Goal: Task Accomplishment & Management: Manage account settings

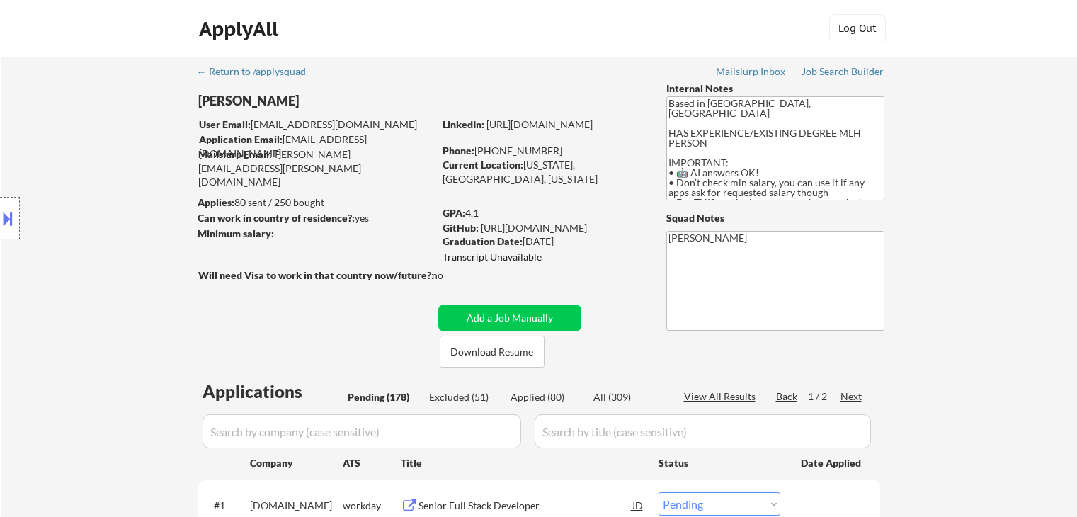
select select ""pending""
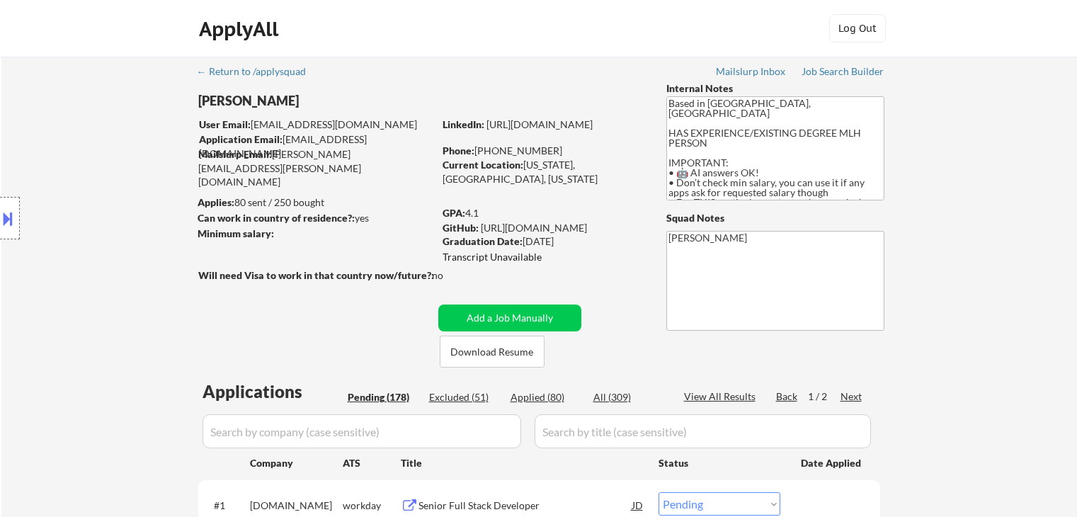
select select ""pending""
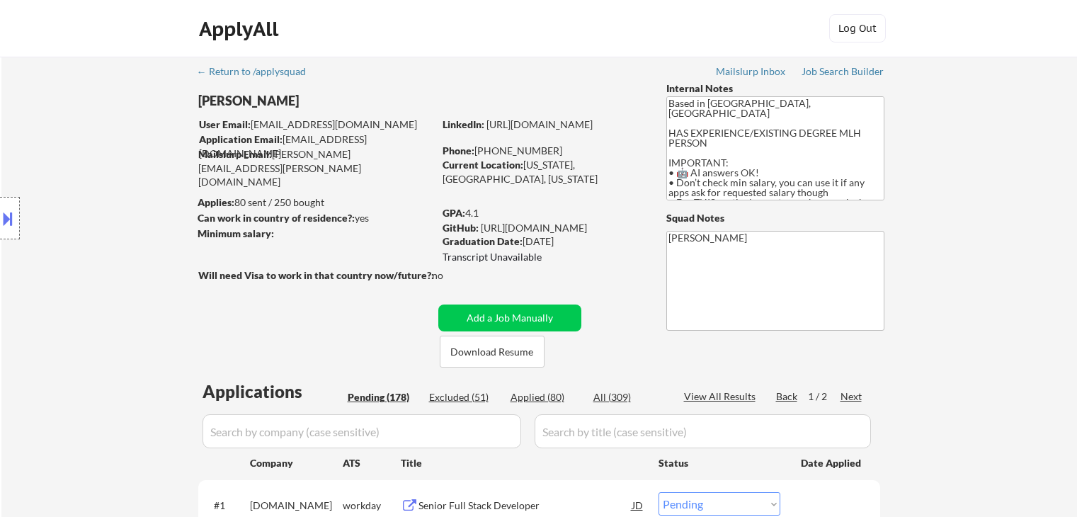
select select ""pending""
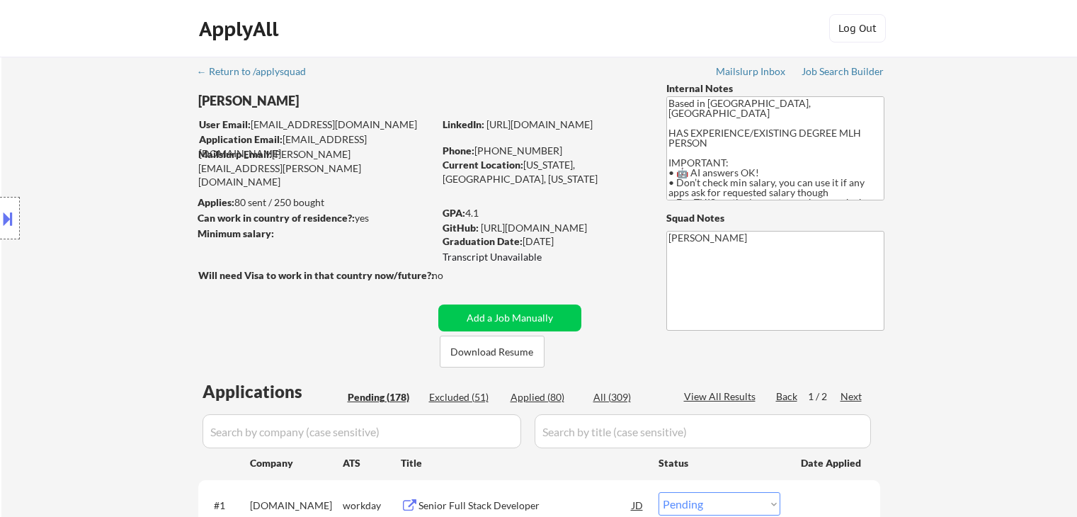
select select ""pending""
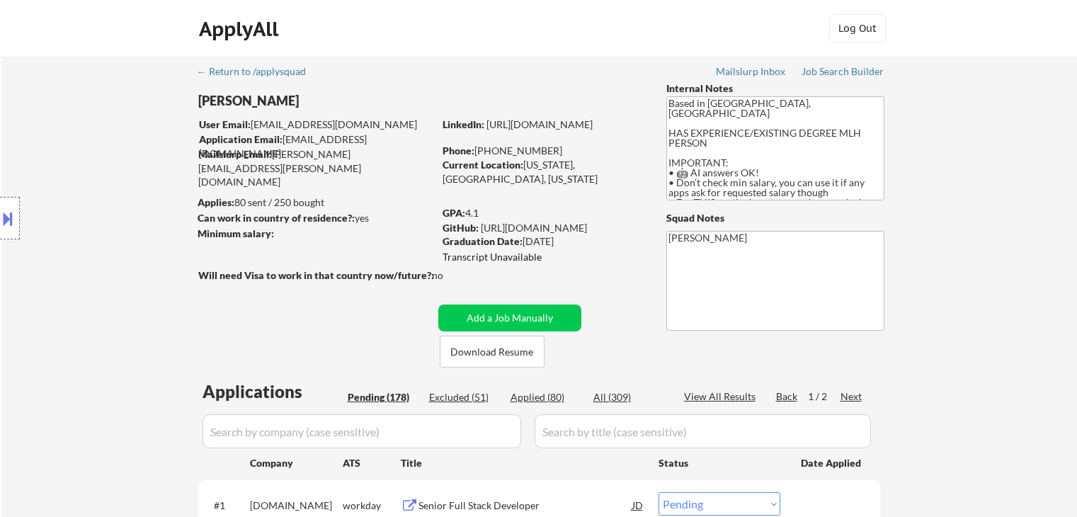
select select ""pending""
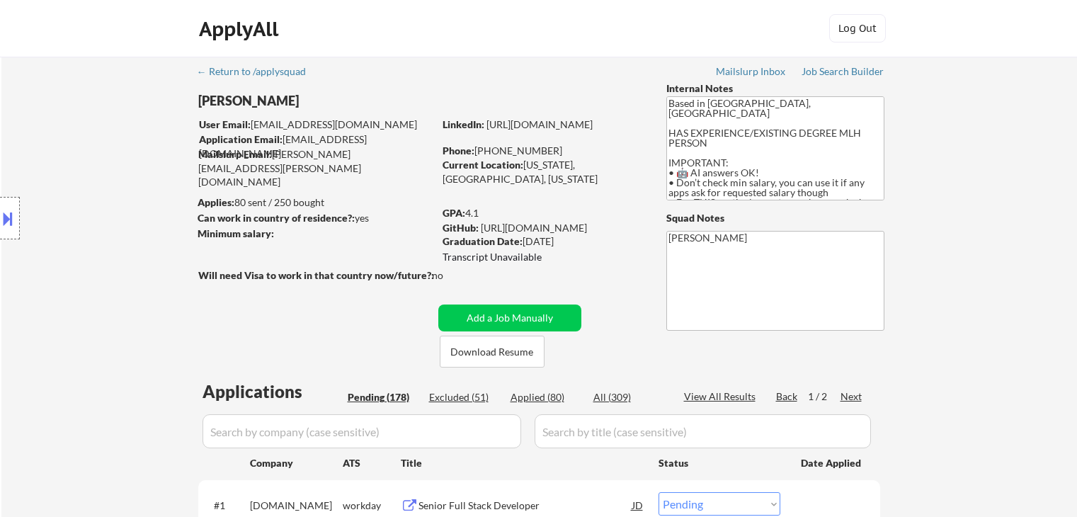
select select ""pending""
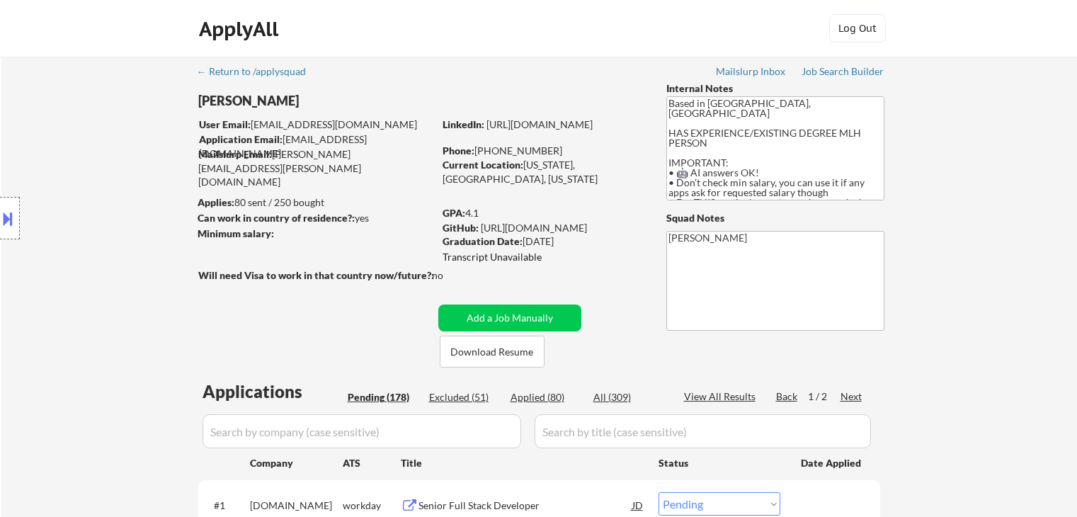
select select ""pending""
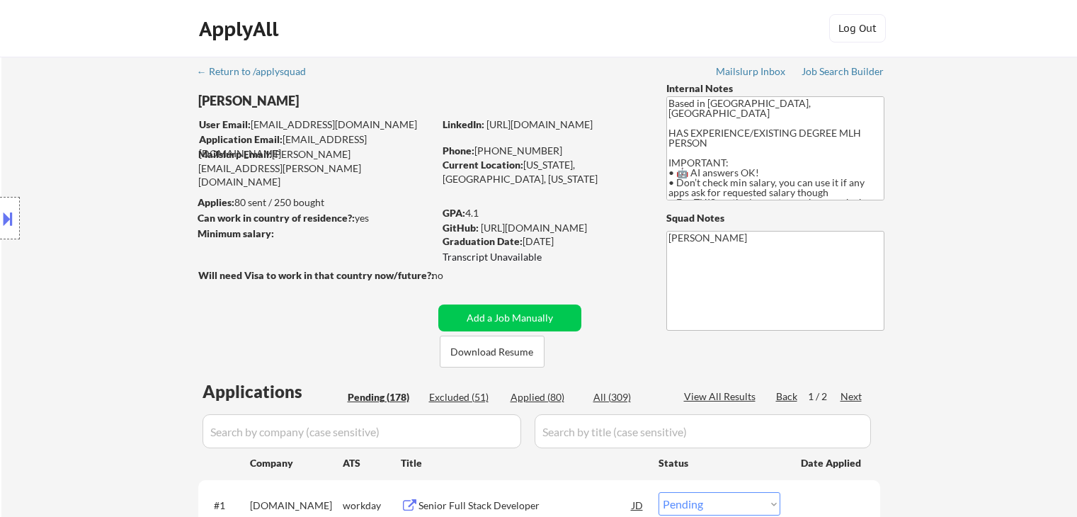
select select ""pending""
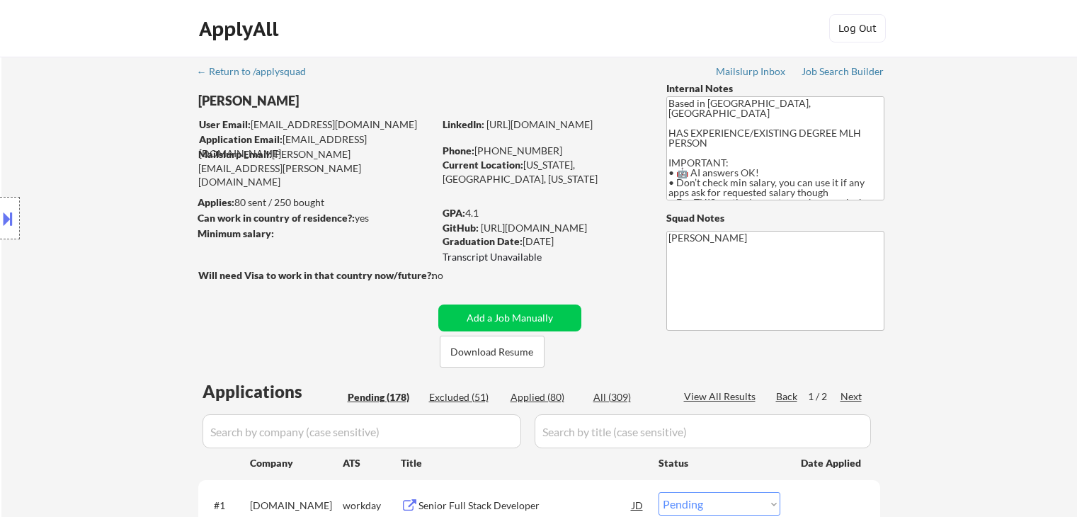
select select ""pending""
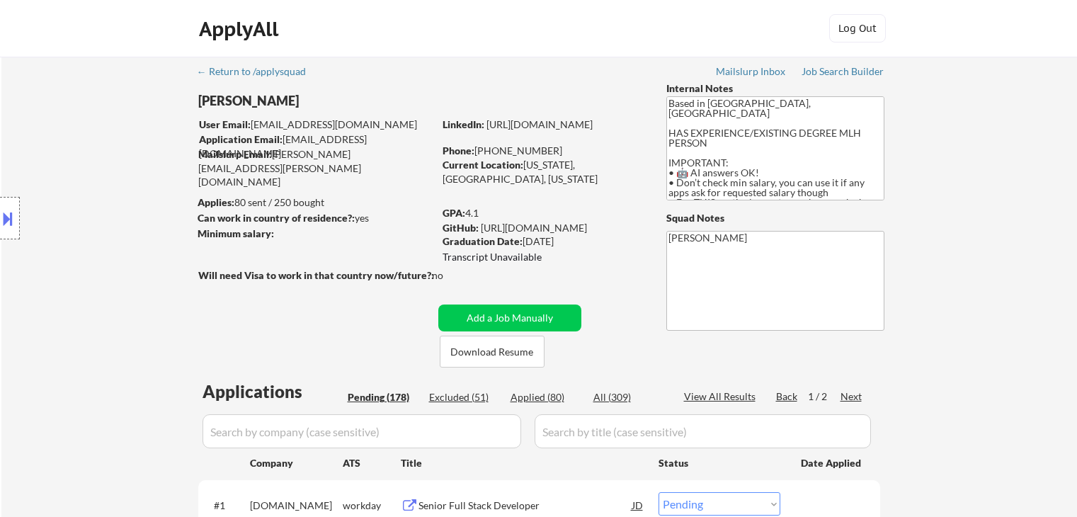
select select ""pending""
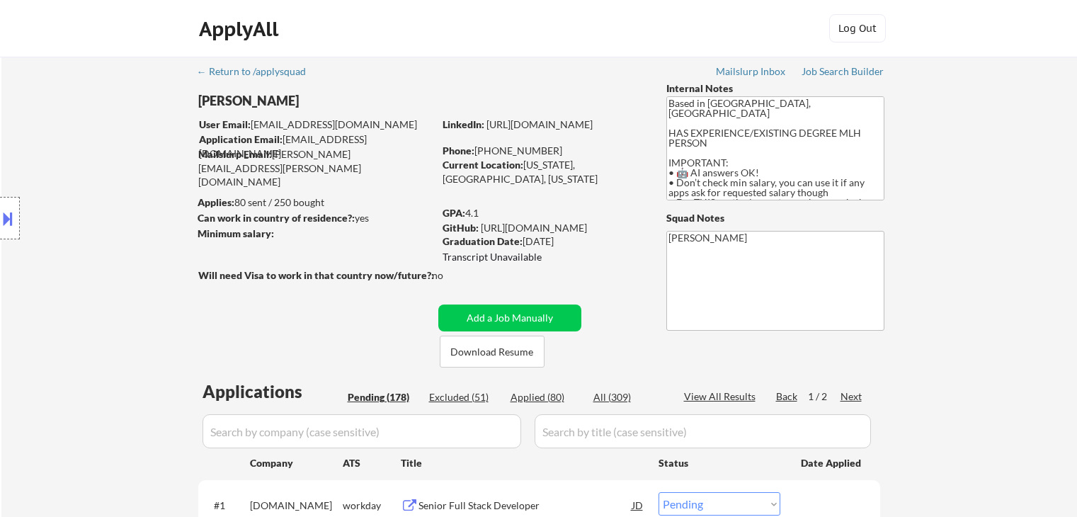
select select ""pending""
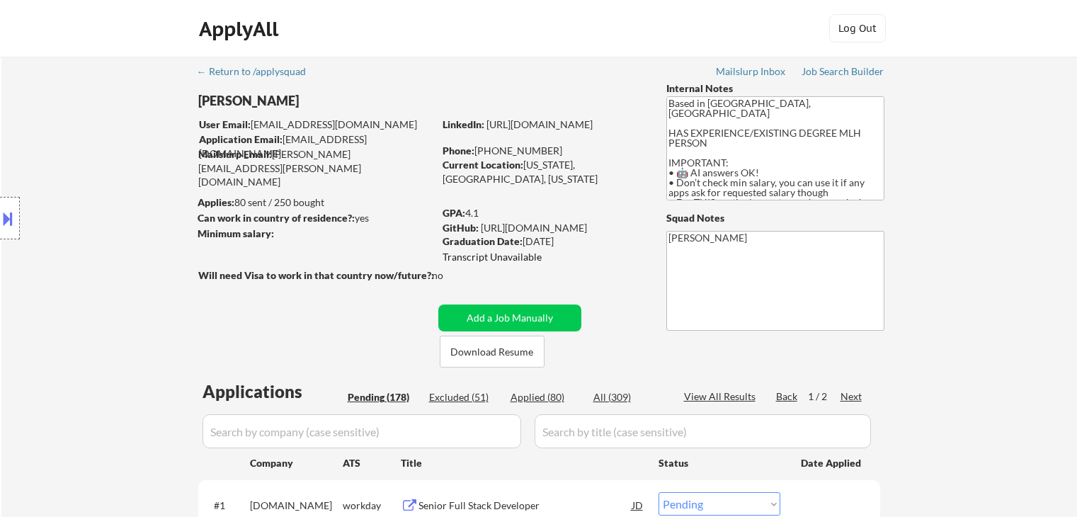
select select ""pending""
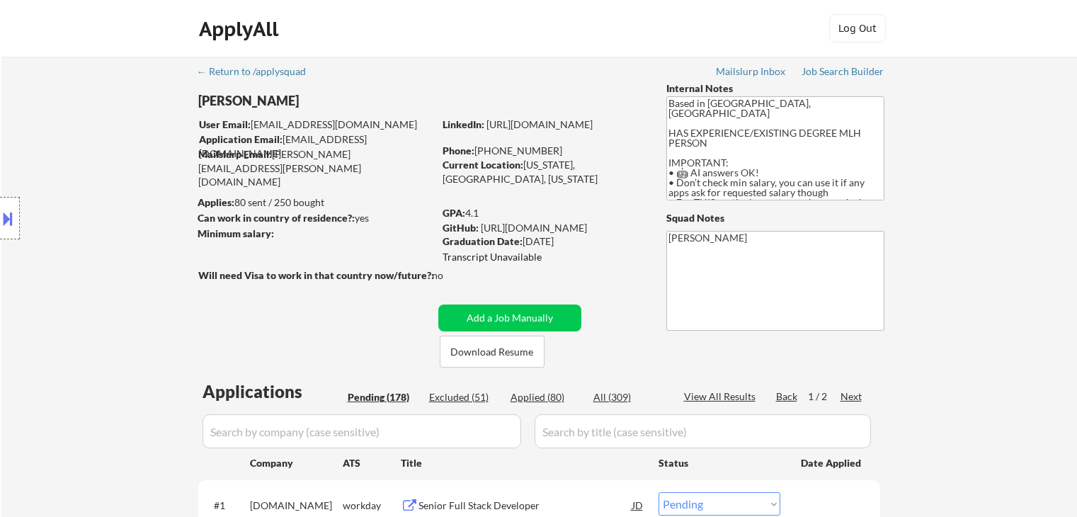
select select ""pending""
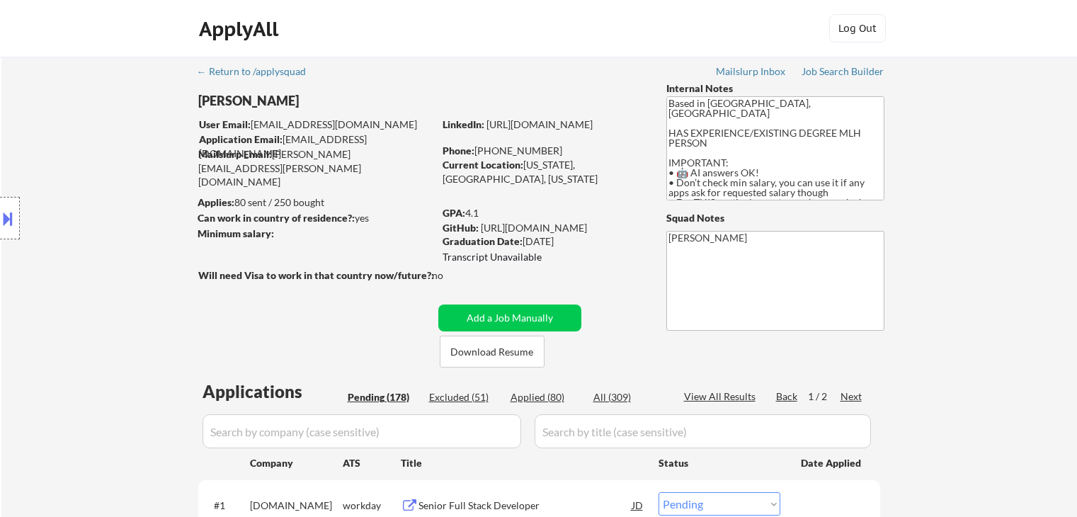
select select ""pending""
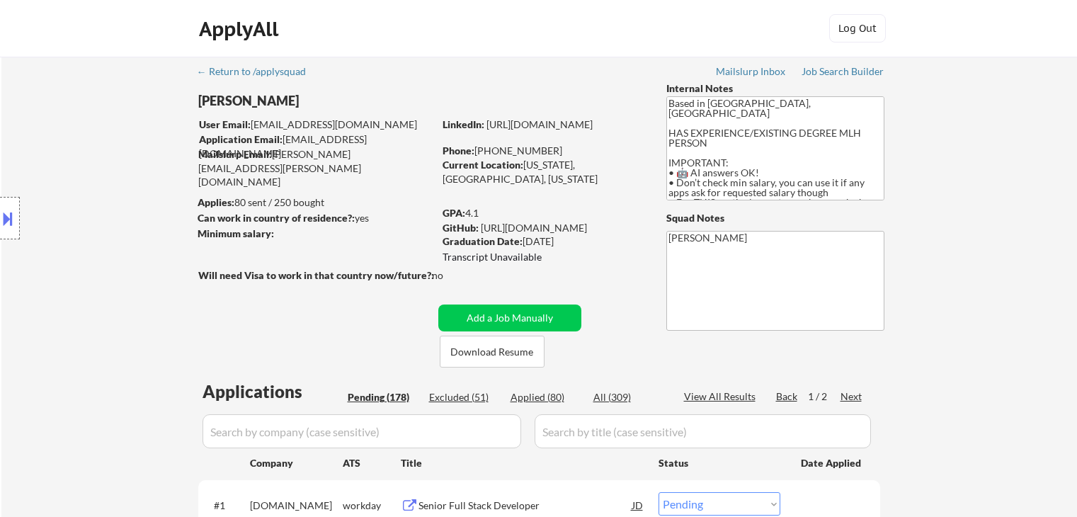
select select ""pending""
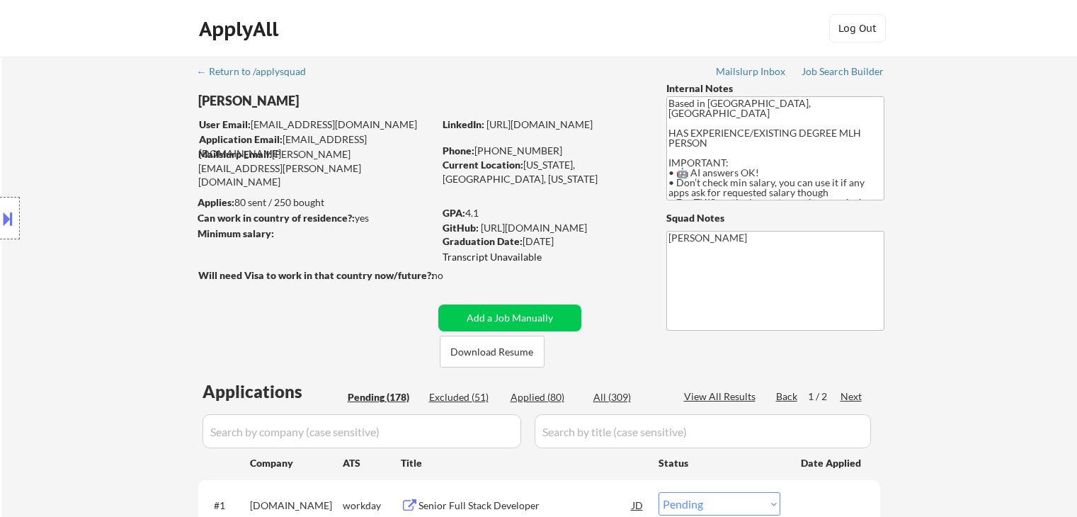
select select ""pending""
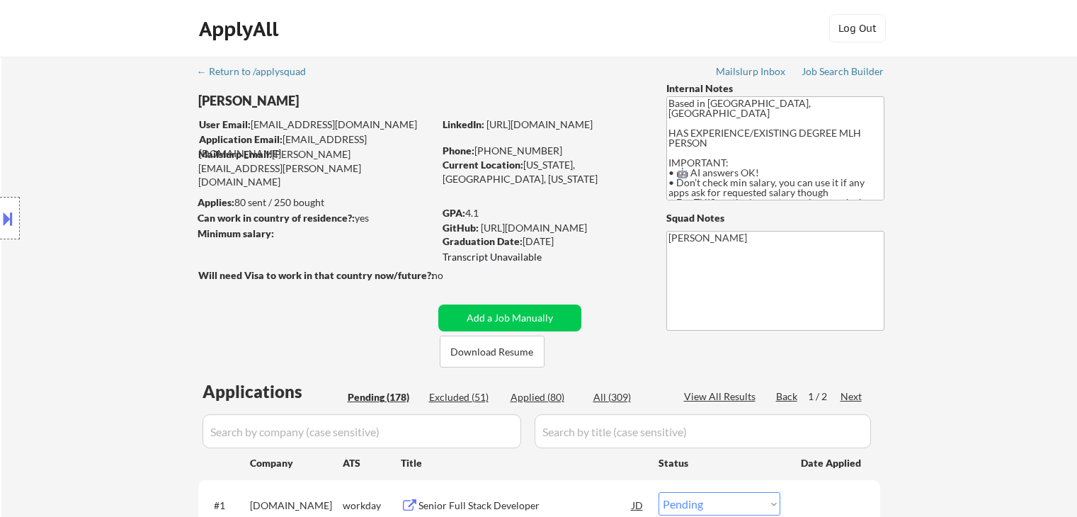
select select ""pending""
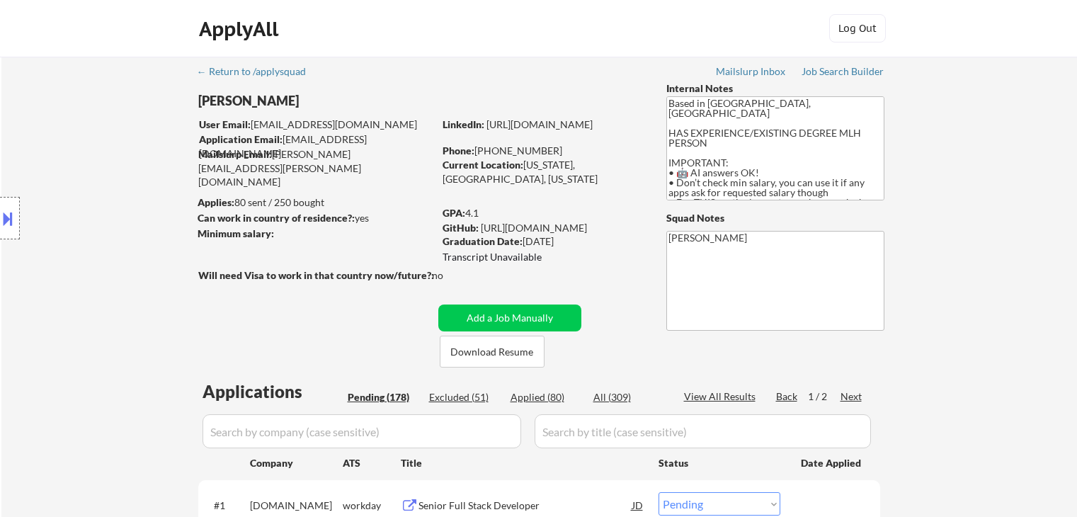
select select ""pending""
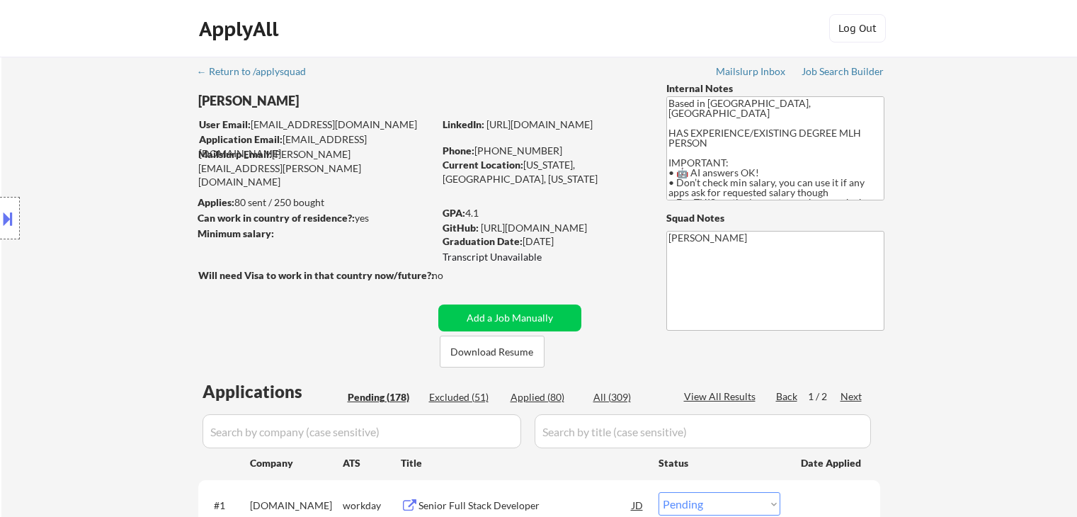
select select ""pending""
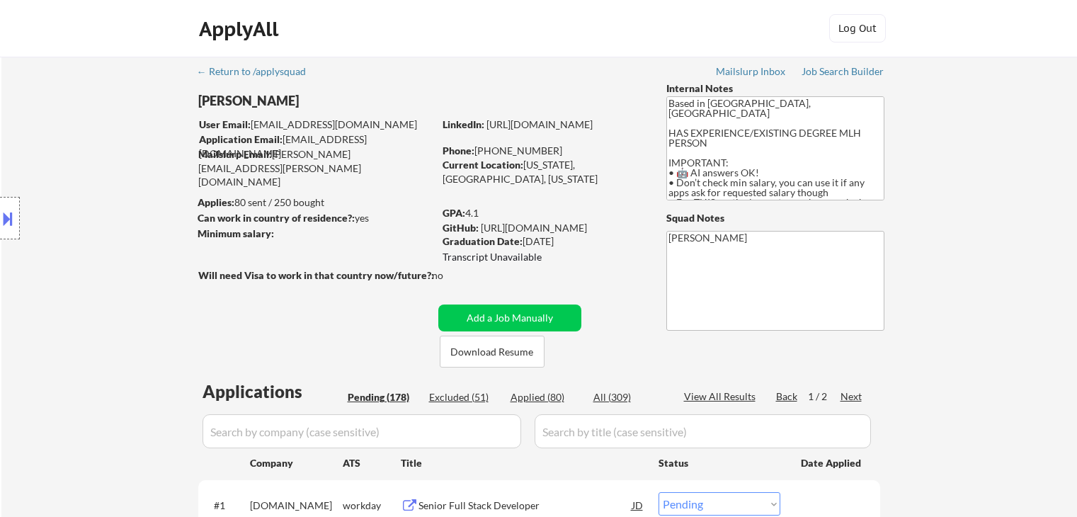
select select ""pending""
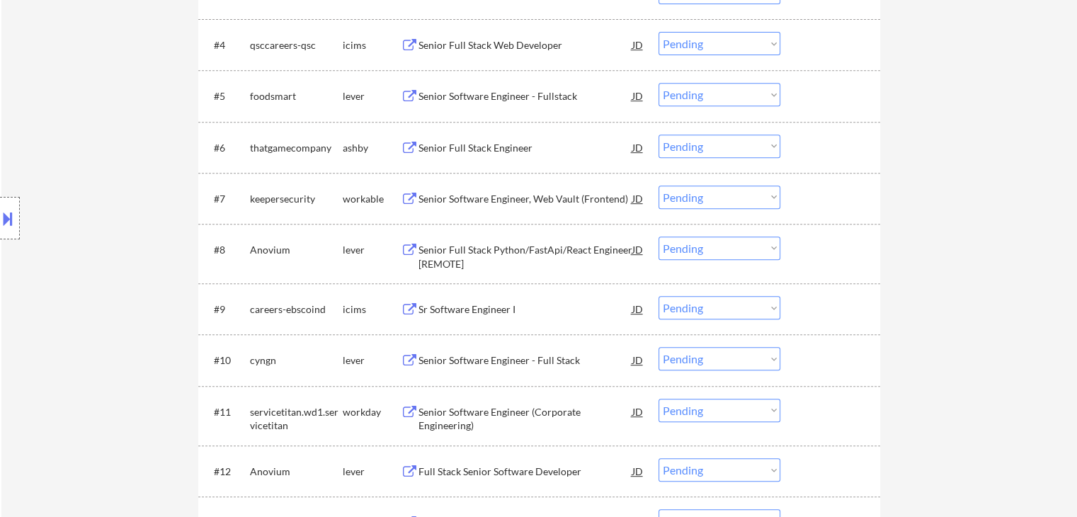
scroll to position [637, 0]
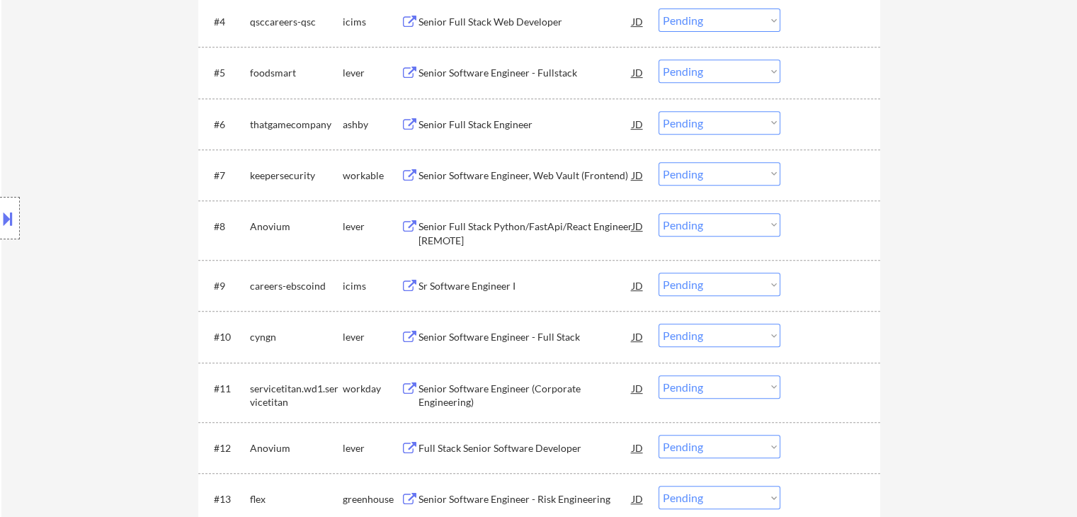
click at [480, 119] on div "Senior Full Stack Engineer" at bounding box center [525, 125] width 214 height 14
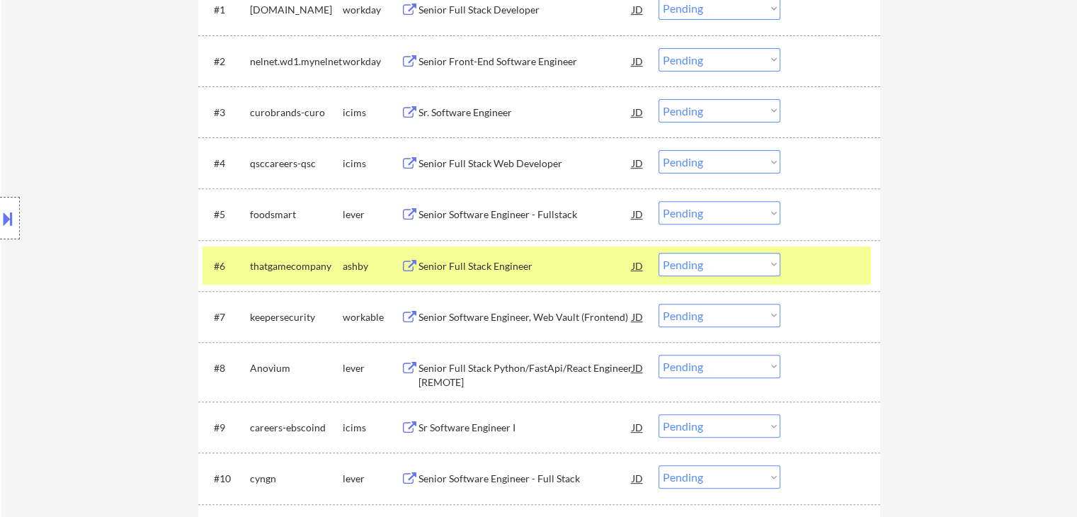
scroll to position [566, 0]
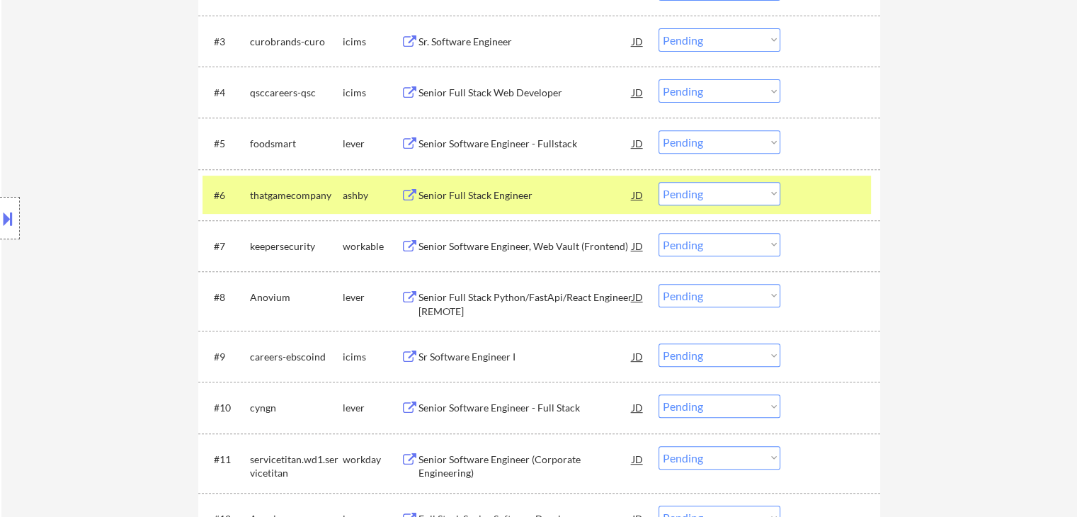
click at [699, 190] on select "Choose an option... Pending Applied Excluded (Questions) Excluded (Expired) Exc…" at bounding box center [719, 193] width 122 height 23
click at [658, 182] on select "Choose an option... Pending Applied Excluded (Questions) Excluded (Expired) Exc…" at bounding box center [719, 193] width 122 height 23
select select ""pending""
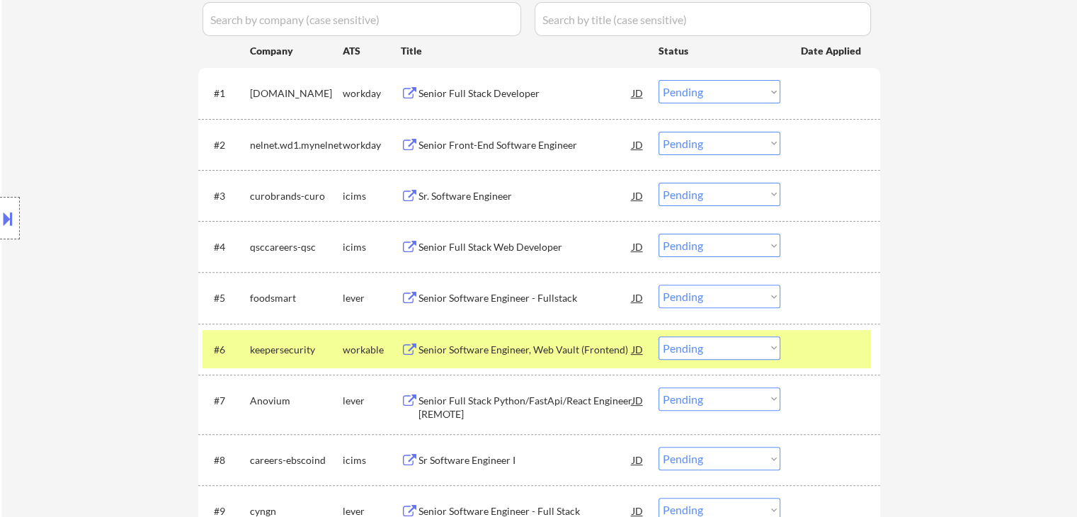
scroll to position [495, 0]
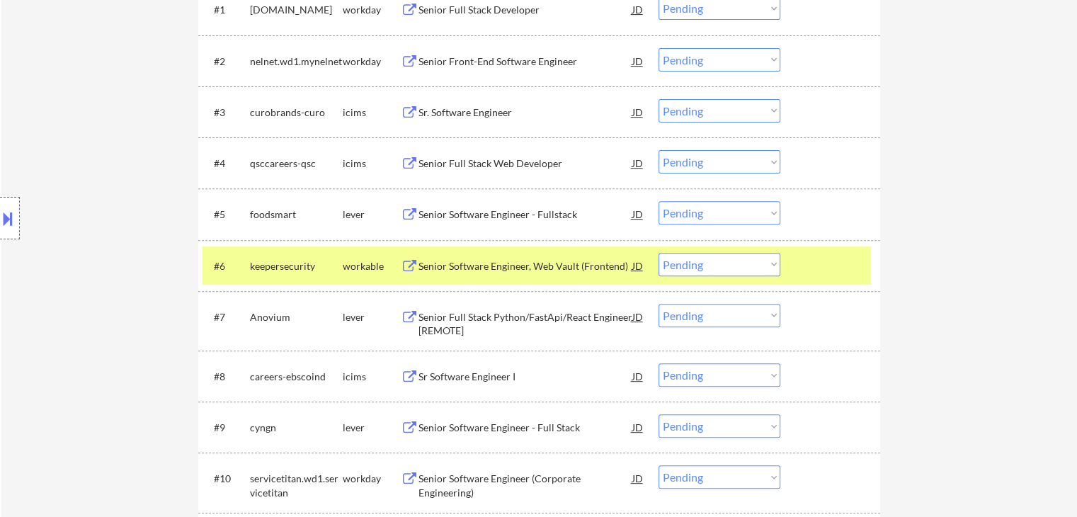
click at [489, 210] on div "Senior Software Engineer - Fullstack" at bounding box center [525, 214] width 214 height 14
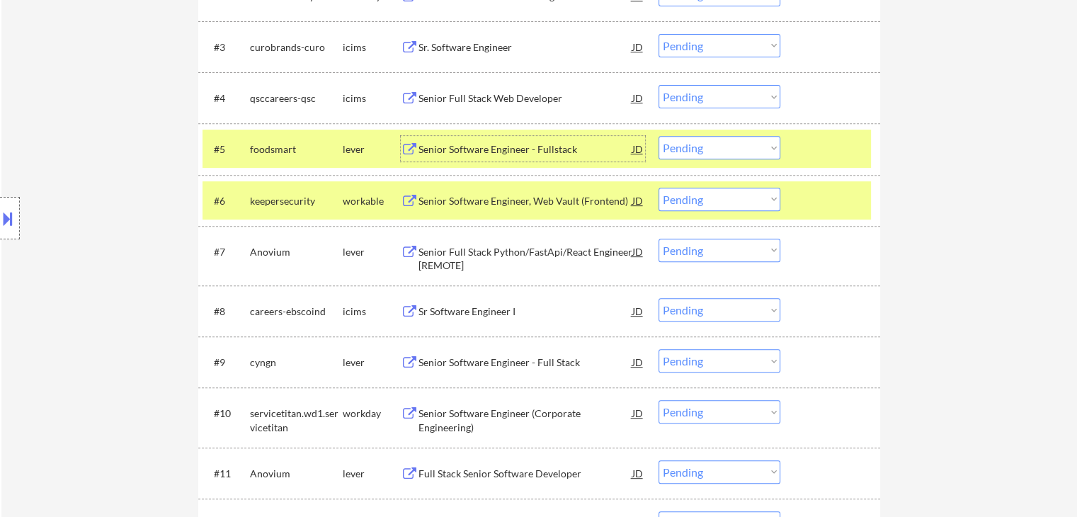
scroll to position [566, 0]
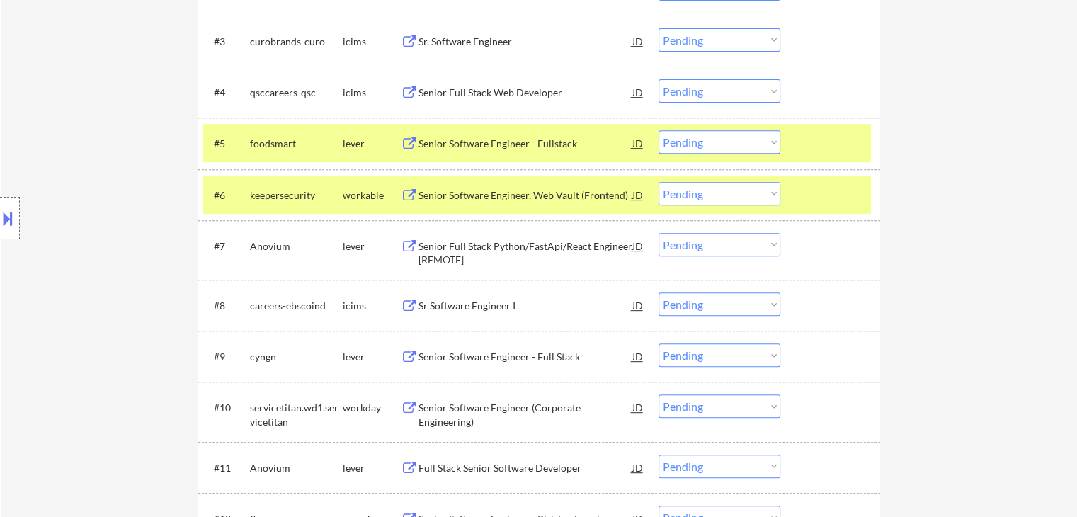
drag, startPoint x: 510, startPoint y: 243, endPoint x: 86, endPoint y: 205, distance: 425.8
click at [51, 205] on div "Location Inclusions: [GEOGRAPHIC_DATA], [GEOGRAPHIC_DATA] [GEOGRAPHIC_DATA], [G…" at bounding box center [126, 218] width 253 height 263
drag, startPoint x: 507, startPoint y: 193, endPoint x: 462, endPoint y: 188, distance: 45.5
drag, startPoint x: 462, startPoint y: 188, endPoint x: 442, endPoint y: 191, distance: 20.0
click at [442, 191] on div "Senior Software Engineer, Web Vault (Frontend)" at bounding box center [525, 195] width 214 height 14
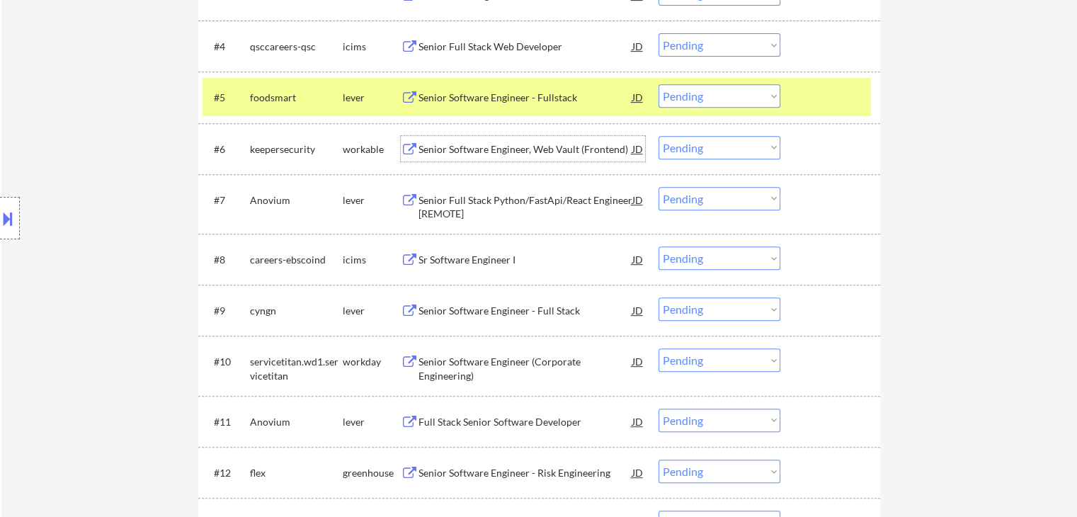
scroll to position [637, 0]
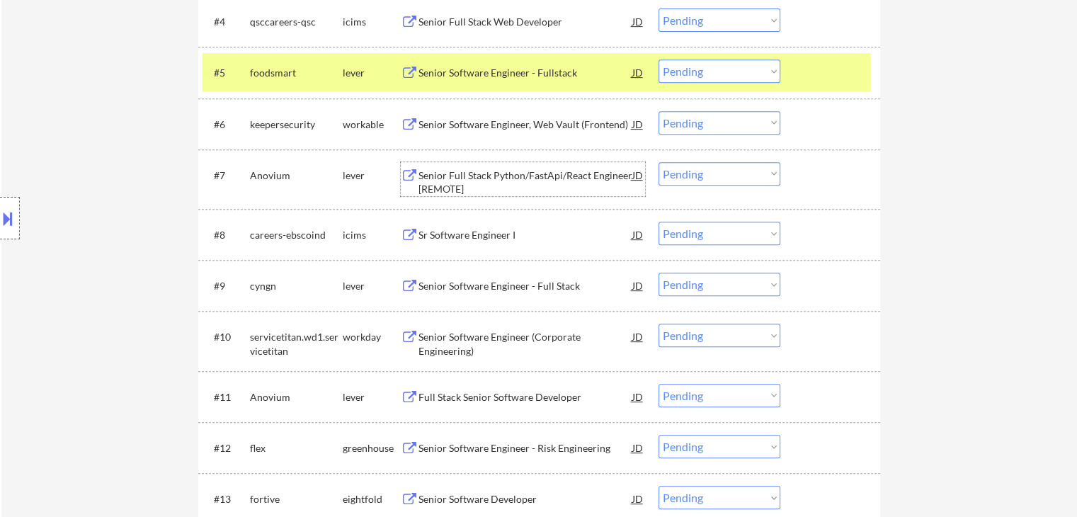
click at [497, 181] on div "Senior Full Stack Python/FastApi/React Engineer [REMOTE]" at bounding box center [525, 182] width 214 height 28
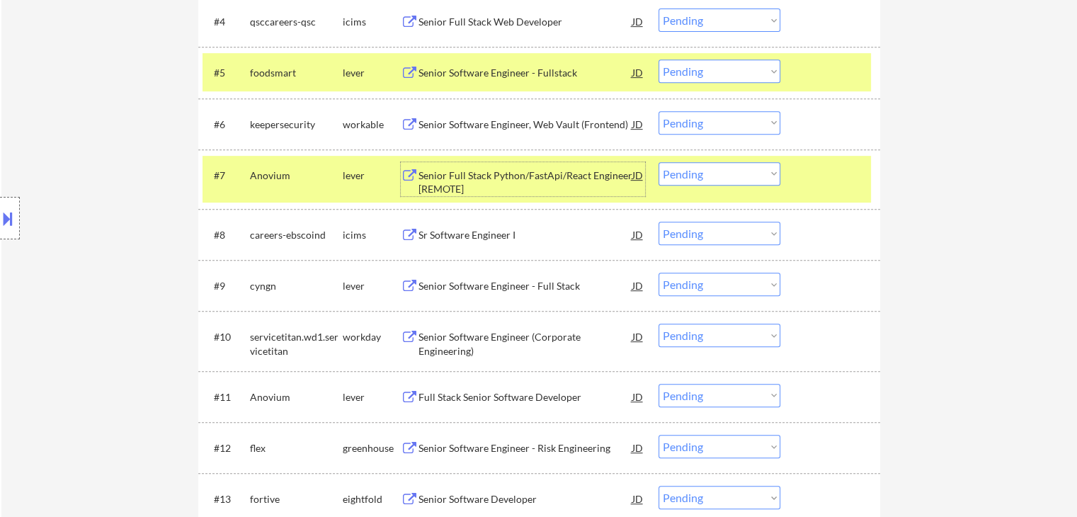
scroll to position [708, 0]
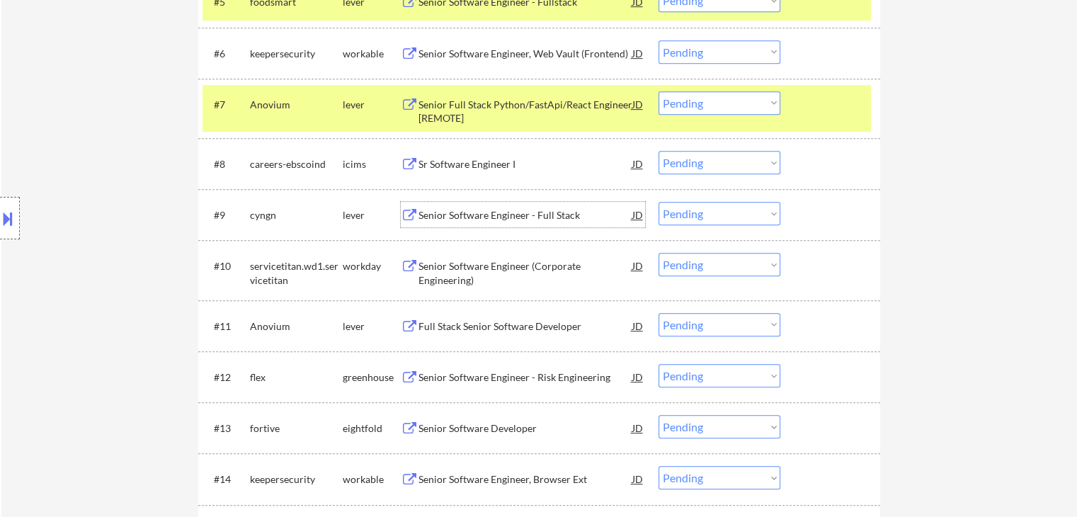
click at [483, 213] on div "Senior Software Engineer - Full Stack" at bounding box center [525, 215] width 214 height 14
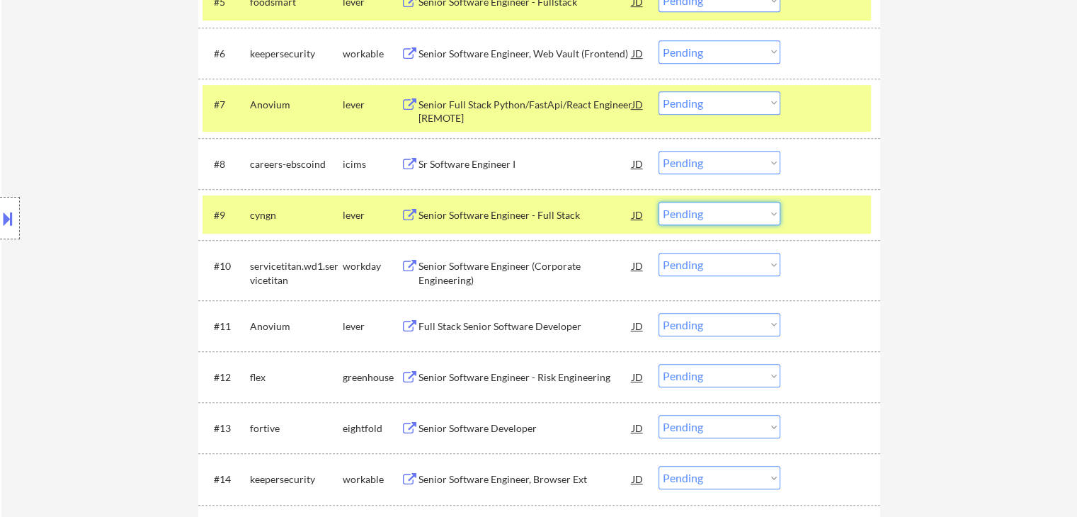
click at [686, 215] on select "Choose an option... Pending Applied Excluded (Questions) Excluded (Expired) Exc…" at bounding box center [719, 213] width 122 height 23
click at [658, 202] on select "Choose an option... Pending Applied Excluded (Questions) Excluded (Expired) Exc…" at bounding box center [719, 213] width 122 height 23
select select ""pending""
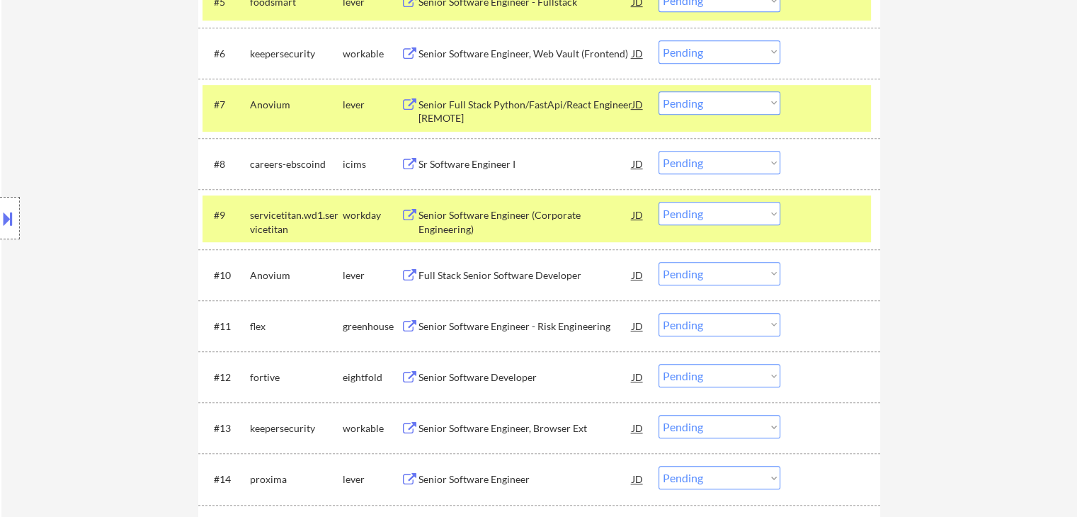
click at [481, 274] on div "Full Stack Senior Software Developer" at bounding box center [525, 275] width 214 height 14
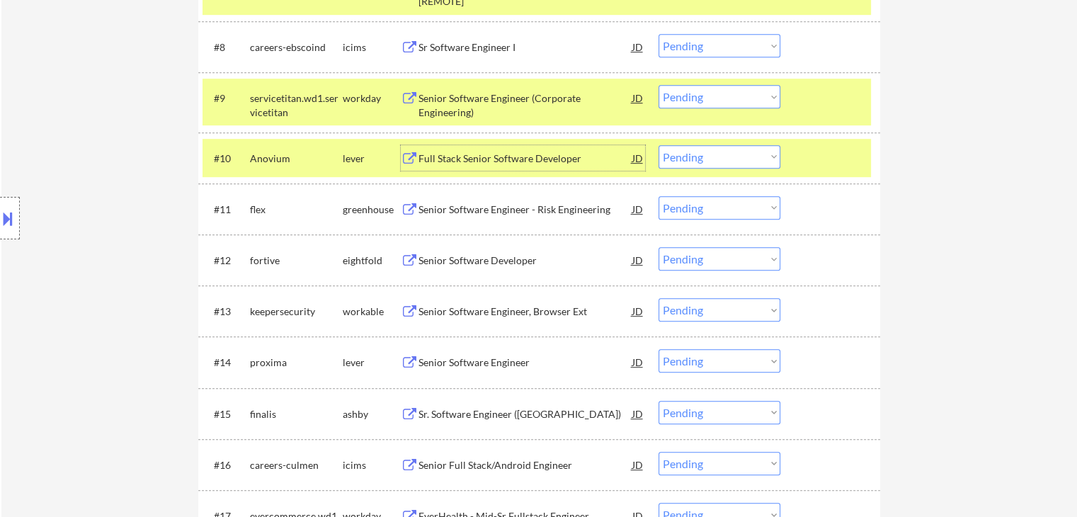
scroll to position [849, 0]
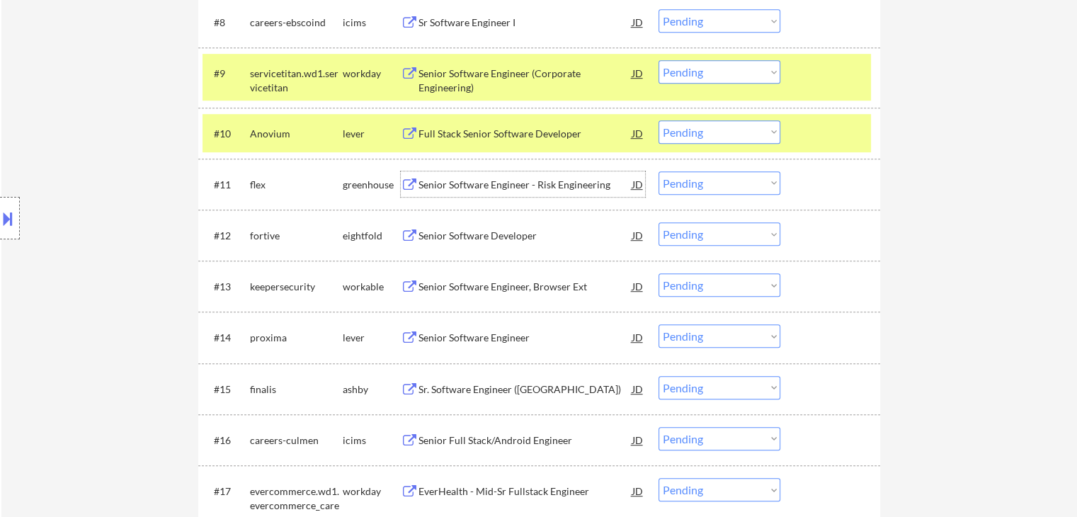
click at [508, 183] on div "Senior Software Engineer - Risk Engineering" at bounding box center [525, 185] width 214 height 14
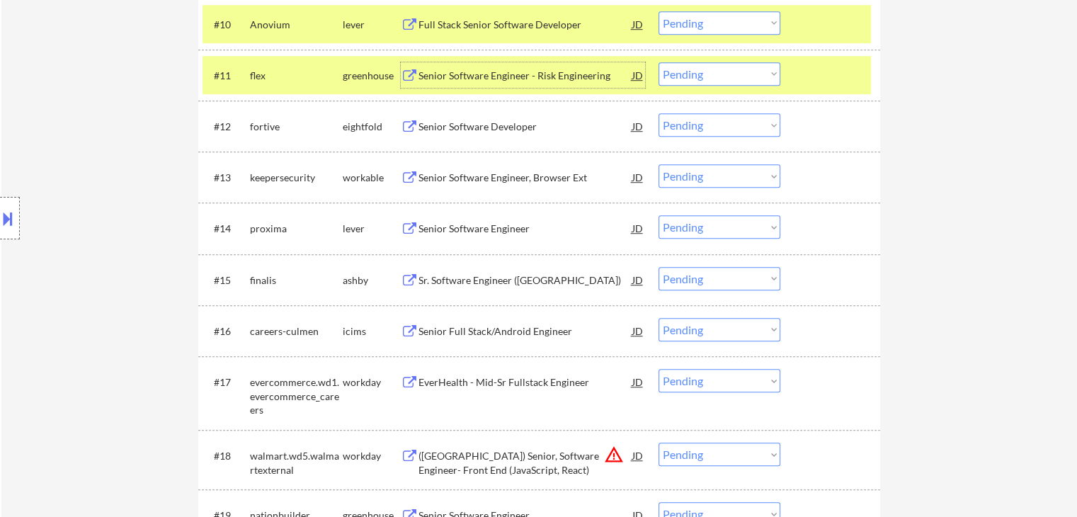
scroll to position [991, 0]
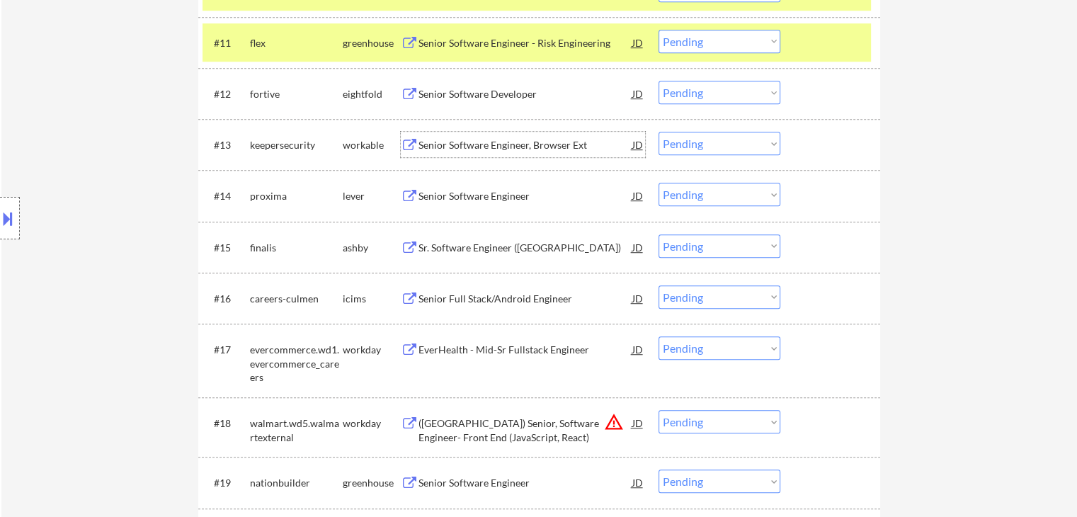
click at [524, 140] on div "Senior Software Engineer, Browser Ext" at bounding box center [525, 145] width 214 height 14
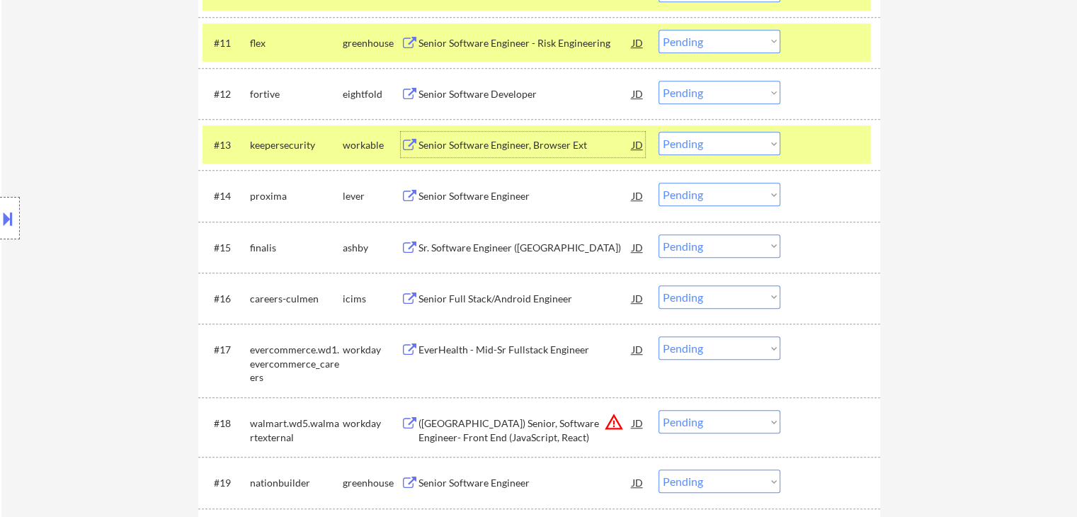
click at [821, 147] on div at bounding box center [832, 144] width 62 height 25
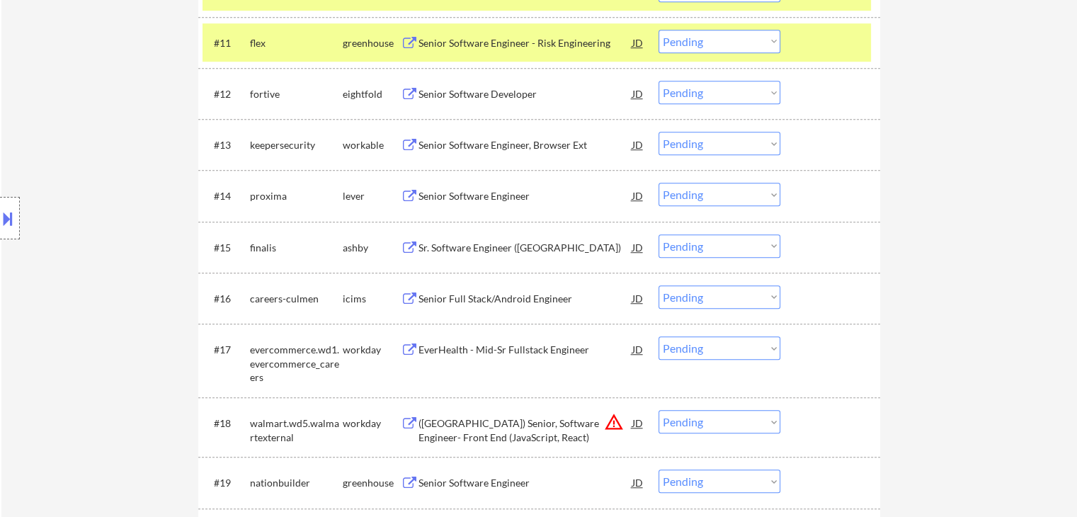
click at [466, 200] on div "Senior Software Engineer" at bounding box center [525, 196] width 214 height 14
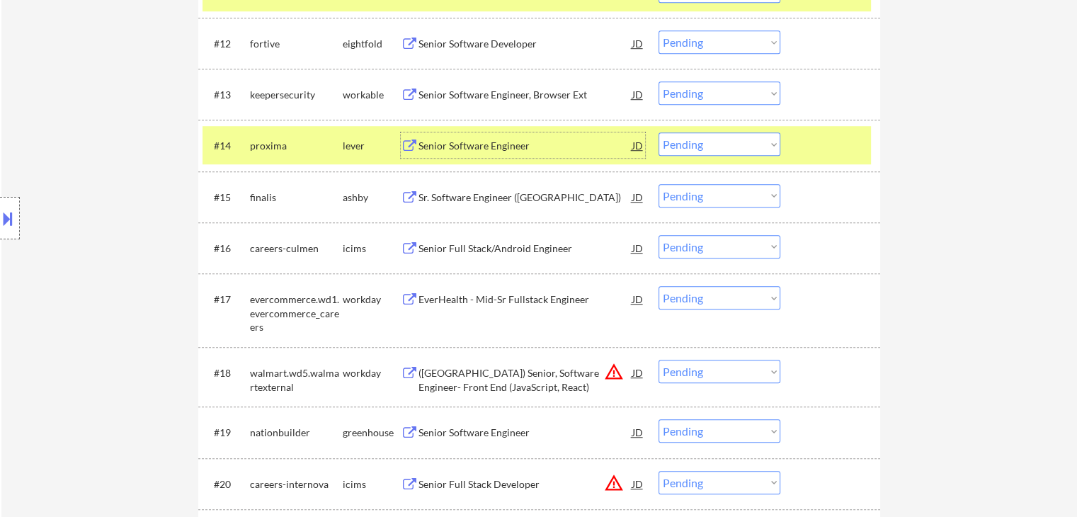
scroll to position [1062, 0]
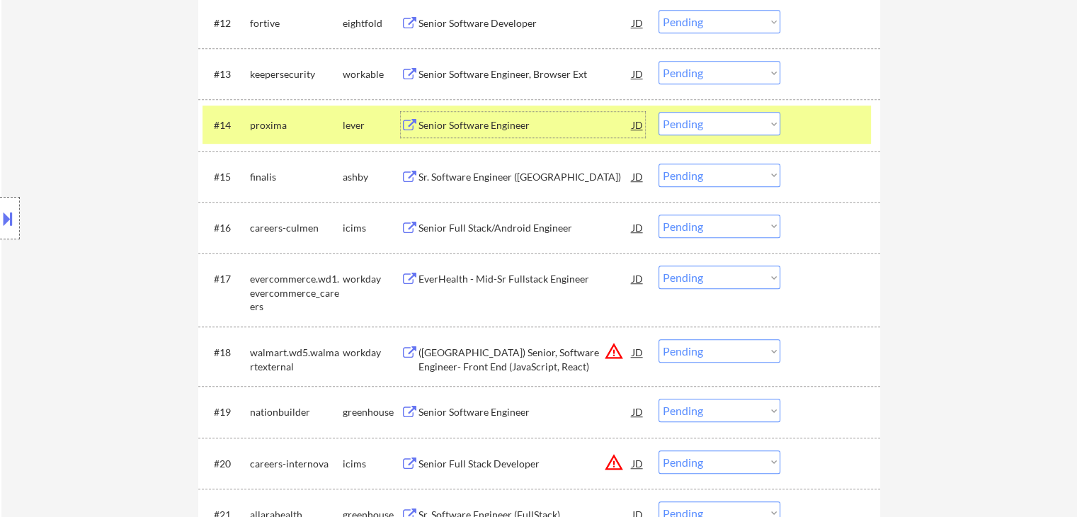
click at [835, 128] on div at bounding box center [832, 124] width 62 height 25
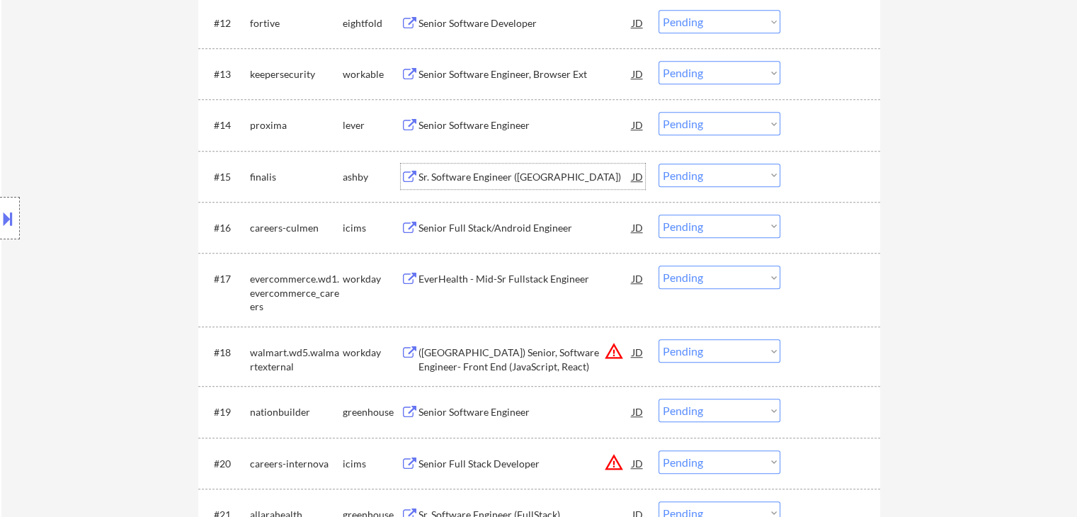
click at [507, 173] on div "Sr. Software Engineer ([GEOGRAPHIC_DATA])" at bounding box center [525, 177] width 214 height 14
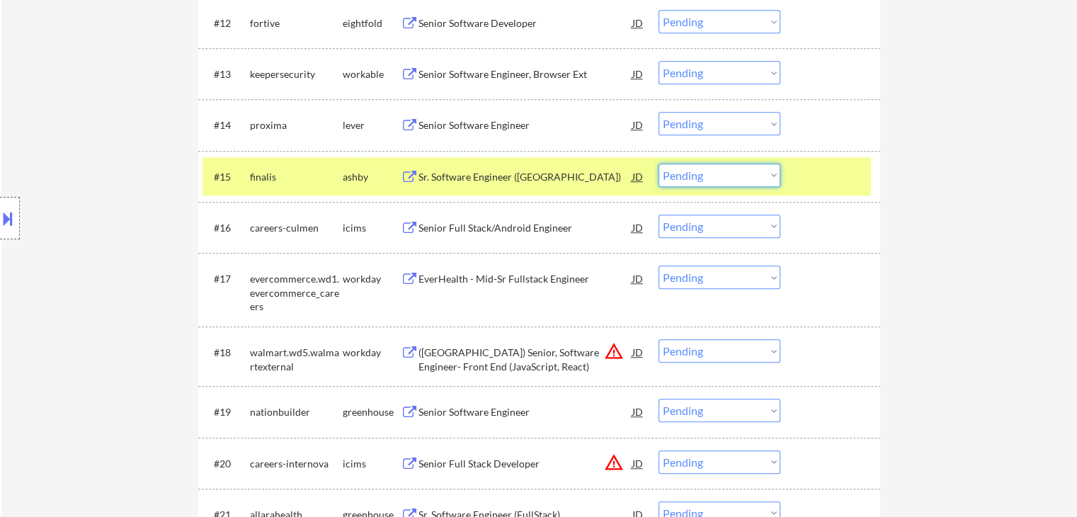
click at [688, 179] on select "Choose an option... Pending Applied Excluded (Questions) Excluded (Expired) Exc…" at bounding box center [719, 175] width 122 height 23
click at [658, 164] on select "Choose an option... Pending Applied Excluded (Questions) Excluded (Expired) Exc…" at bounding box center [719, 175] width 122 height 23
select select ""pending""
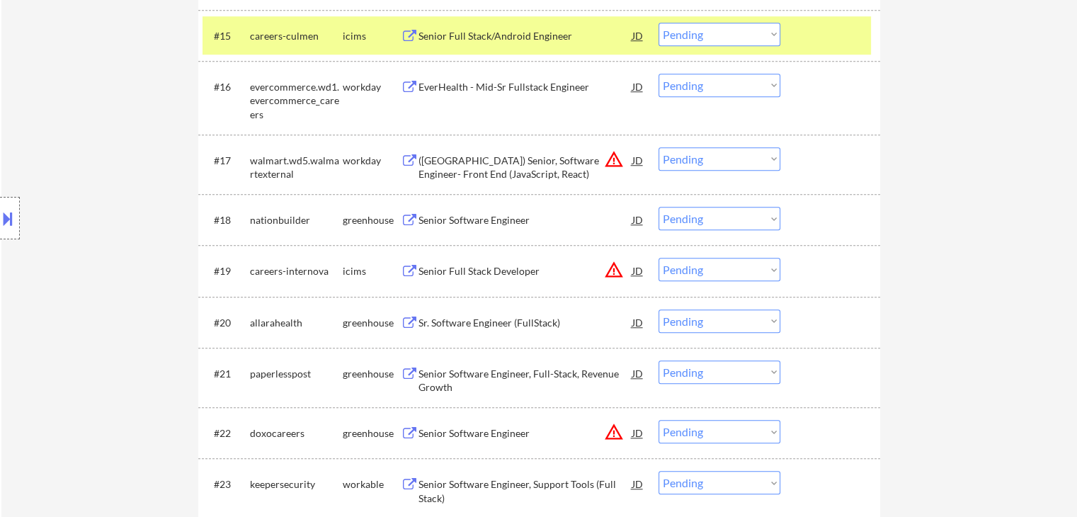
scroll to position [1203, 0]
click at [494, 219] on div "Senior Software Engineer" at bounding box center [525, 219] width 214 height 14
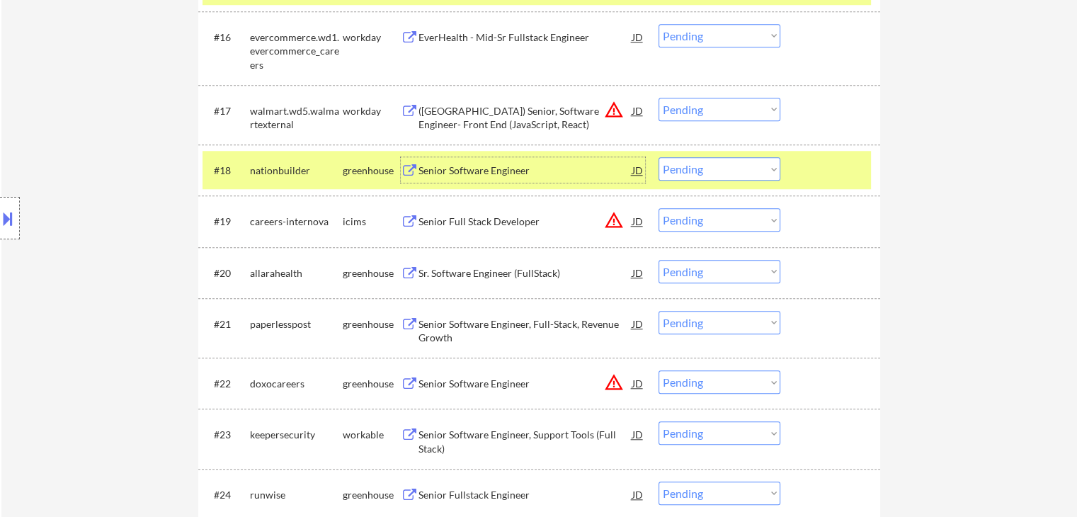
scroll to position [1274, 0]
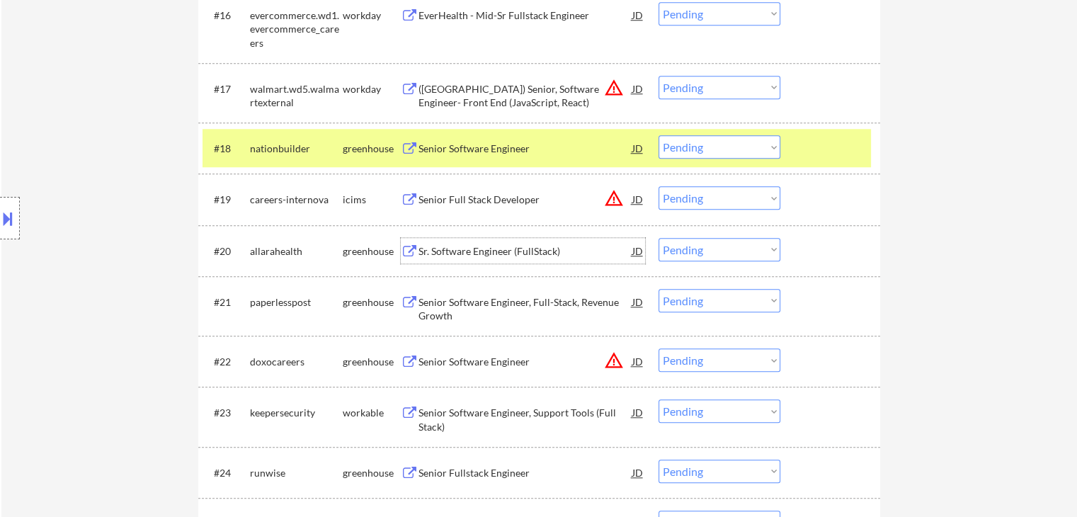
click at [504, 249] on div "Sr. Software Engineer (FullStack)" at bounding box center [525, 251] width 214 height 14
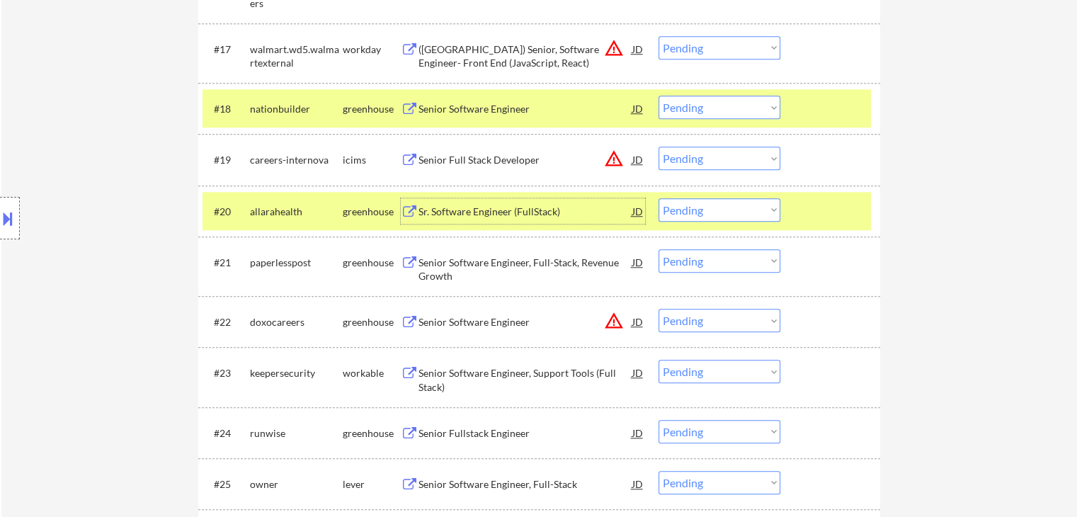
scroll to position [1345, 0]
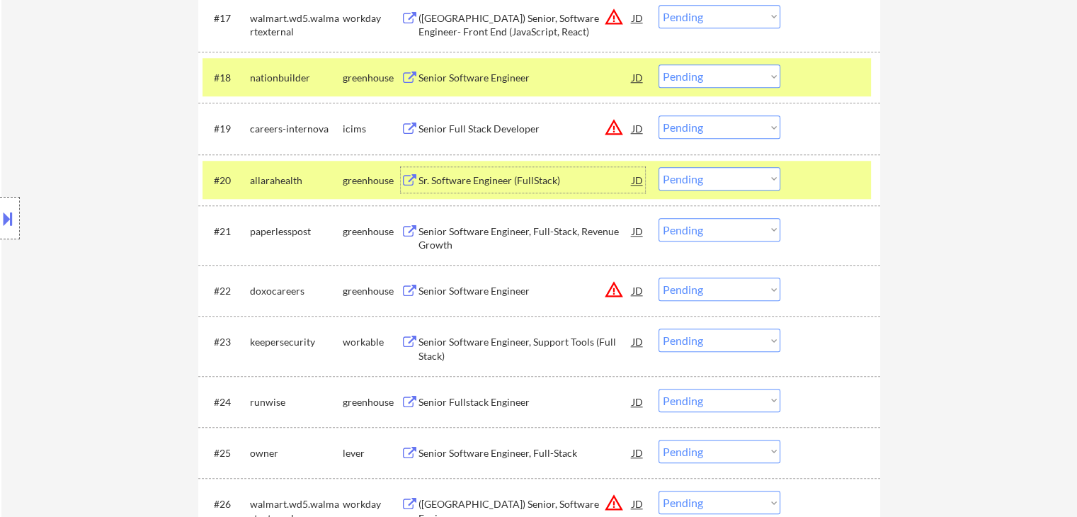
click at [518, 231] on div "Senior Software Engineer, Full-Stack, Revenue Growth" at bounding box center [525, 238] width 214 height 28
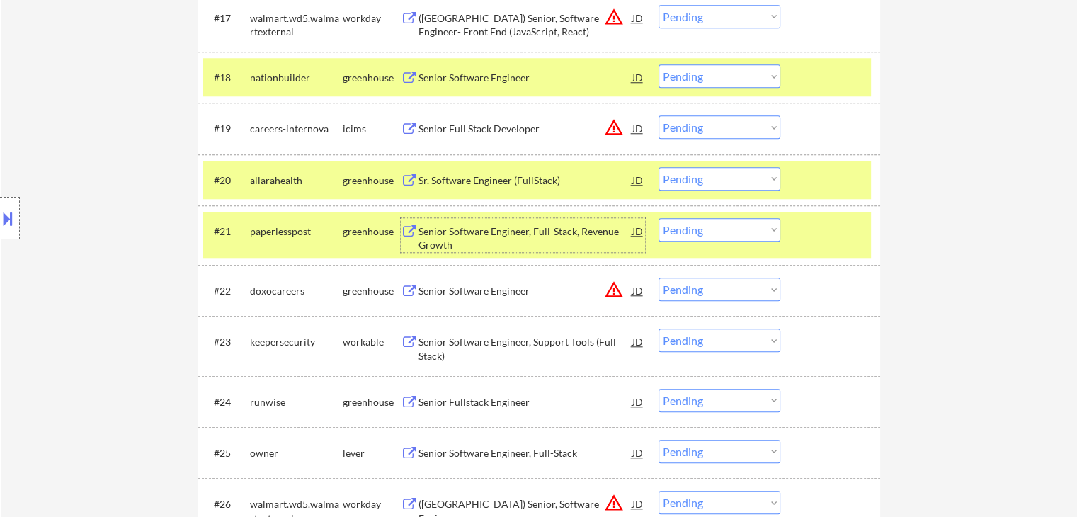
drag, startPoint x: 704, startPoint y: 224, endPoint x: 702, endPoint y: 233, distance: 8.6
click at [704, 224] on select "Choose an option... Pending Applied Excluded (Questions) Excluded (Expired) Exc…" at bounding box center [719, 229] width 122 height 23
click at [658, 218] on select "Choose an option... Pending Applied Excluded (Questions) Excluded (Expired) Exc…" at bounding box center [719, 229] width 122 height 23
select select ""pending""
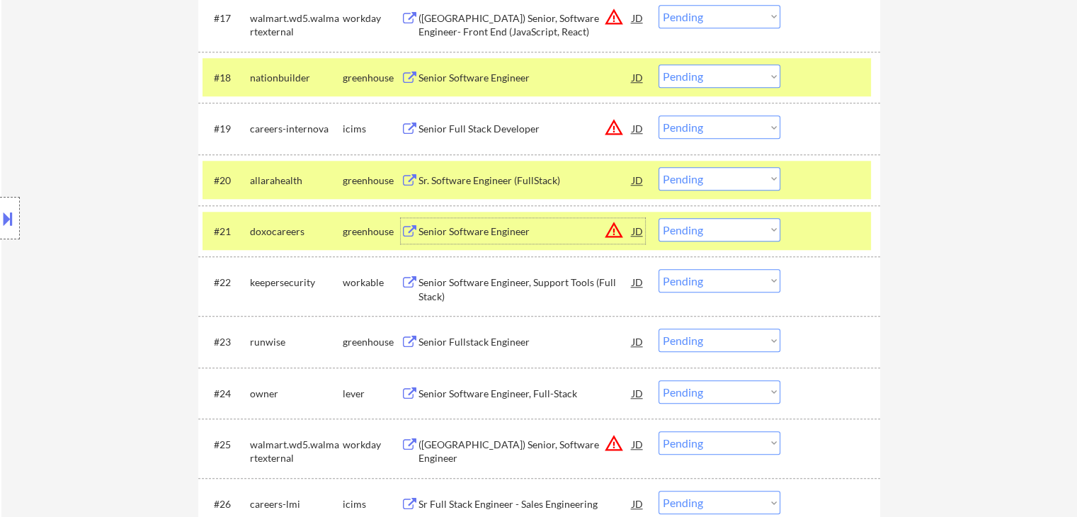
click at [512, 230] on div "Senior Software Engineer" at bounding box center [525, 231] width 214 height 14
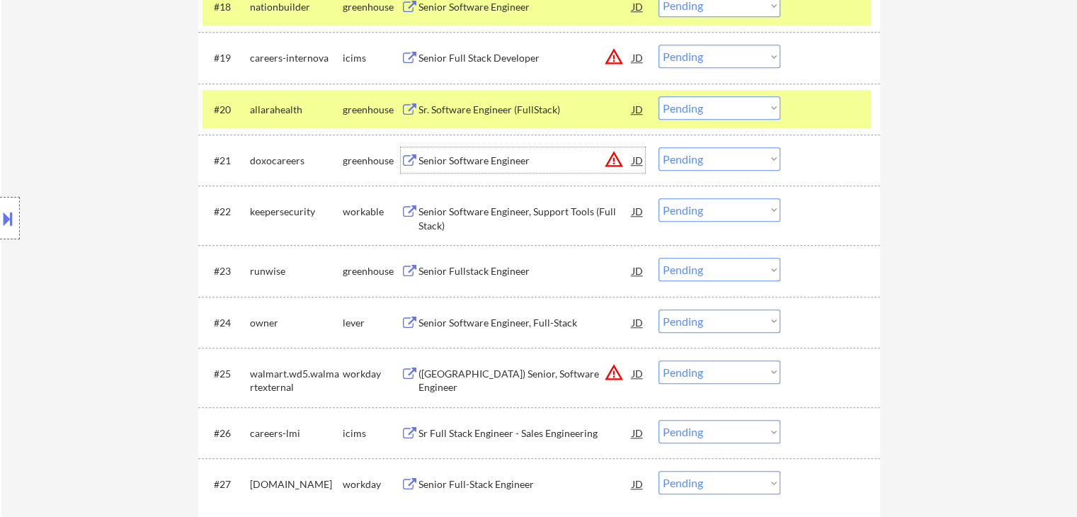
scroll to position [1486, 0]
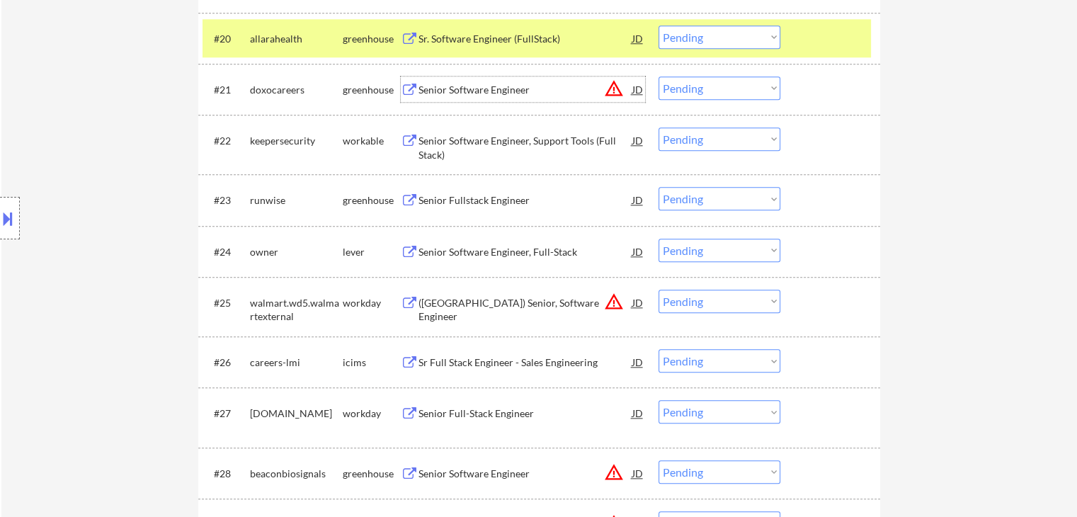
click at [500, 139] on div "Senior Software Engineer, Support Tools (Full Stack)" at bounding box center [525, 148] width 214 height 28
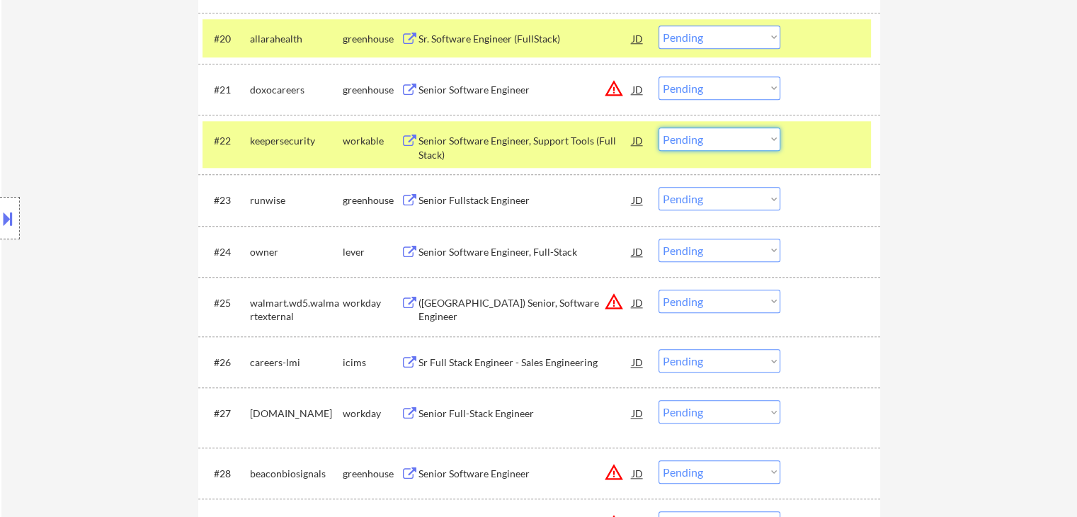
click at [704, 145] on select "Choose an option... Pending Applied Excluded (Questions) Excluded (Expired) Exc…" at bounding box center [719, 138] width 122 height 23
drag, startPoint x: 709, startPoint y: 136, endPoint x: 702, endPoint y: 139, distance: 7.3
click at [709, 136] on select "Choose an option... Pending Applied Excluded (Questions) Excluded (Expired) Exc…" at bounding box center [719, 138] width 122 height 23
click at [658, 127] on select "Choose an option... Pending Applied Excluded (Questions) Excluded (Expired) Exc…" at bounding box center [719, 138] width 122 height 23
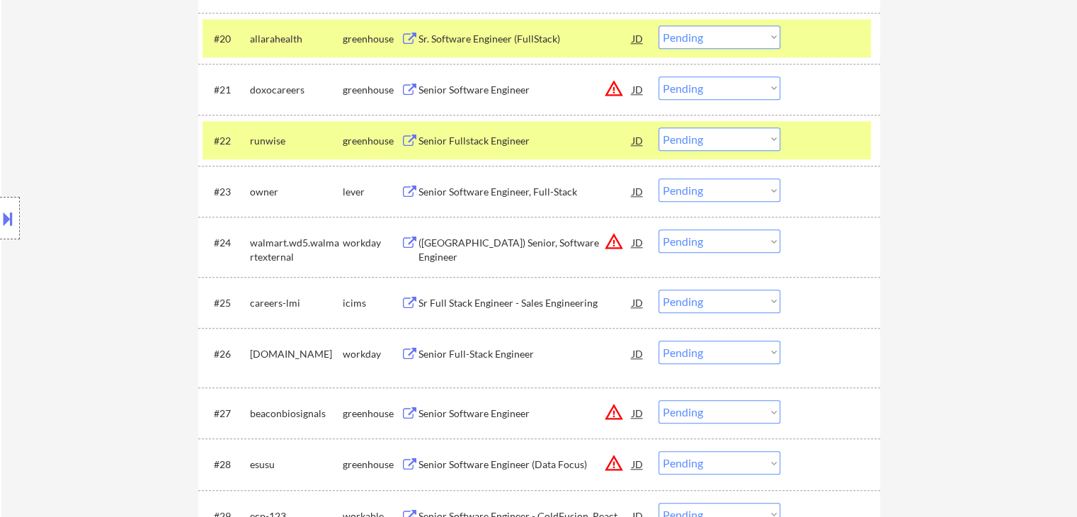
click at [479, 137] on div "Senior Fullstack Engineer" at bounding box center [525, 141] width 214 height 14
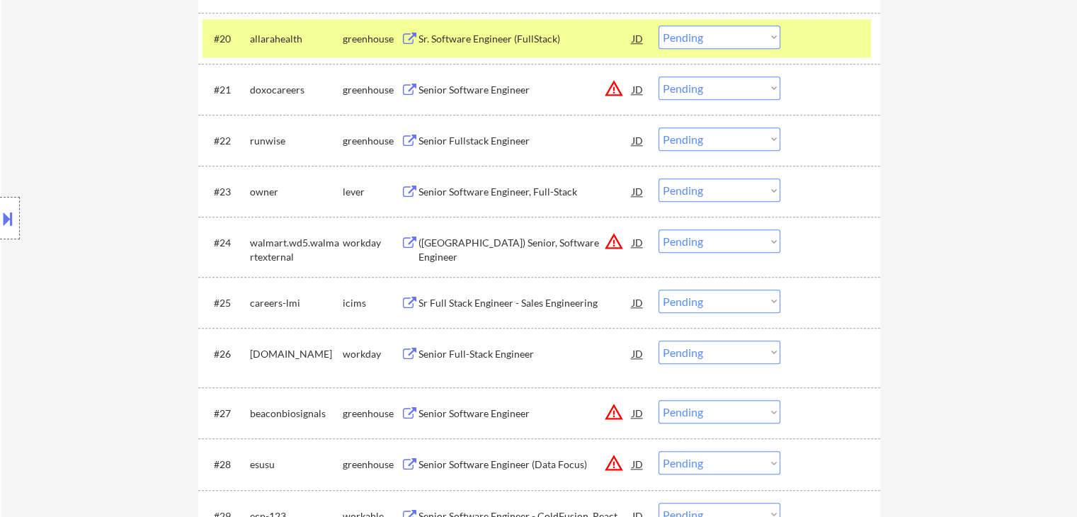
click at [689, 135] on select "Choose an option... Pending Applied Excluded (Questions) Excluded (Expired) Exc…" at bounding box center [719, 138] width 122 height 23
click at [658, 127] on select "Choose an option... Pending Applied Excluded (Questions) Excluded (Expired) Exc…" at bounding box center [719, 138] width 122 height 23
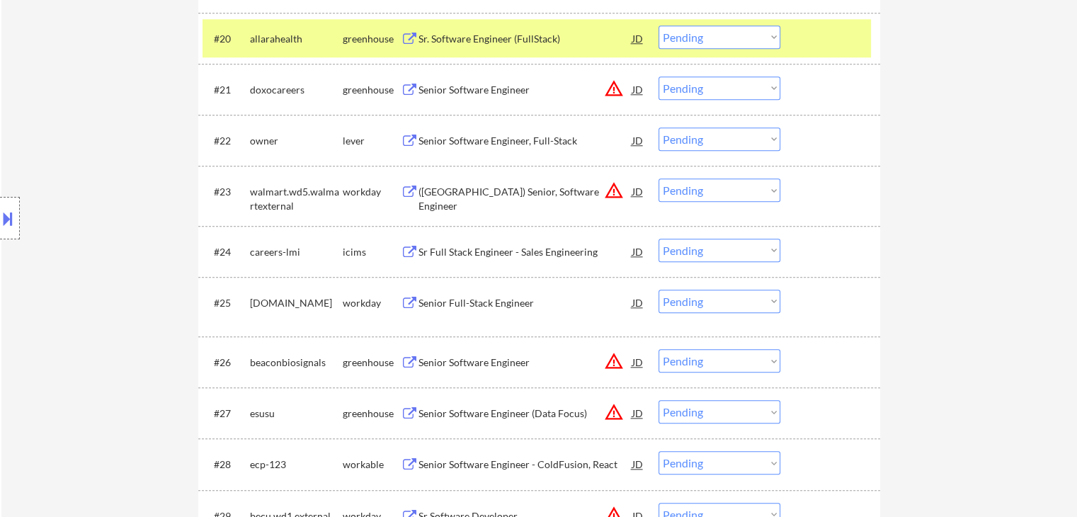
click at [480, 139] on div "Senior Software Engineer, Full-Stack" at bounding box center [525, 141] width 214 height 14
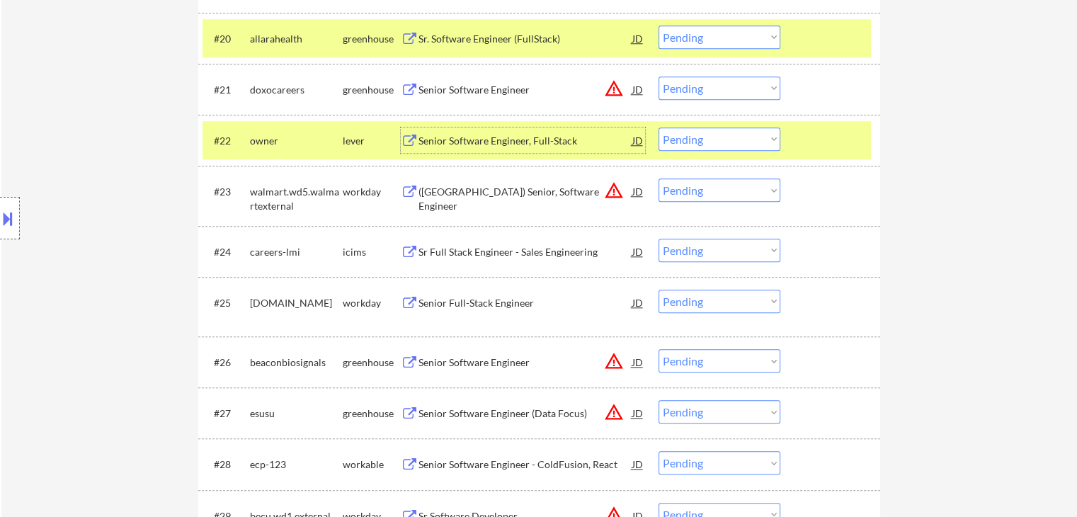
click at [692, 147] on select "Choose an option... Pending Applied Excluded (Questions) Excluded (Expired) Exc…" at bounding box center [719, 138] width 122 height 23
click at [658, 127] on select "Choose an option... Pending Applied Excluded (Questions) Excluded (Expired) Exc…" at bounding box center [719, 138] width 122 height 23
select select ""pending""
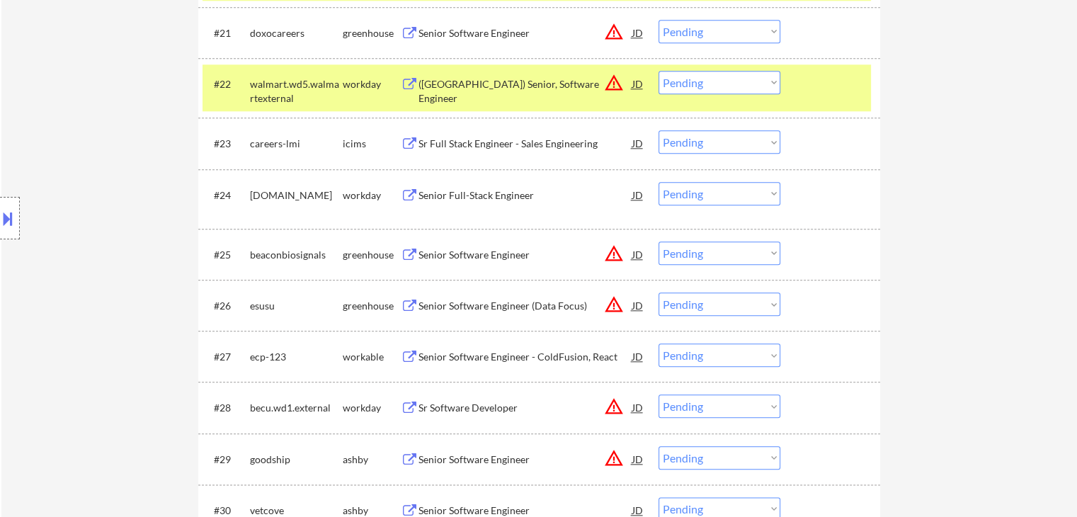
scroll to position [1628, 0]
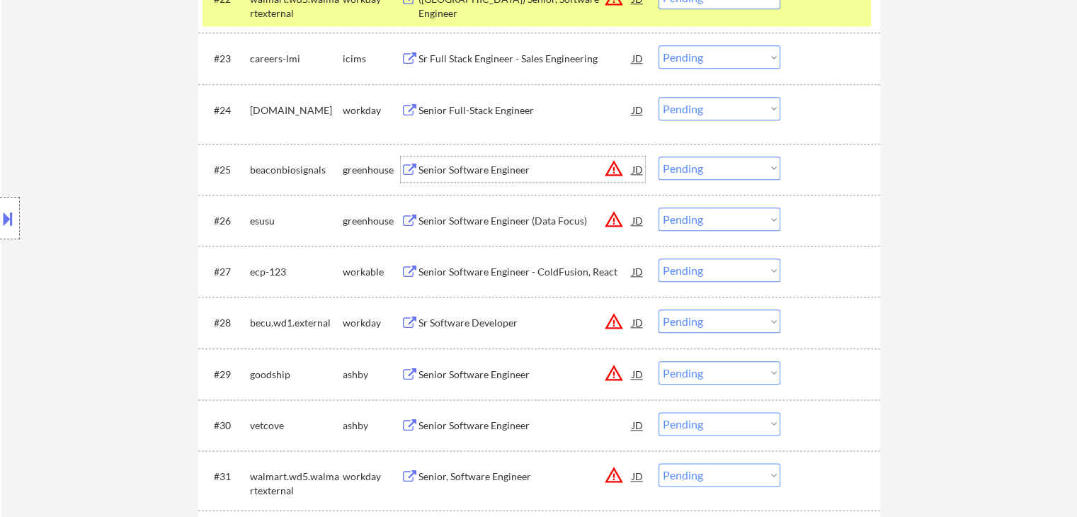
click at [507, 167] on div "Senior Software Engineer" at bounding box center [525, 170] width 214 height 14
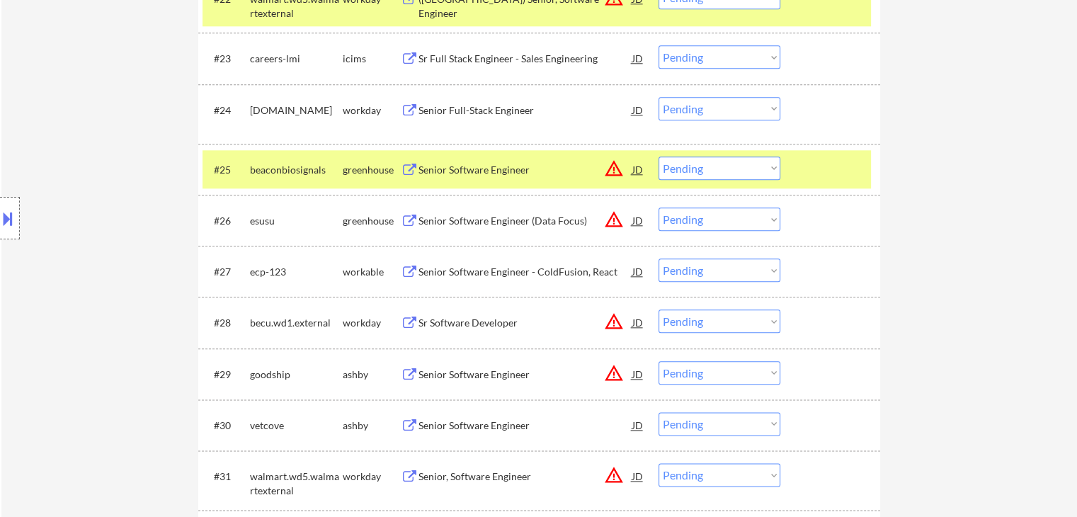
click at [712, 168] on select "Choose an option... Pending Applied Excluded (Questions) Excluded (Expired) Exc…" at bounding box center [719, 167] width 122 height 23
click at [658, 156] on select "Choose an option... Pending Applied Excluded (Questions) Excluded (Expired) Exc…" at bounding box center [719, 167] width 122 height 23
select select ""pending""
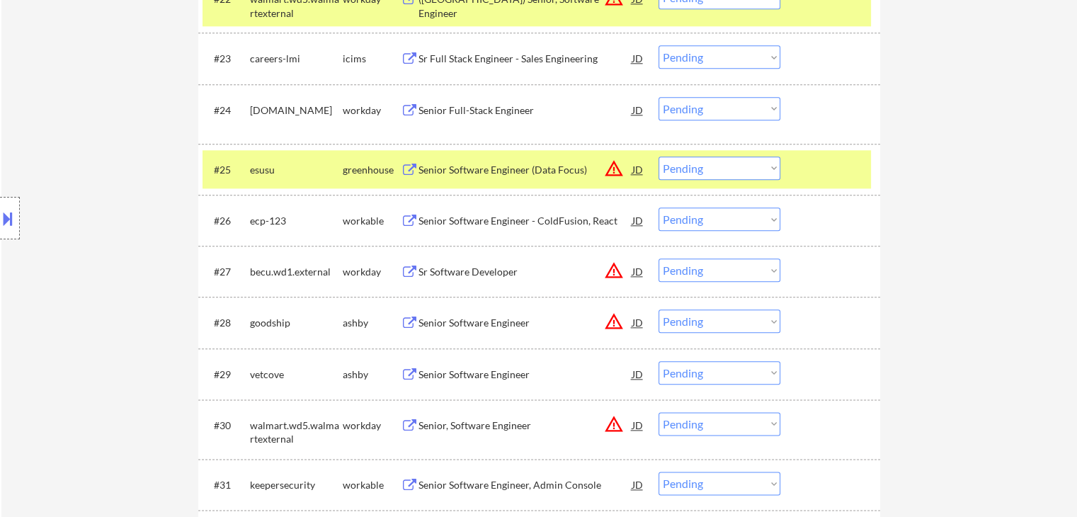
click at [488, 171] on div "Senior Software Engineer (Data Focus)" at bounding box center [525, 170] width 214 height 14
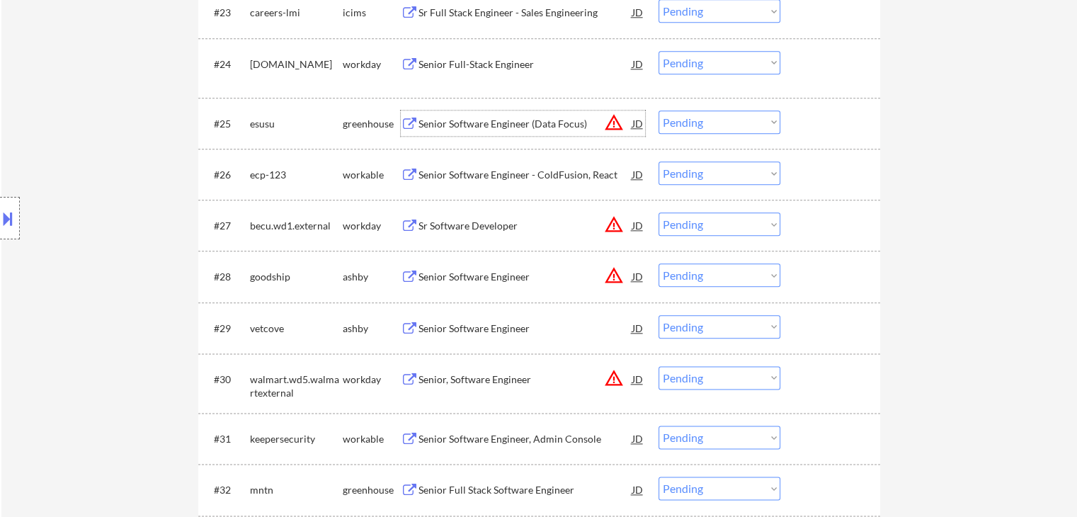
scroll to position [1699, 0]
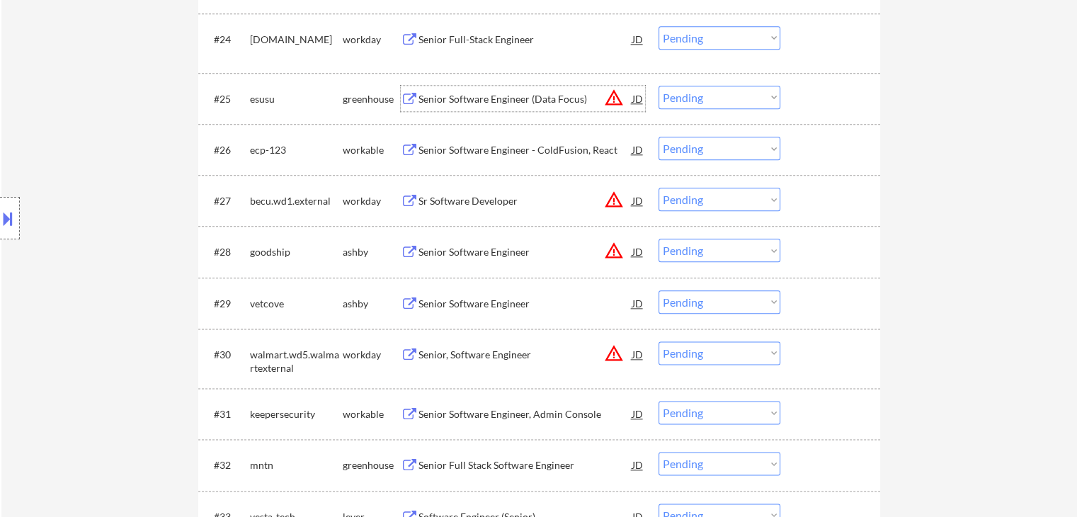
click at [529, 145] on div "Senior Software Engineer - ColdFusion, React" at bounding box center [525, 150] width 214 height 14
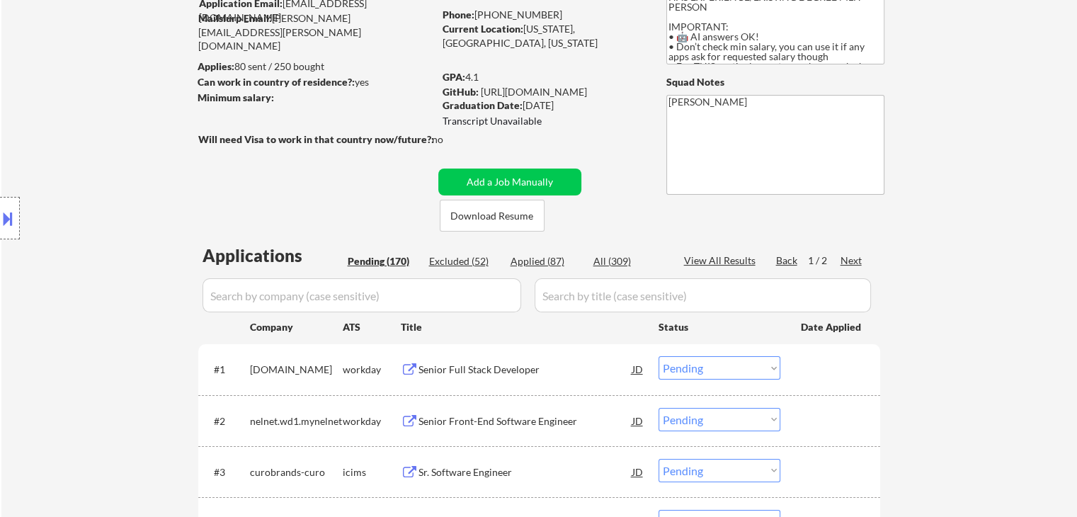
scroll to position [89, 0]
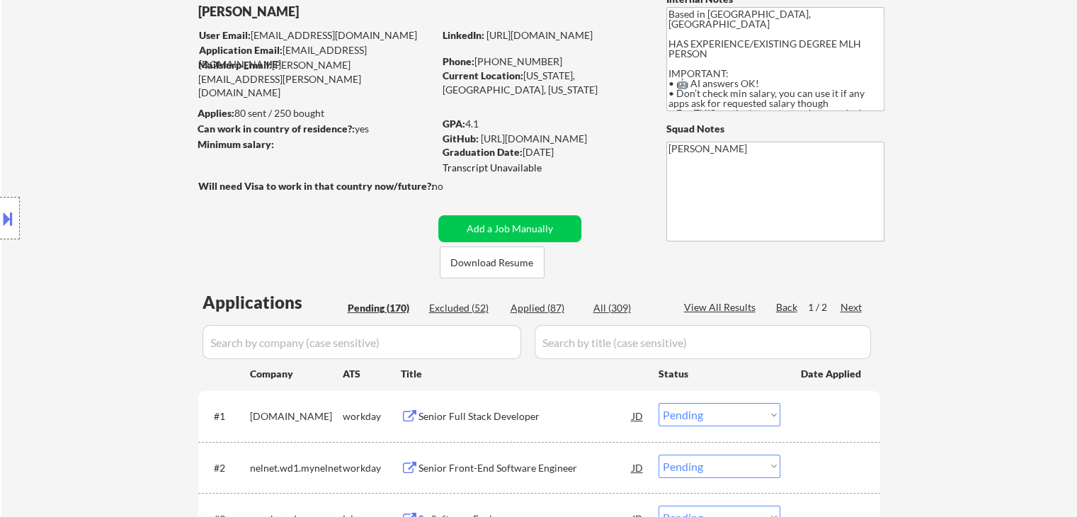
drag, startPoint x: 568, startPoint y: 59, endPoint x: 481, endPoint y: 59, distance: 86.4
click at [481, 59] on div "Phone: [PHONE_NUMBER]" at bounding box center [542, 62] width 200 height 14
copy div "2348151143016"
click at [561, 63] on div "Phone: [PHONE_NUMBER]" at bounding box center [542, 62] width 200 height 14
drag, startPoint x: 559, startPoint y: 62, endPoint x: 476, endPoint y: 60, distance: 83.6
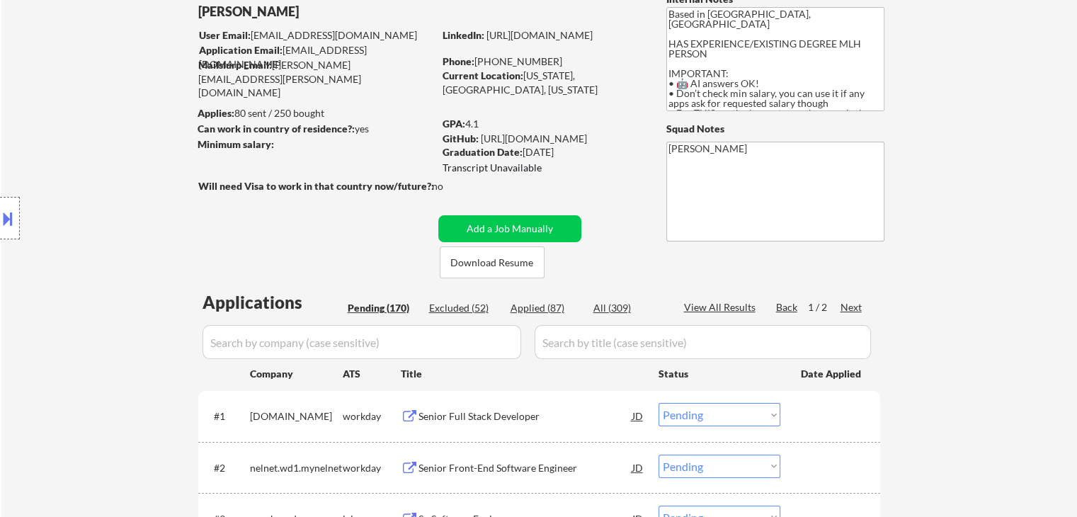
click at [476, 60] on div "Phone: [PHONE_NUMBER]" at bounding box center [542, 62] width 200 height 14
copy div "[PHONE_NUMBER]"
click at [574, 63] on div "Phone: [PHONE_NUMBER]" at bounding box center [542, 62] width 200 height 14
drag, startPoint x: 530, startPoint y: 63, endPoint x: 481, endPoint y: 63, distance: 49.5
click at [481, 63] on div "Phone: [PHONE_NUMBER]" at bounding box center [542, 62] width 200 height 14
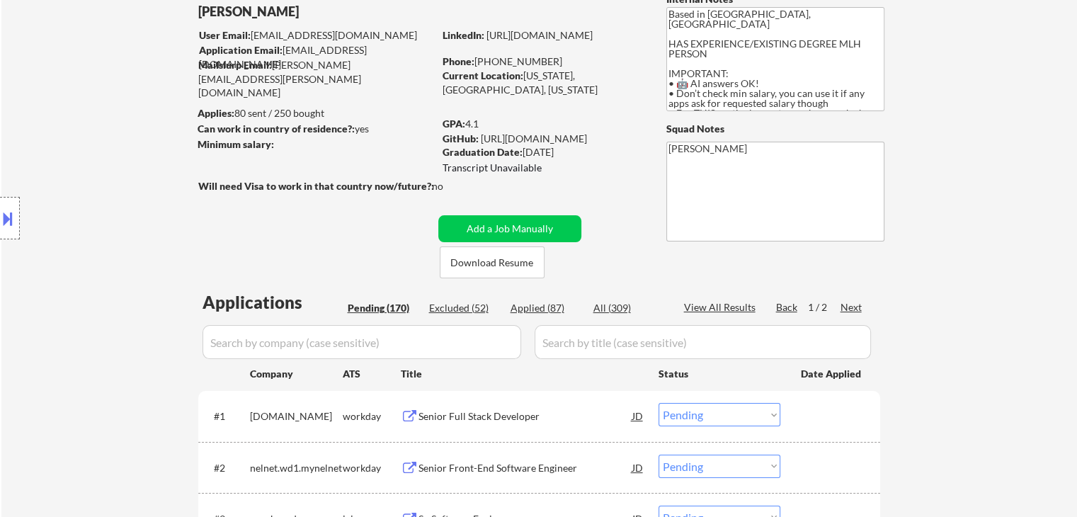
copy div "2348151143016"
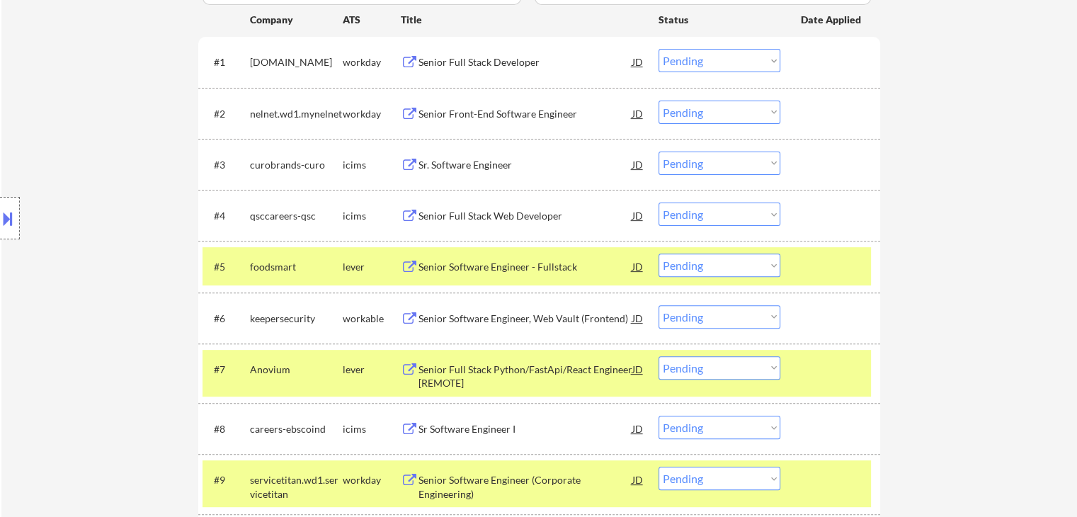
scroll to position [1590, 0]
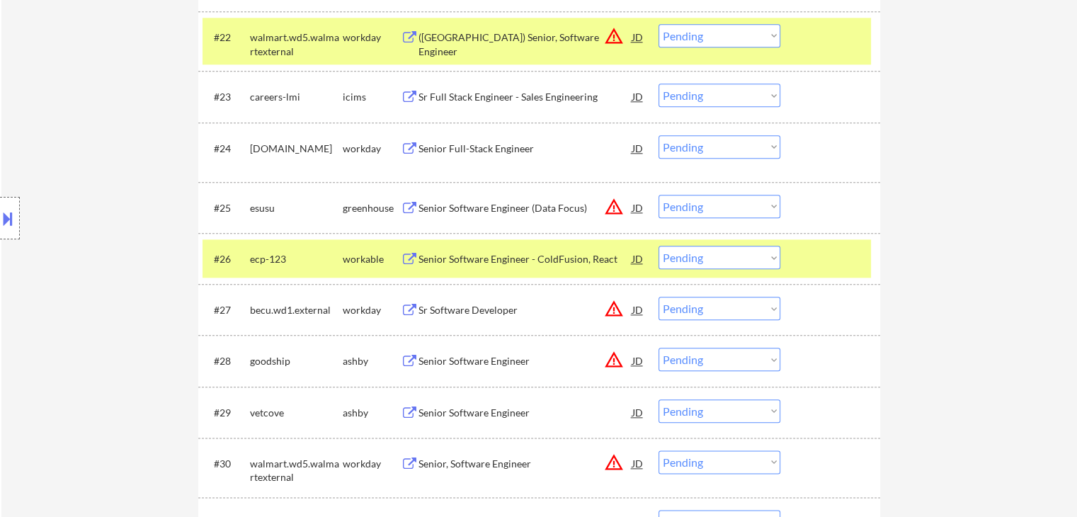
drag, startPoint x: 730, startPoint y: 261, endPoint x: 721, endPoint y: 267, distance: 10.2
click at [730, 261] on select "Choose an option... Pending Applied Excluded (Questions) Excluded (Expired) Exc…" at bounding box center [719, 257] width 122 height 23
click at [658, 246] on select "Choose an option... Pending Applied Excluded (Questions) Excluded (Expired) Exc…" at bounding box center [719, 257] width 122 height 23
select select ""pending""
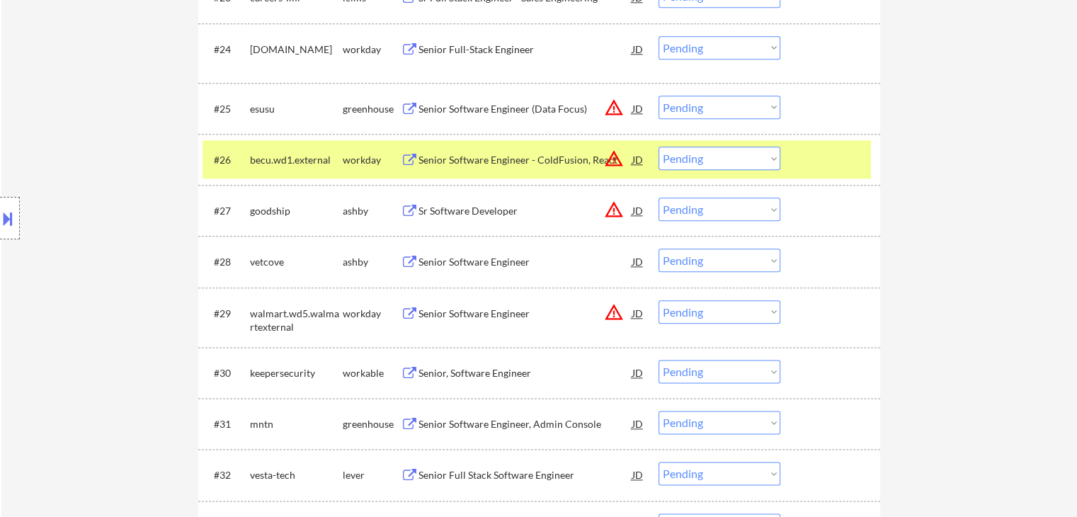
scroll to position [1731, 0]
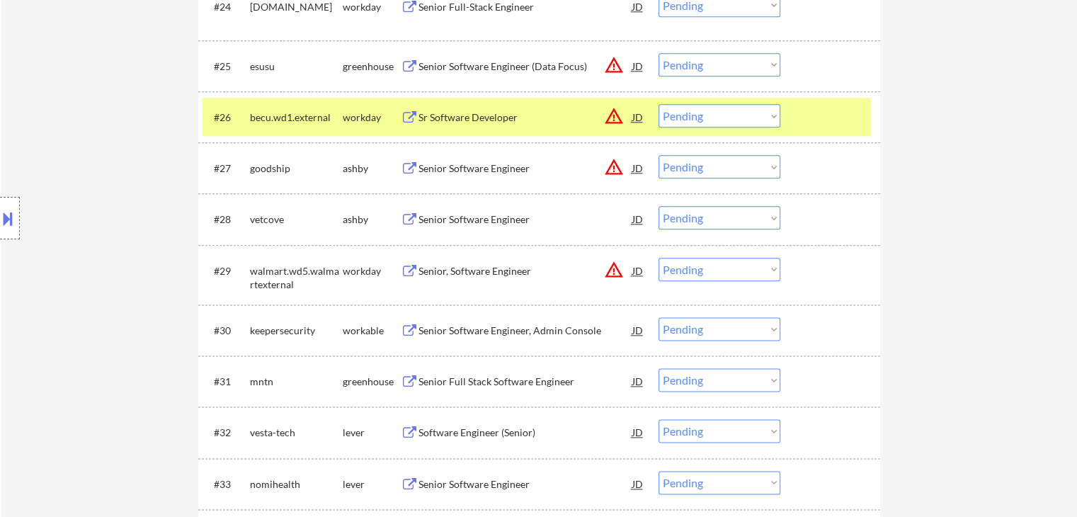
click at [465, 164] on div "Senior Software Engineer" at bounding box center [525, 168] width 214 height 14
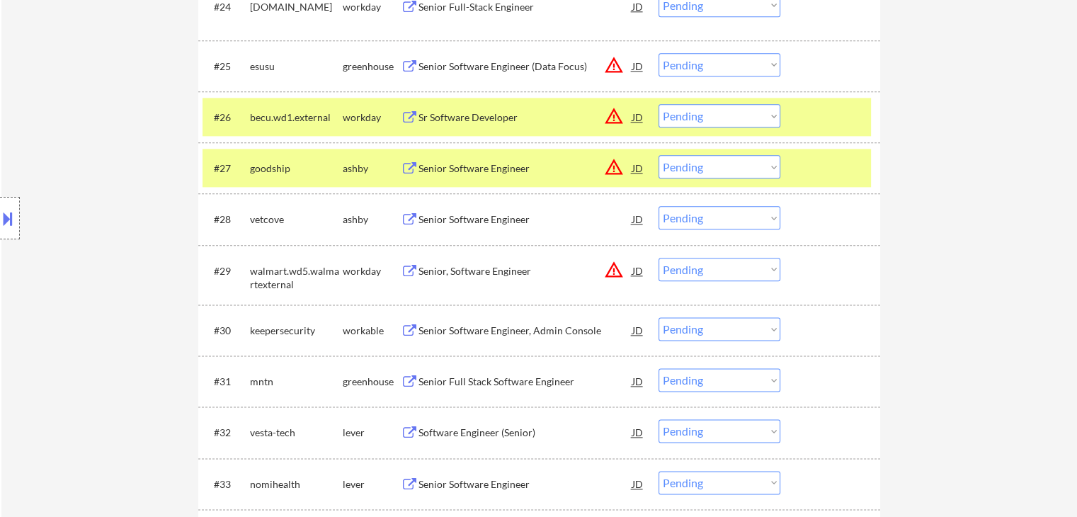
click at [0, 224] on button at bounding box center [8, 218] width 16 height 23
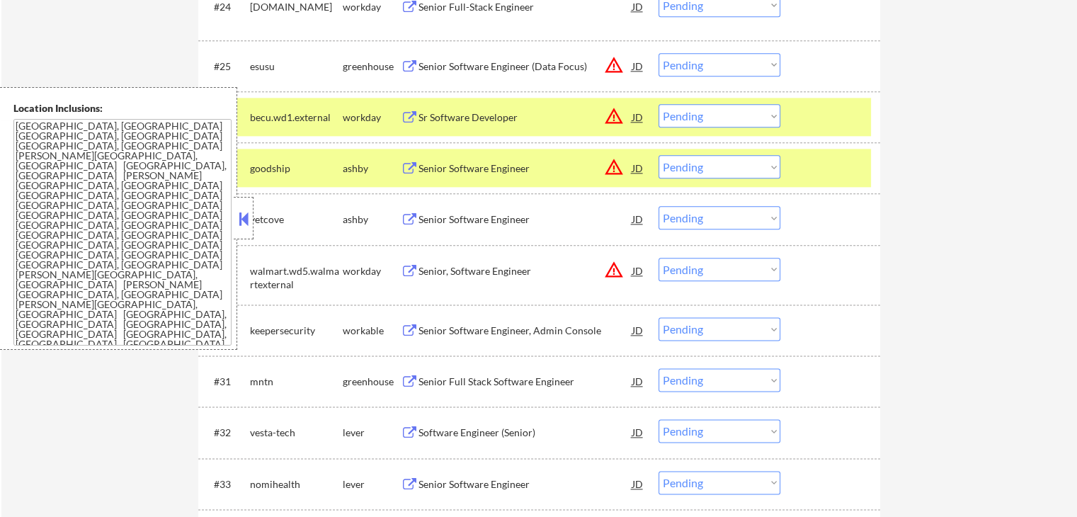
click at [246, 220] on button at bounding box center [244, 218] width 16 height 21
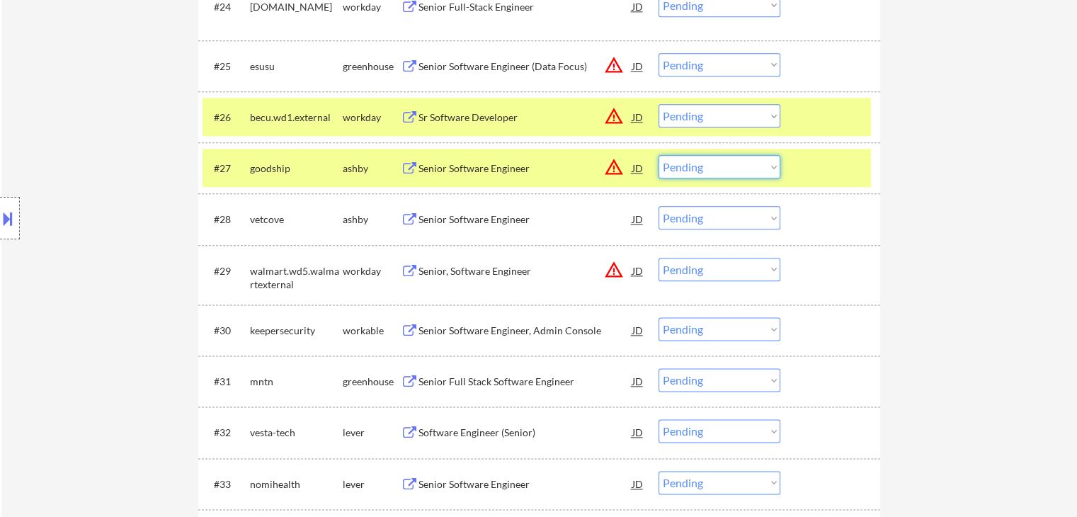
click at [728, 163] on select "Choose an option... Pending Applied Excluded (Questions) Excluded (Expired) Exc…" at bounding box center [719, 166] width 122 height 23
click at [658, 155] on select "Choose an option... Pending Applied Excluded (Questions) Excluded (Expired) Exc…" at bounding box center [719, 166] width 122 height 23
select select ""pending""
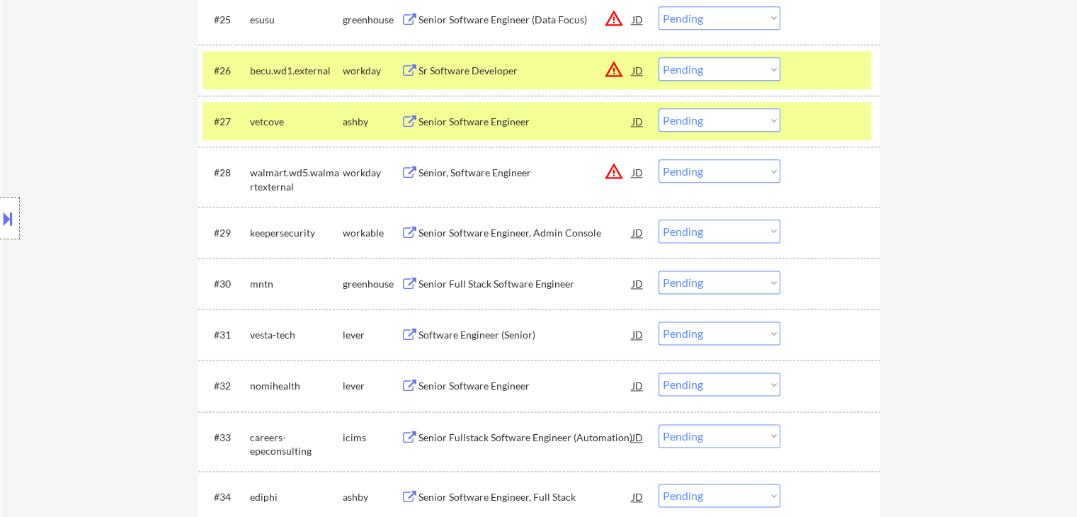
scroll to position [1802, 0]
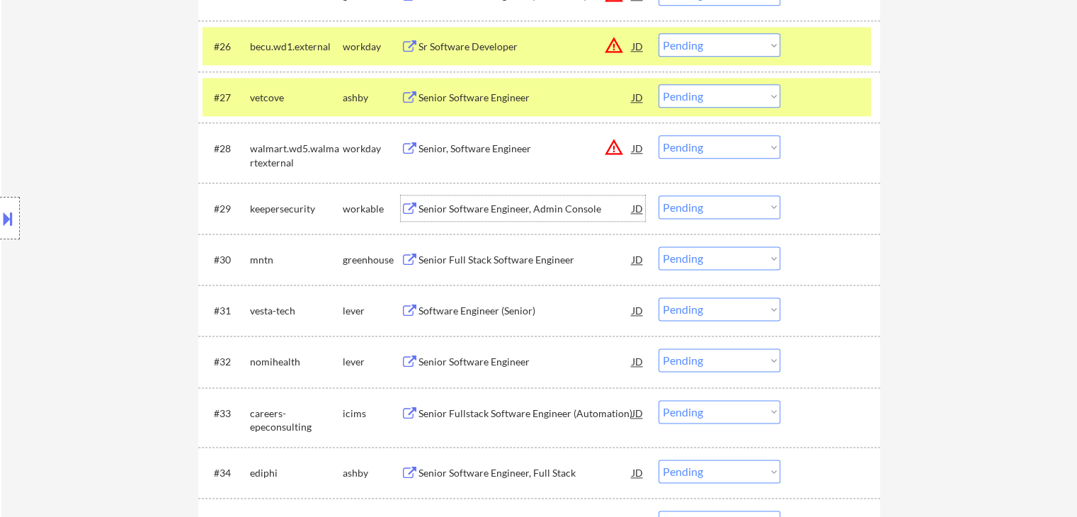
click at [486, 205] on div "Senior Software Engineer, Admin Console" at bounding box center [525, 209] width 214 height 14
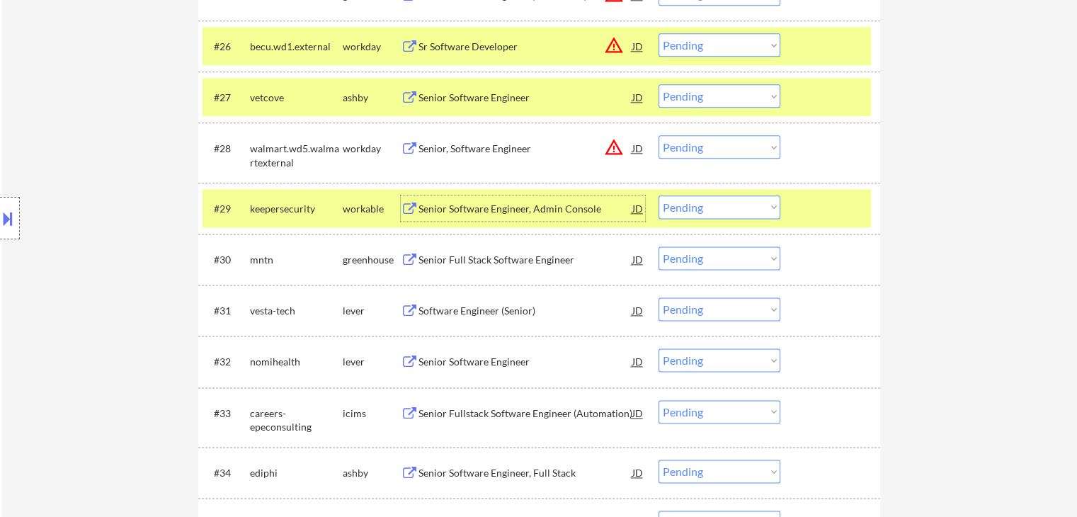
click at [852, 211] on div at bounding box center [832, 207] width 62 height 25
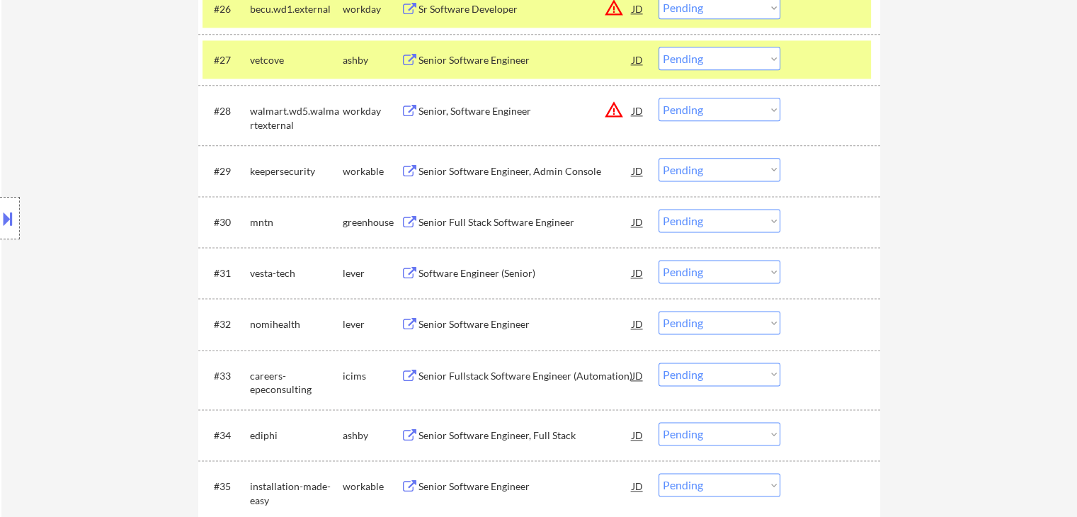
scroll to position [1873, 0]
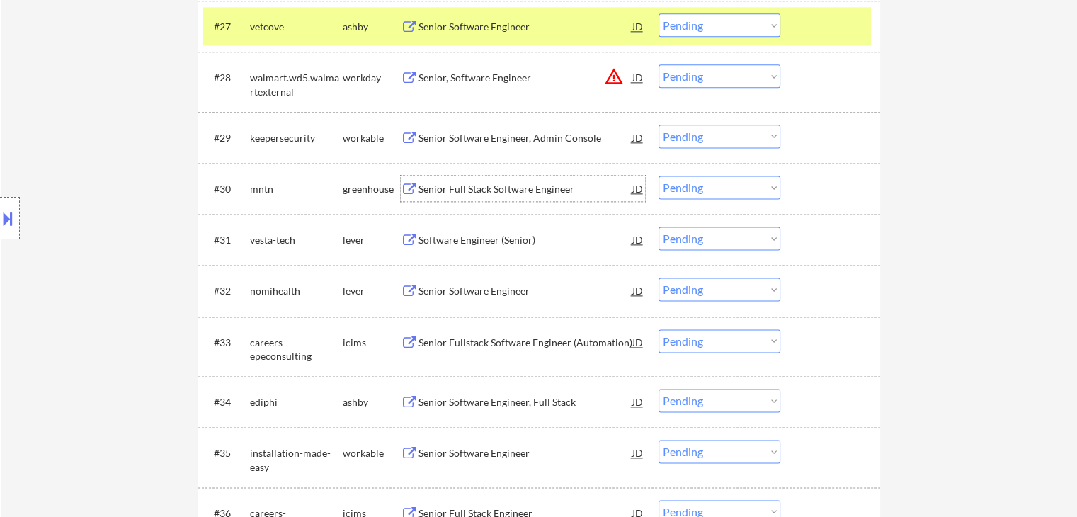
click at [481, 189] on div "Senior Full Stack Software Engineer" at bounding box center [525, 189] width 214 height 14
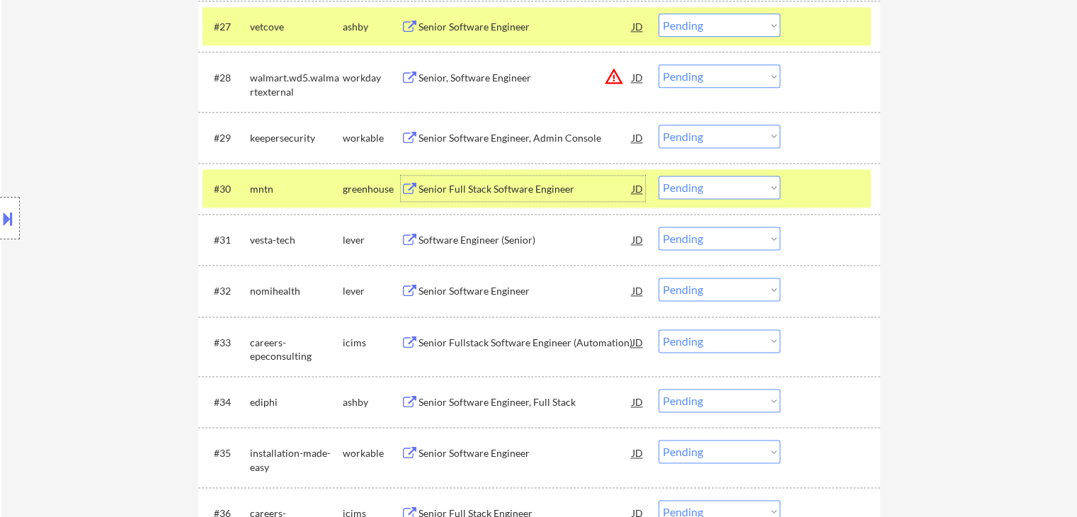
click at [691, 193] on select "Choose an option... Pending Applied Excluded (Questions) Excluded (Expired) Exc…" at bounding box center [719, 187] width 122 height 23
click at [658, 176] on select "Choose an option... Pending Applied Excluded (Questions) Excluded (Expired) Exc…" at bounding box center [719, 187] width 122 height 23
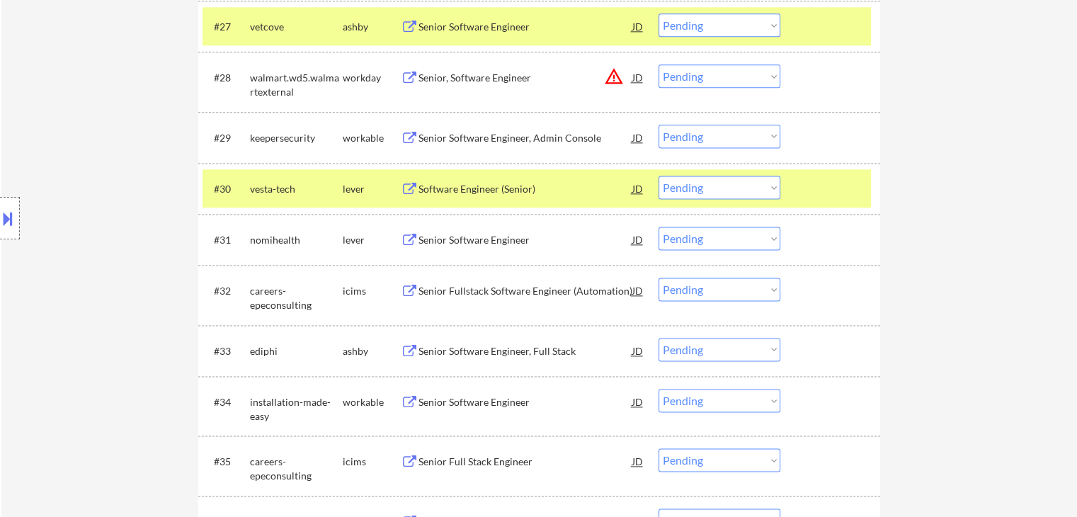
click at [454, 183] on div "Software Engineer (Senior)" at bounding box center [525, 189] width 214 height 14
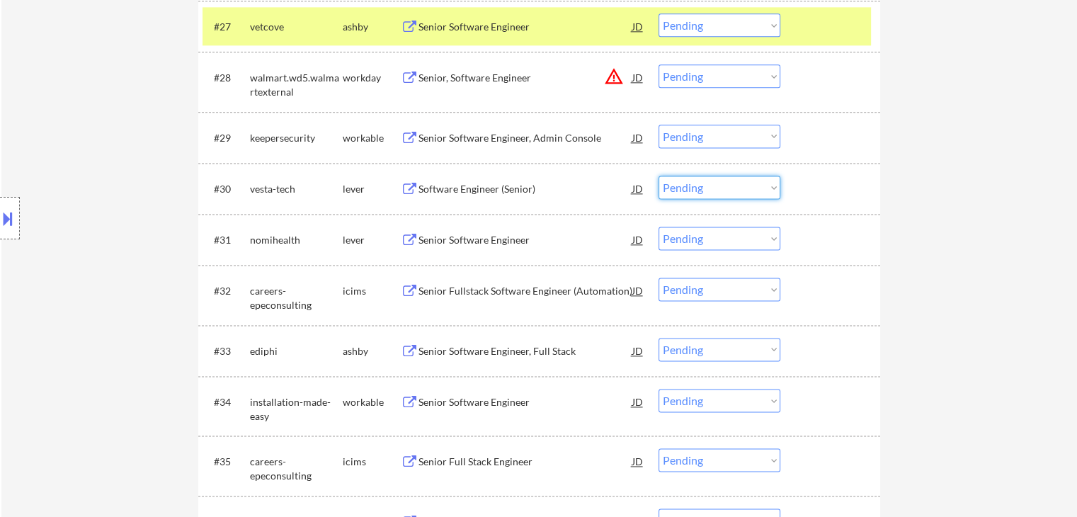
drag, startPoint x: 694, startPoint y: 187, endPoint x: 694, endPoint y: 197, distance: 9.9
click at [694, 187] on select "Choose an option... Pending Applied Excluded (Questions) Excluded (Expired) Exc…" at bounding box center [719, 187] width 122 height 23
click at [658, 176] on select "Choose an option... Pending Applied Excluded (Questions) Excluded (Expired) Exc…" at bounding box center [719, 187] width 122 height 23
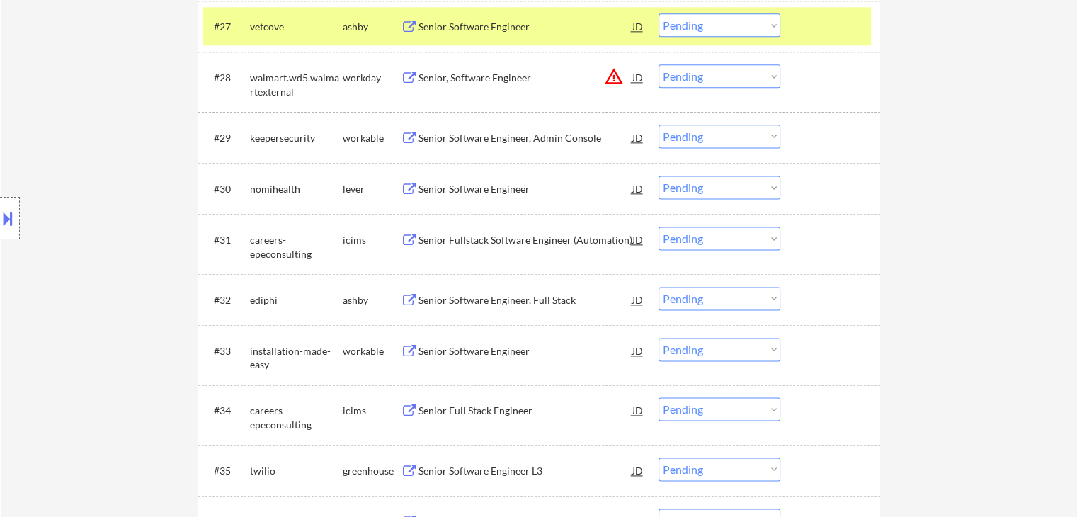
click at [498, 186] on div "Senior Software Engineer" at bounding box center [525, 189] width 214 height 14
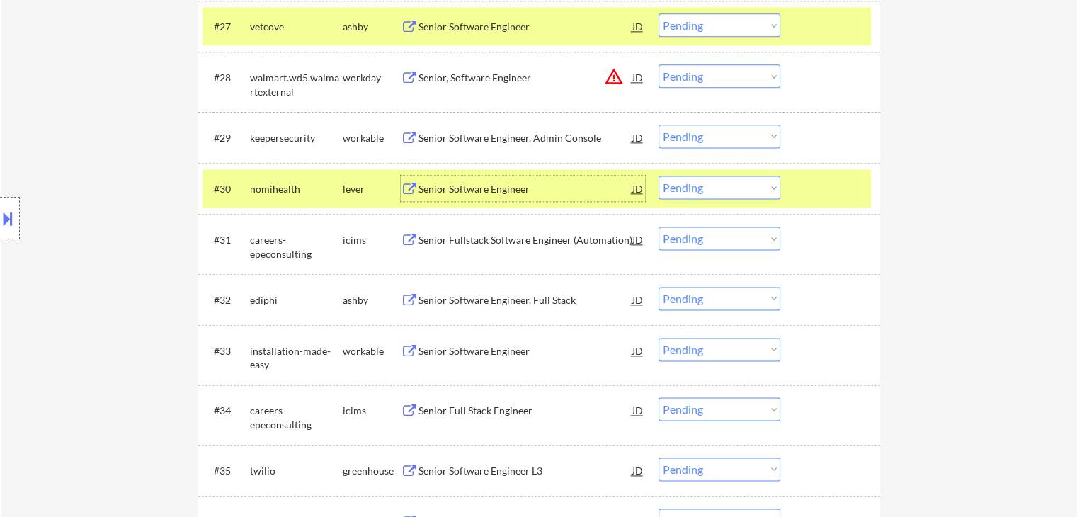
click at [462, 193] on div "Senior Software Engineer" at bounding box center [525, 189] width 214 height 14
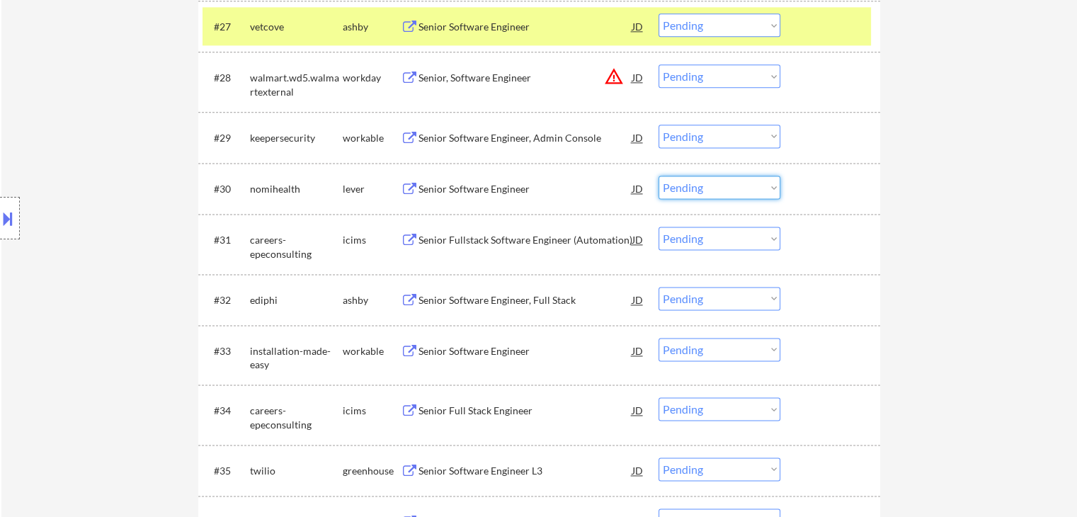
click at [691, 188] on select "Choose an option... Pending Applied Excluded (Questions) Excluded (Expired) Exc…" at bounding box center [719, 187] width 122 height 23
click at [658, 176] on select "Choose an option... Pending Applied Excluded (Questions) Excluded (Expired) Exc…" at bounding box center [719, 187] width 122 height 23
select select ""pending""
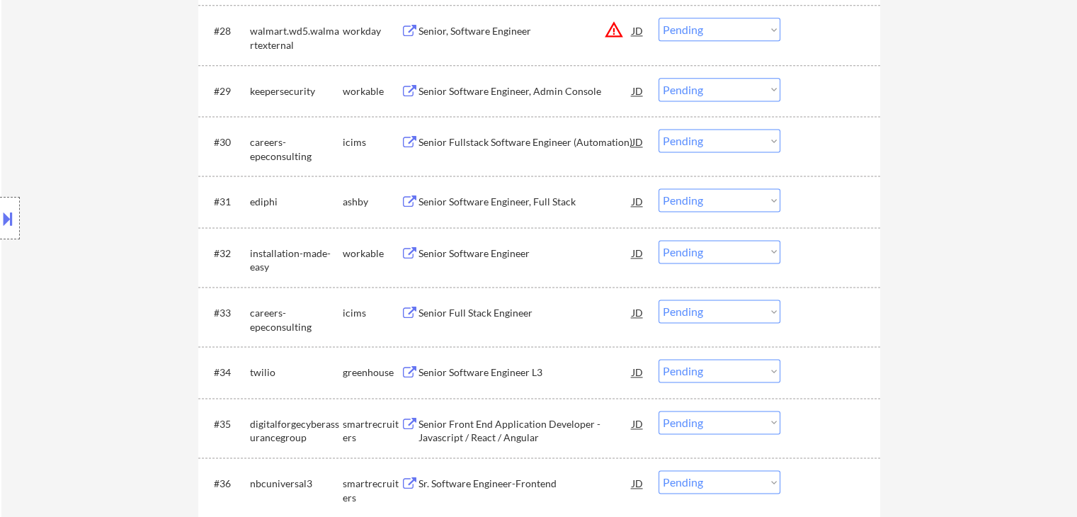
scroll to position [1944, 0]
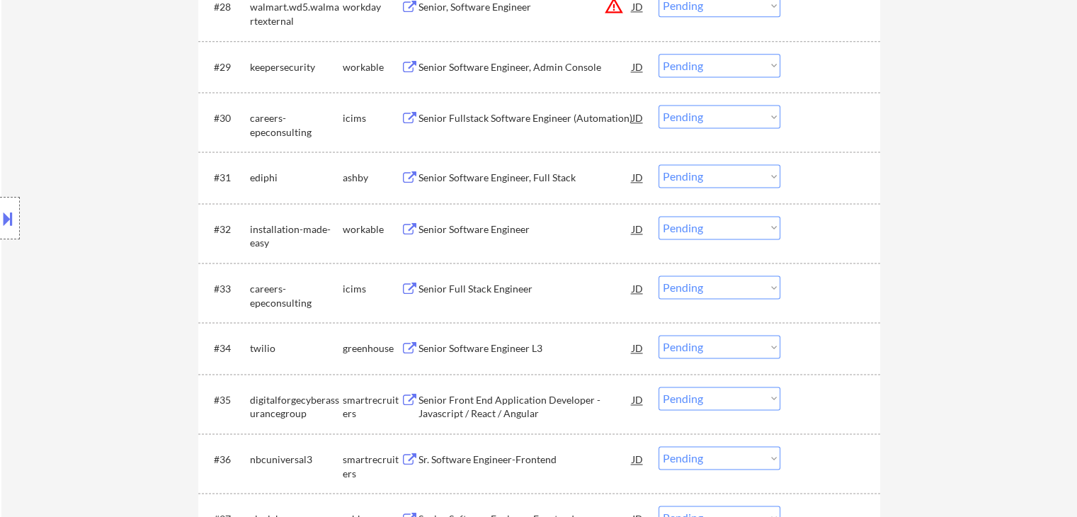
click at [499, 175] on div "Senior Software Engineer, Full Stack" at bounding box center [525, 178] width 214 height 14
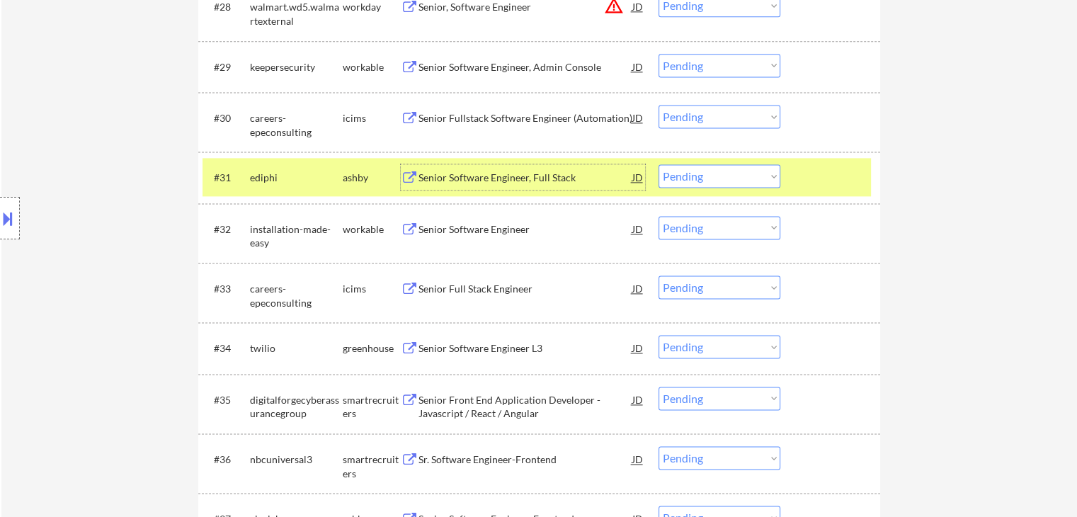
click at [721, 176] on select "Choose an option... Pending Applied Excluded (Questions) Excluded (Expired) Exc…" at bounding box center [719, 175] width 122 height 23
click at [658, 164] on select "Choose an option... Pending Applied Excluded (Questions) Excluded (Expired) Exc…" at bounding box center [719, 175] width 122 height 23
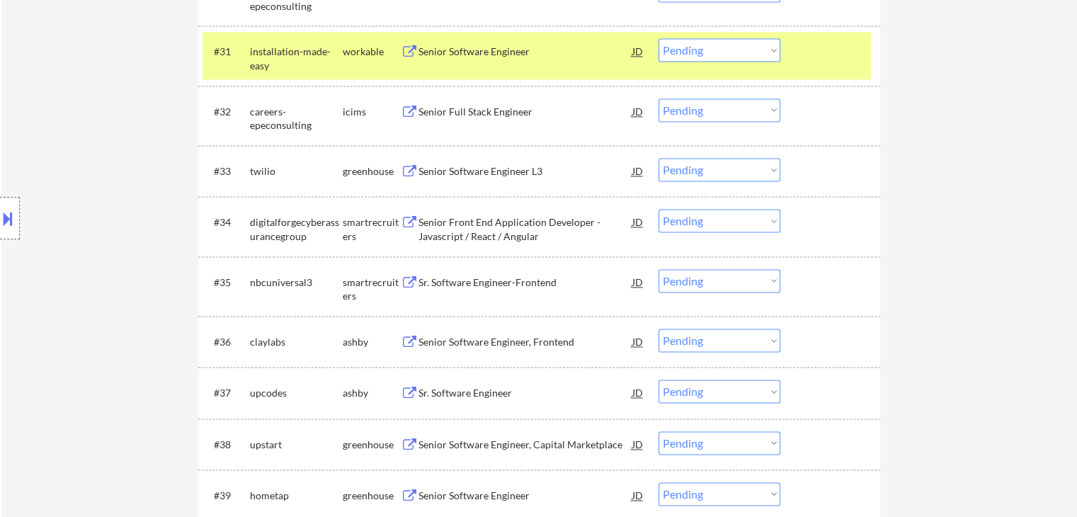
scroll to position [2085, 0]
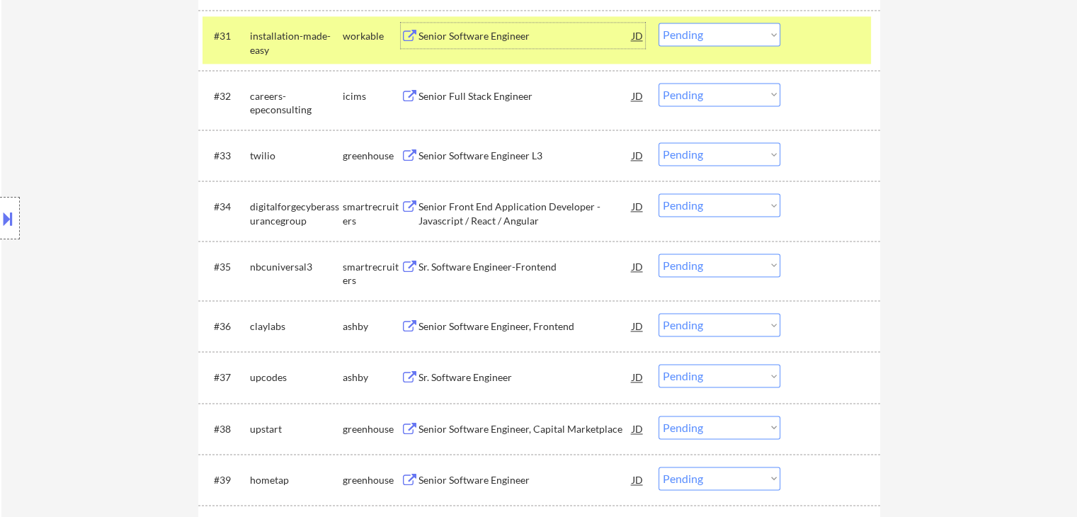
click at [491, 31] on div "Senior Software Engineer" at bounding box center [525, 36] width 214 height 14
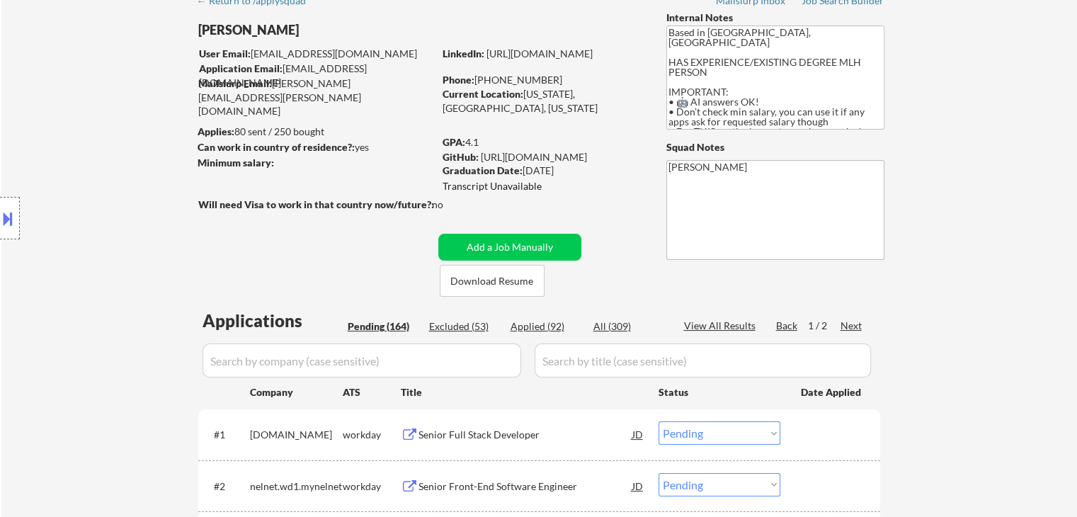
scroll to position [1863, 0]
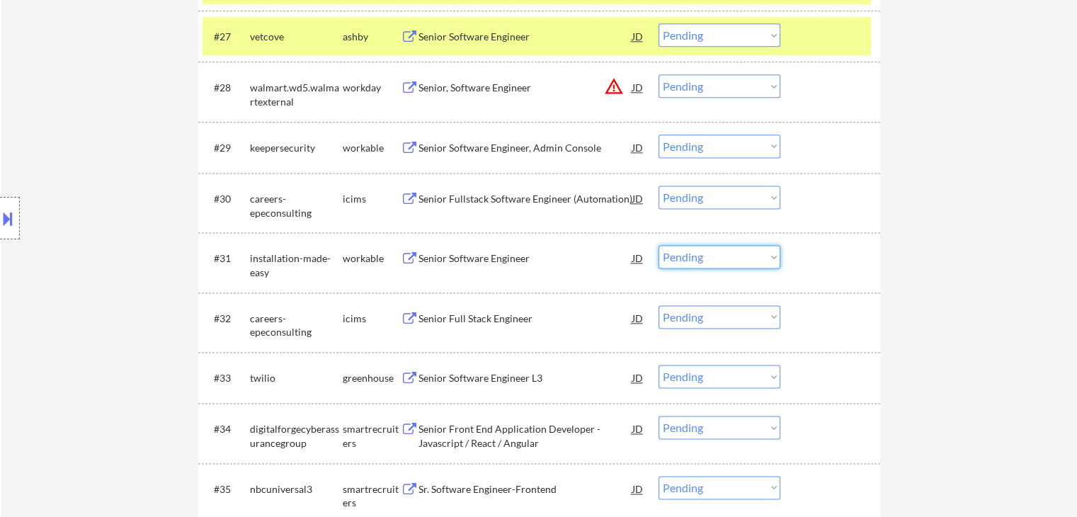
click at [711, 258] on select "Choose an option... Pending Applied Excluded (Questions) Excluded (Expired) Exc…" at bounding box center [719, 256] width 122 height 23
click at [658, 245] on select "Choose an option... Pending Applied Excluded (Questions) Excluded (Expired) Exc…" at bounding box center [719, 256] width 122 height 23
select select ""pending""
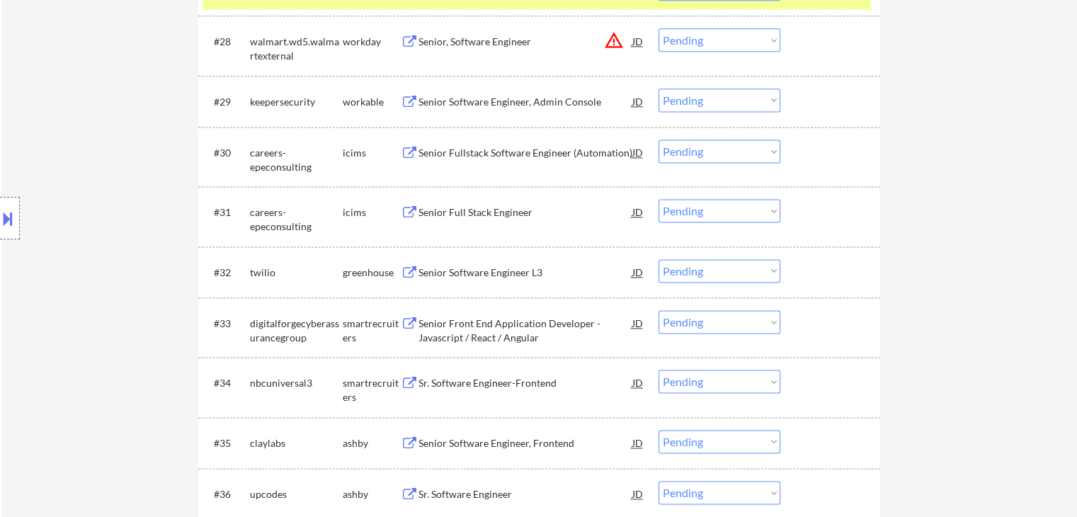
scroll to position [1934, 0]
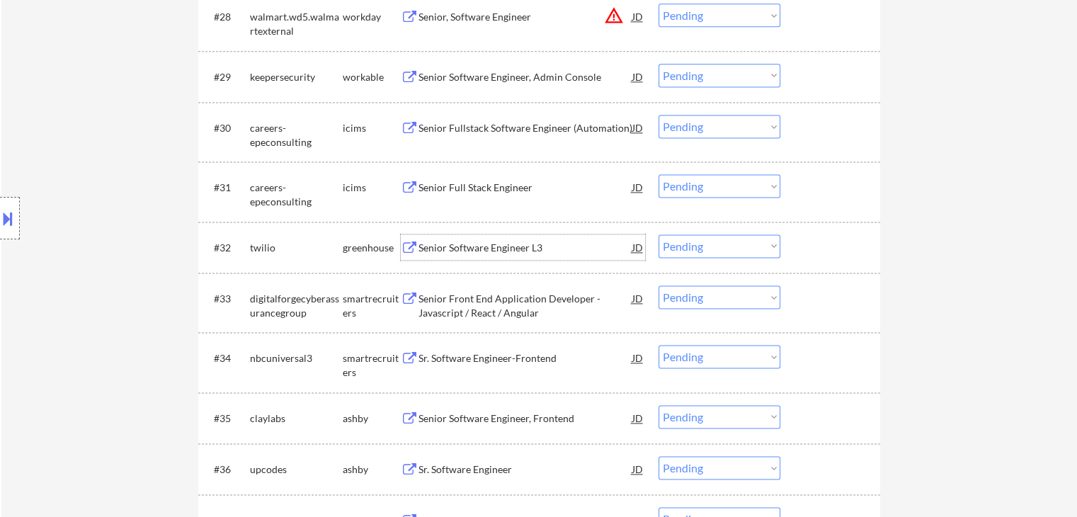
click at [485, 245] on div "Senior Software Engineer L3" at bounding box center [525, 248] width 214 height 14
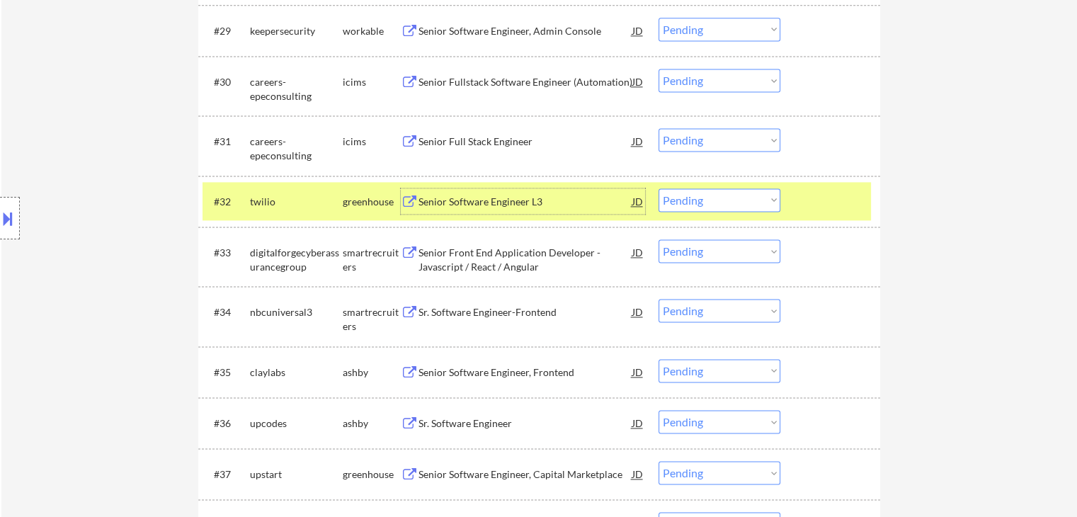
scroll to position [2005, 0]
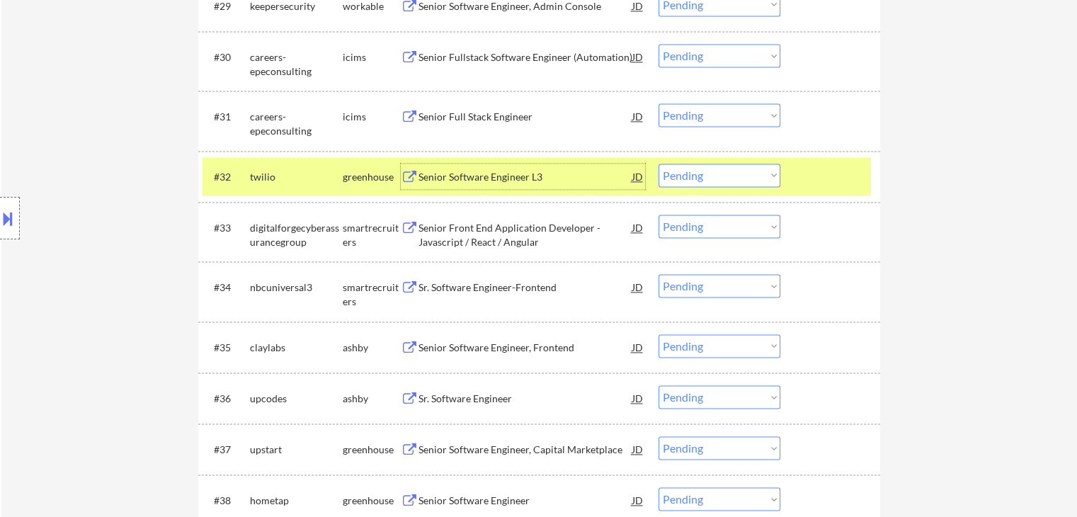
click at [699, 170] on select "Choose an option... Pending Applied Excluded (Questions) Excluded (Expired) Exc…" at bounding box center [719, 175] width 122 height 23
click at [658, 164] on select "Choose an option... Pending Applied Excluded (Questions) Excluded (Expired) Exc…" at bounding box center [719, 175] width 122 height 23
select select ""pending""
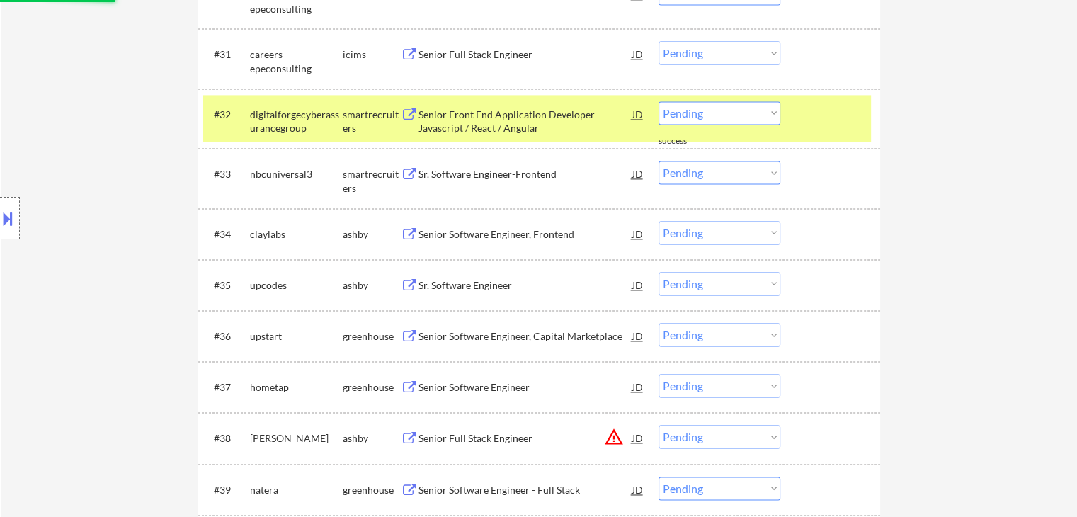
scroll to position [2075, 0]
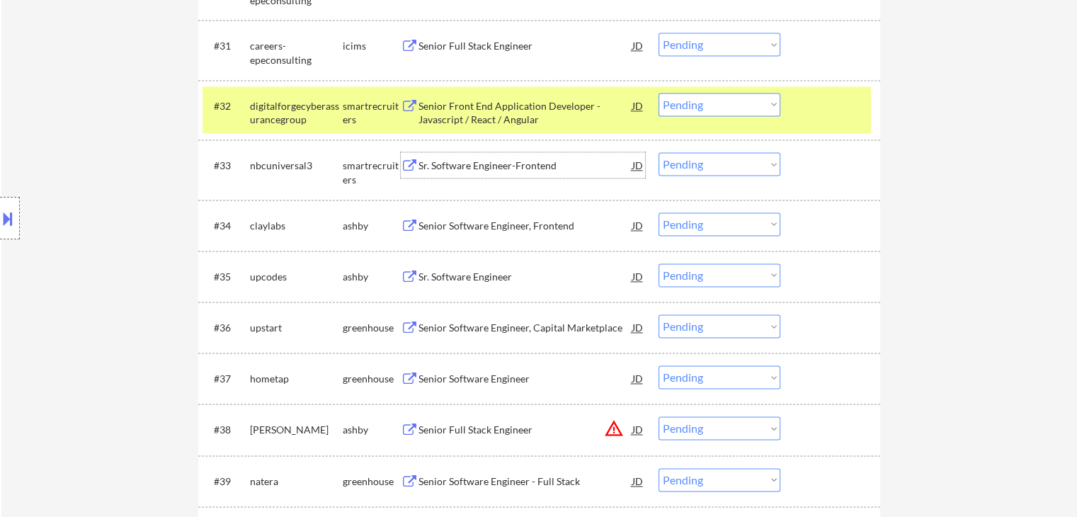
click at [464, 162] on div "Sr. Software Engineer-Frontend" at bounding box center [525, 166] width 214 height 14
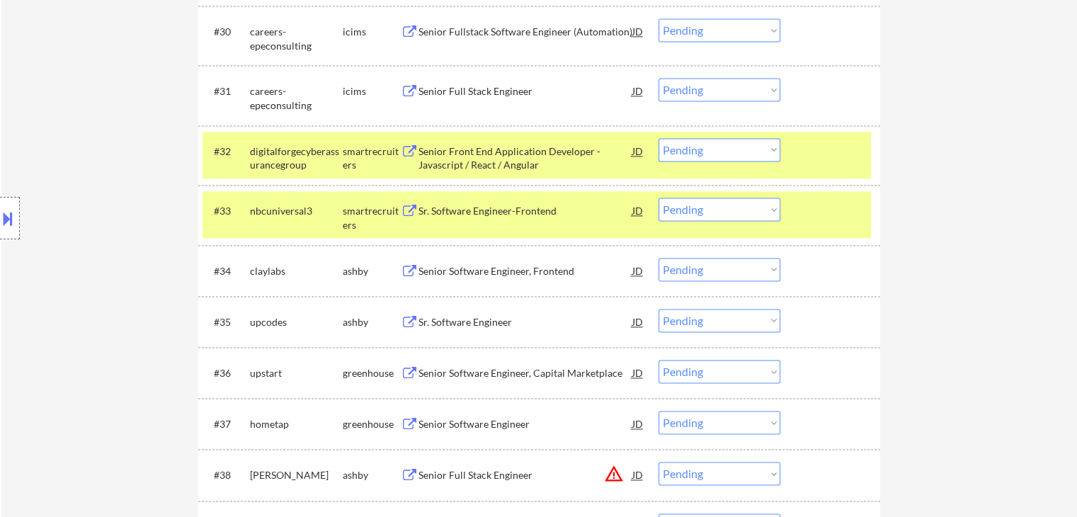
scroll to position [2053, 0]
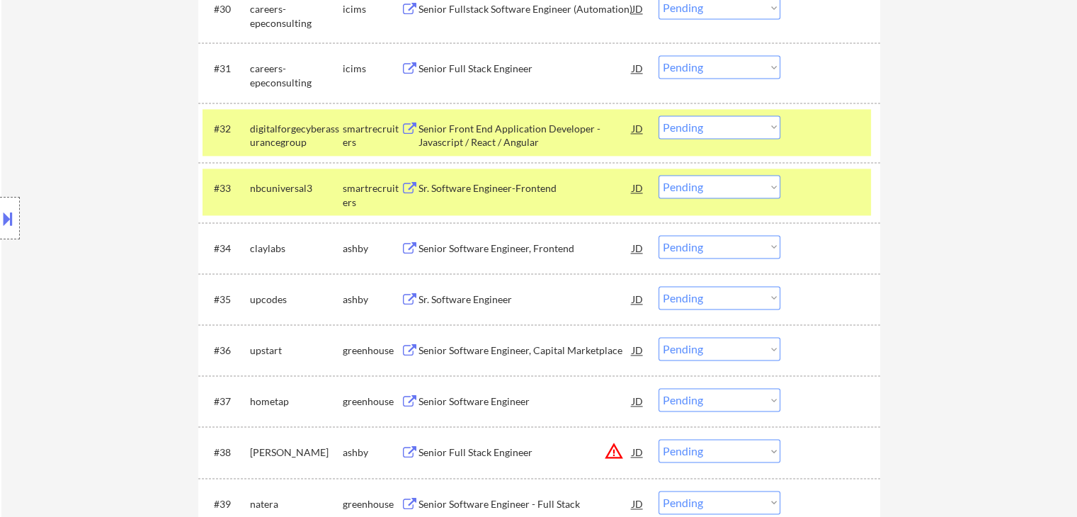
click at [725, 185] on select "Choose an option... Pending Applied Excluded (Questions) Excluded (Expired) Exc…" at bounding box center [719, 186] width 122 height 23
click at [658, 175] on select "Choose an option... Pending Applied Excluded (Questions) Excluded (Expired) Exc…" at bounding box center [719, 186] width 122 height 23
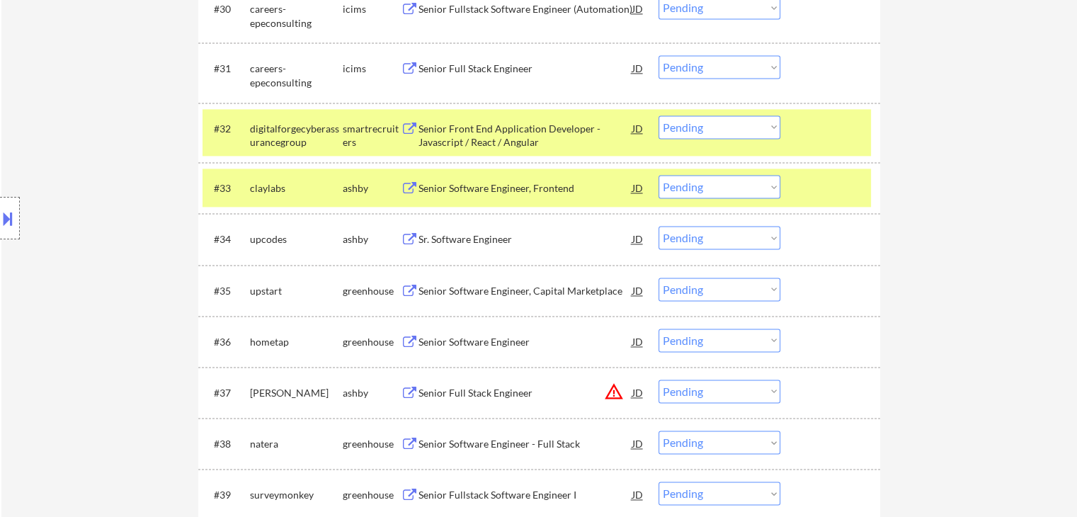
click at [522, 190] on div "Senior Software Engineer, Frontend" at bounding box center [525, 188] width 214 height 14
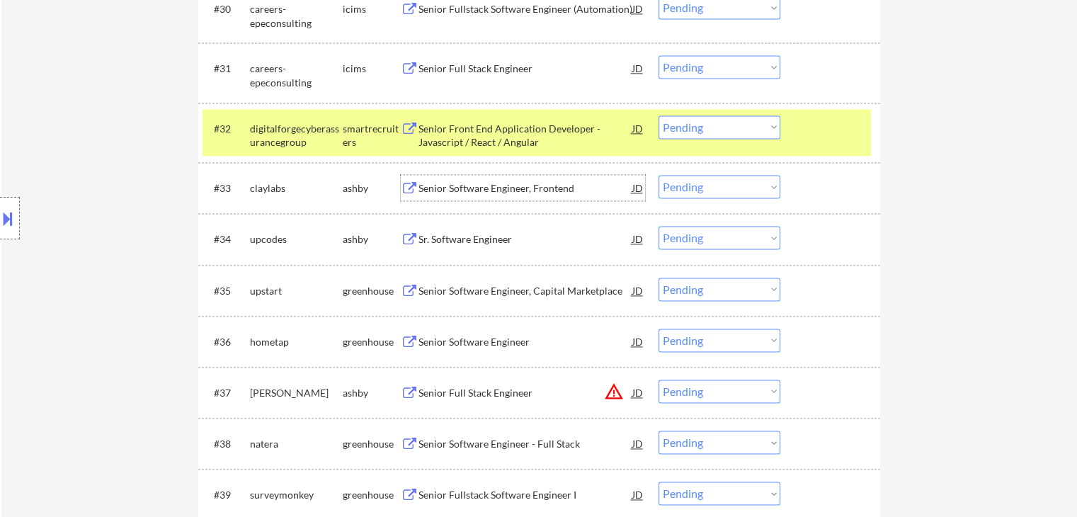
click at [709, 183] on select "Choose an option... Pending Applied Excluded (Questions) Excluded (Expired) Exc…" at bounding box center [719, 186] width 122 height 23
click at [658, 175] on select "Choose an option... Pending Applied Excluded (Questions) Excluded (Expired) Exc…" at bounding box center [719, 186] width 122 height 23
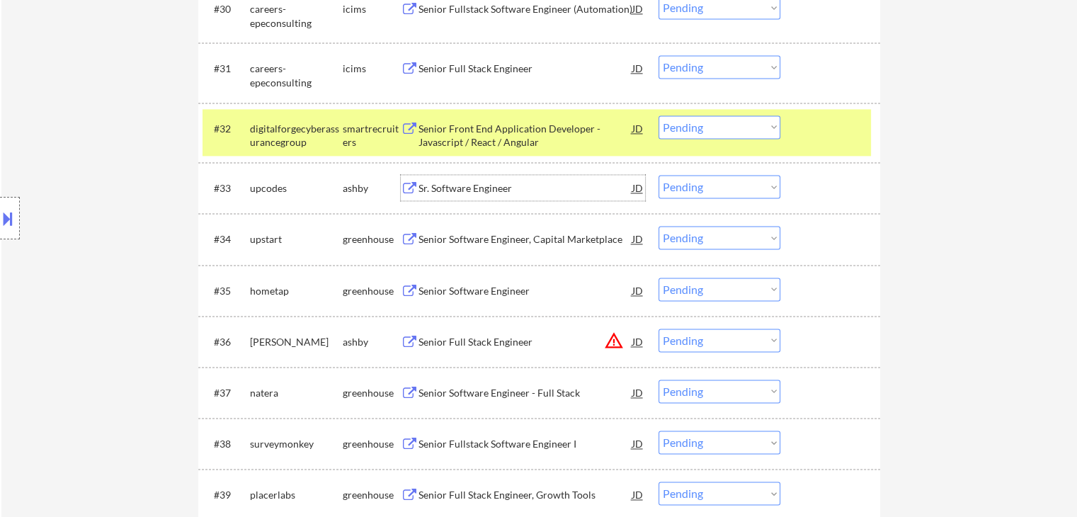
click at [469, 191] on div "Sr. Software Engineer" at bounding box center [525, 188] width 214 height 14
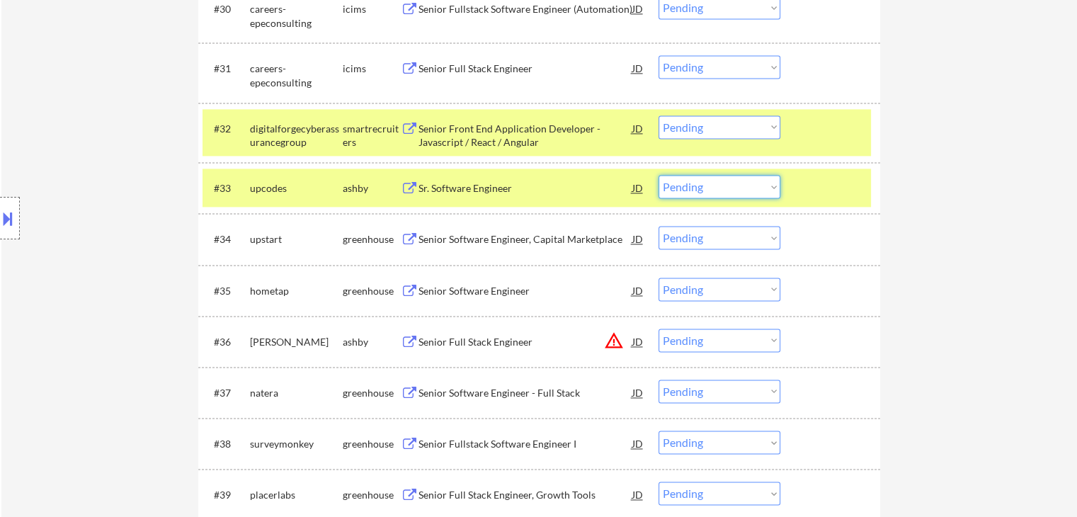
click at [685, 185] on select "Choose an option... Pending Applied Excluded (Questions) Excluded (Expired) Exc…" at bounding box center [719, 186] width 122 height 23
click at [658, 175] on select "Choose an option... Pending Applied Excluded (Questions) Excluded (Expired) Exc…" at bounding box center [719, 186] width 122 height 23
select select ""pending""
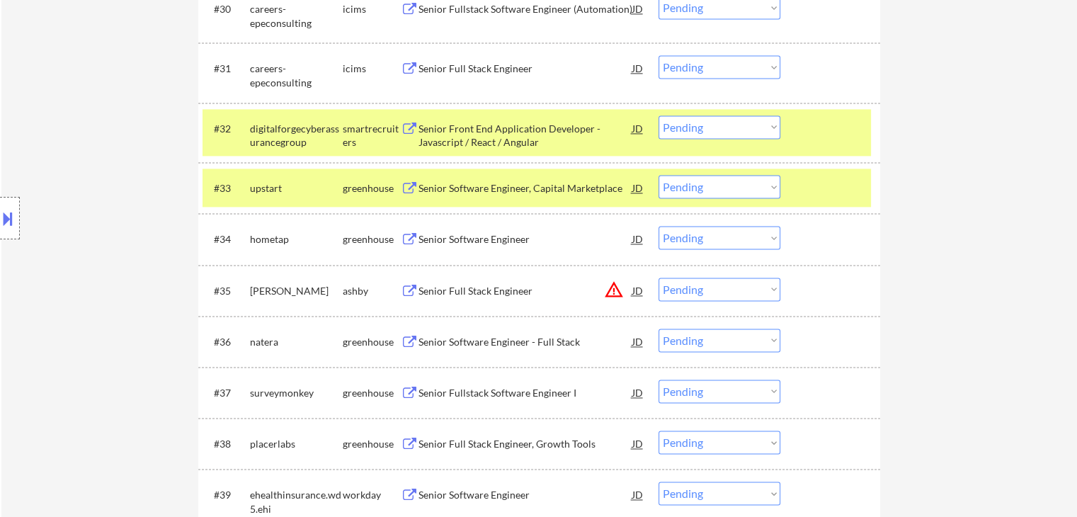
click at [132, 286] on div "Location Inclusions: [GEOGRAPHIC_DATA], [GEOGRAPHIC_DATA] [GEOGRAPHIC_DATA], [G…" at bounding box center [126, 218] width 253 height 263
click at [526, 185] on div "Senior Software Engineer, Capital Marketplace" at bounding box center [525, 188] width 214 height 14
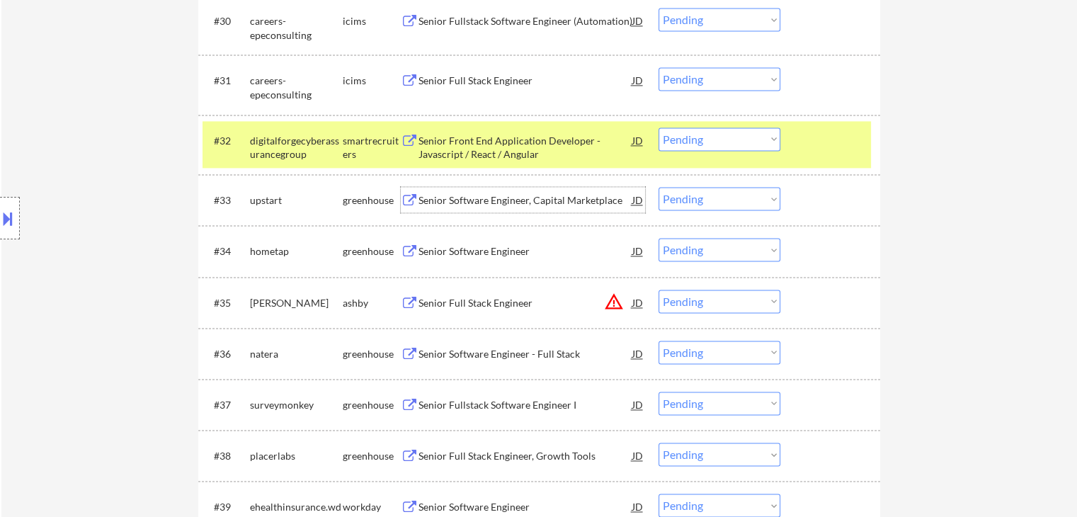
scroll to position [2112, 0]
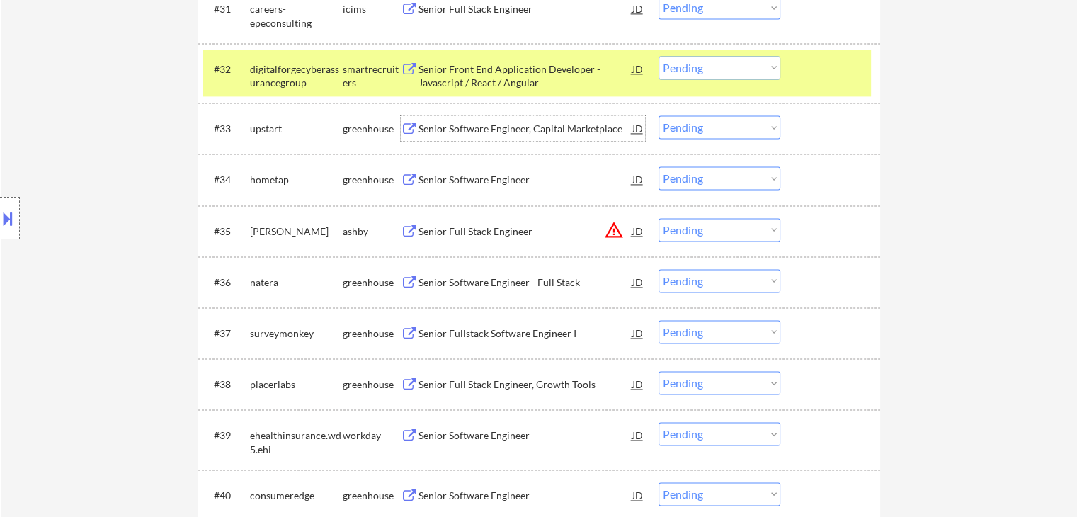
click at [484, 181] on div "Senior Software Engineer" at bounding box center [525, 180] width 214 height 14
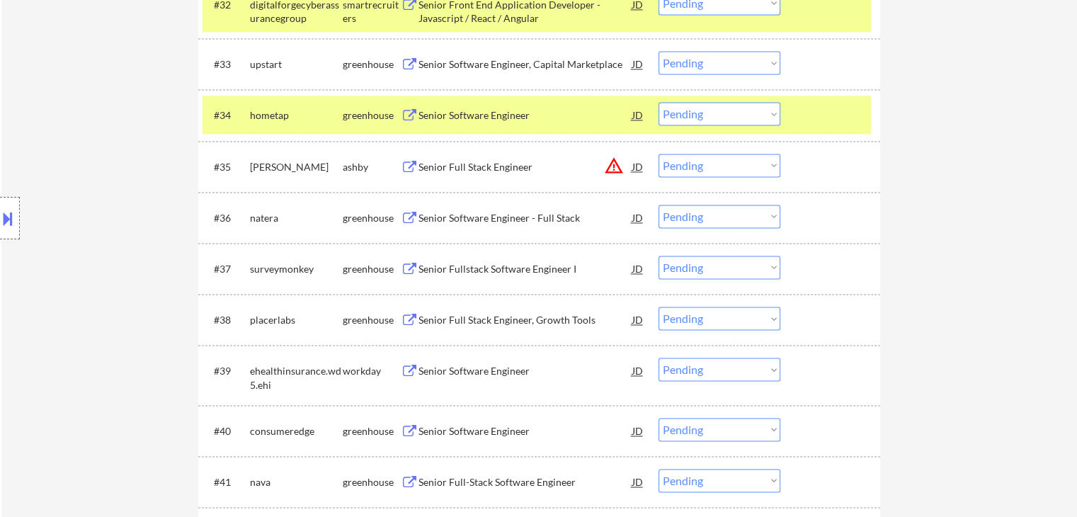
scroll to position [2183, 0]
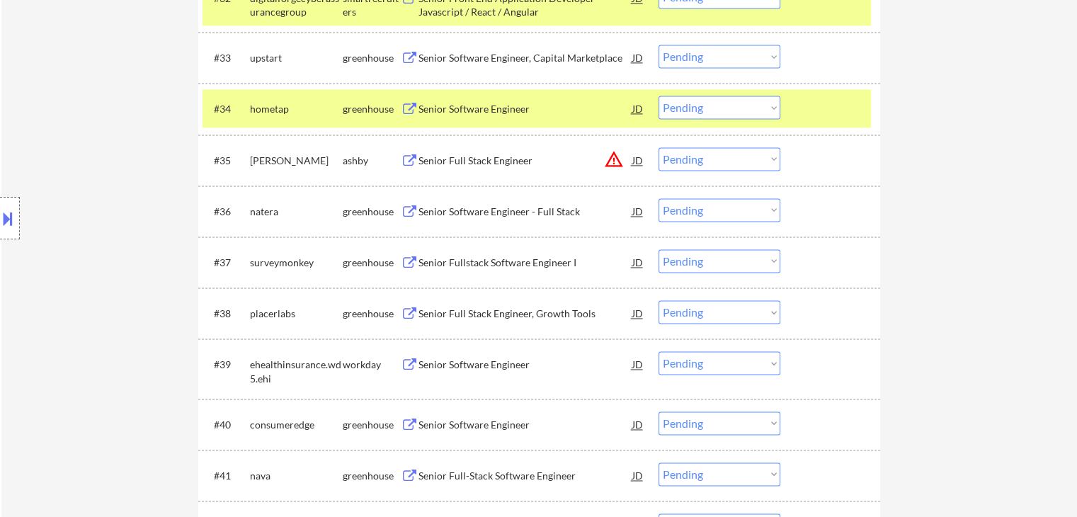
click at [708, 108] on select "Choose an option... Pending Applied Excluded (Questions) Excluded (Expired) Exc…" at bounding box center [719, 107] width 122 height 23
click at [658, 96] on select "Choose an option... Pending Applied Excluded (Questions) Excluded (Expired) Exc…" at bounding box center [719, 107] width 122 height 23
select select ""pending""
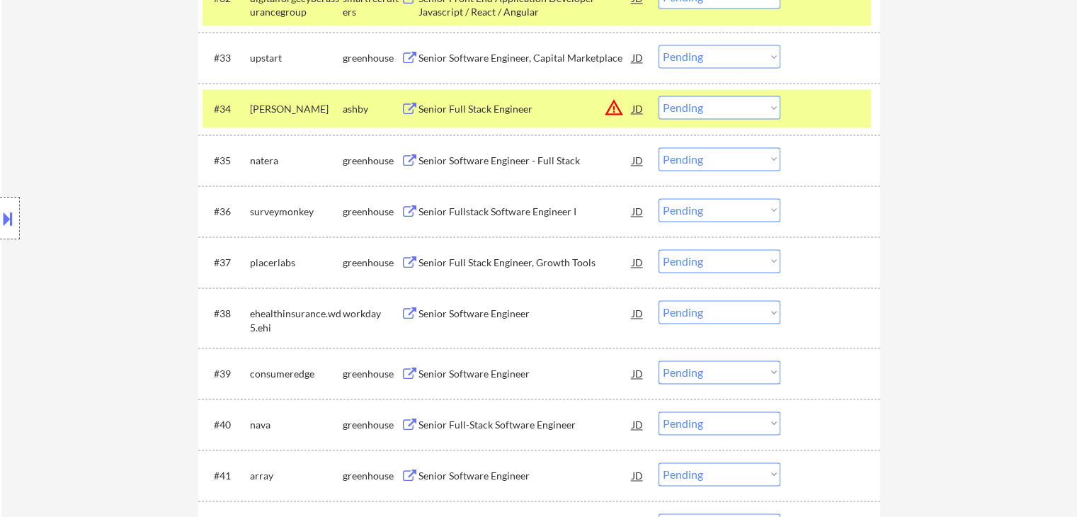
click at [454, 162] on div "Senior Software Engineer - Full Stack" at bounding box center [525, 161] width 214 height 14
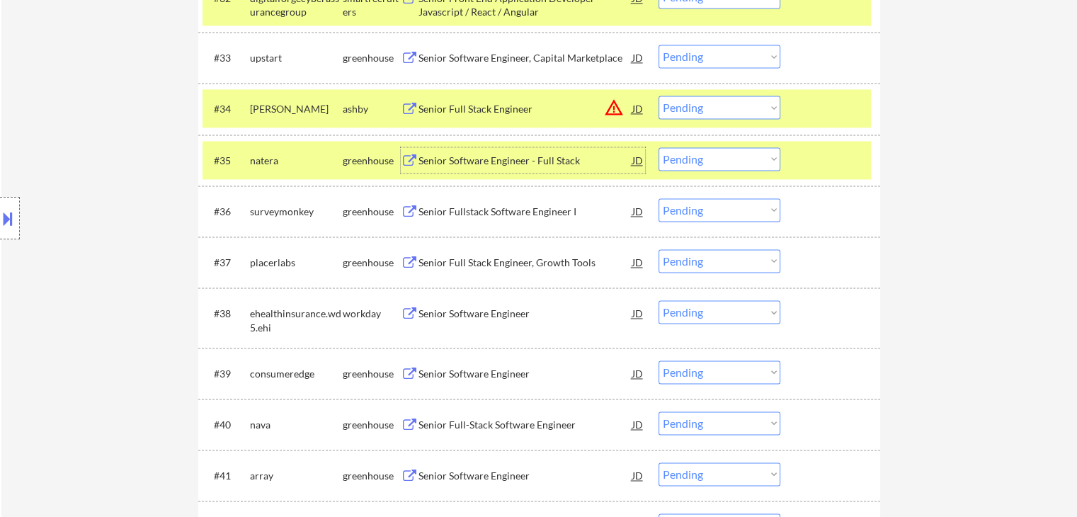
click at [686, 165] on select "Choose an option... Pending Applied Excluded (Questions) Excluded (Expired) Exc…" at bounding box center [719, 158] width 122 height 23
click at [658, 147] on select "Choose an option... Pending Applied Excluded (Questions) Excluded (Expired) Exc…" at bounding box center [719, 158] width 122 height 23
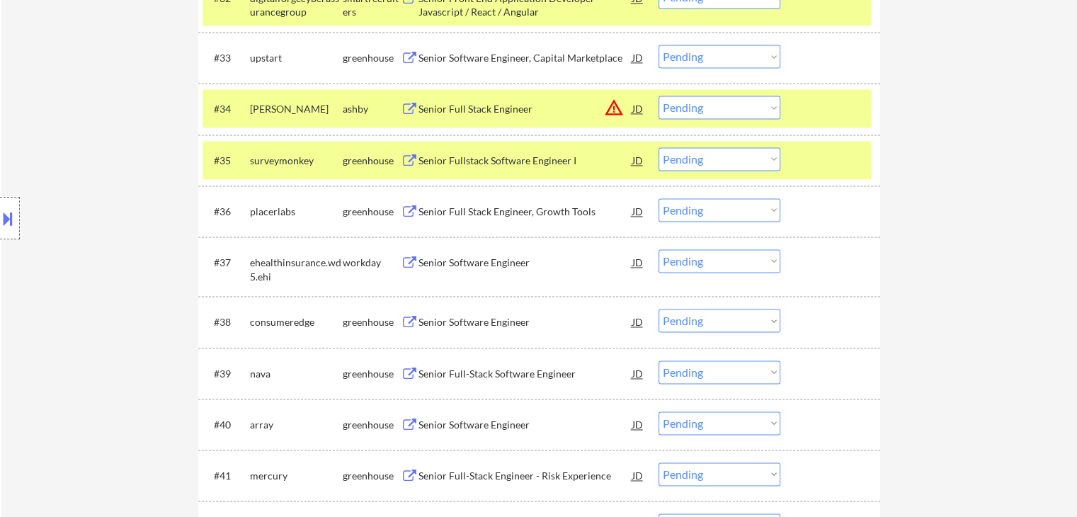
click at [491, 160] on div "Senior Fullstack Software Engineer I" at bounding box center [525, 161] width 214 height 14
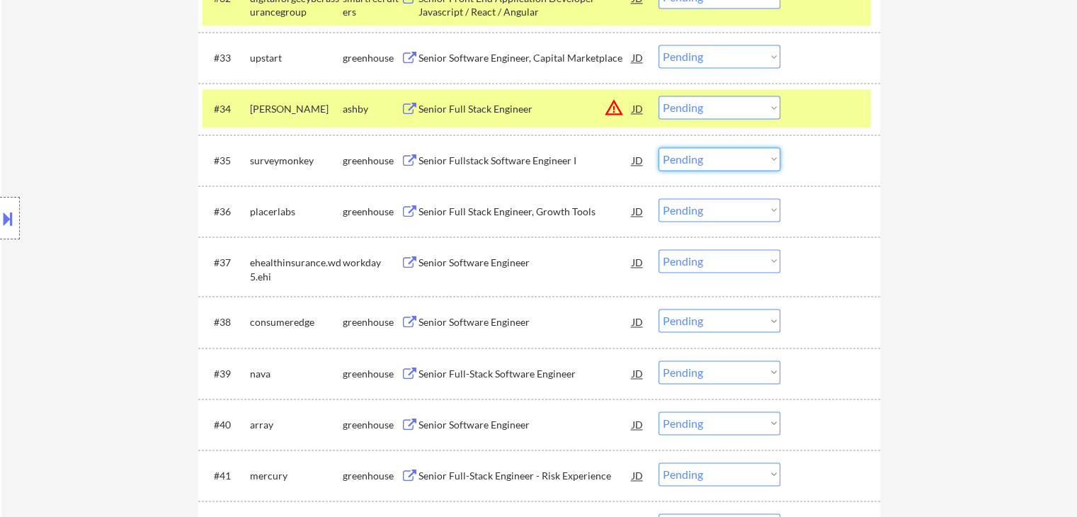
click at [686, 160] on select "Choose an option... Pending Applied Excluded (Questions) Excluded (Expired) Exc…" at bounding box center [719, 158] width 122 height 23
click at [658, 147] on select "Choose an option... Pending Applied Excluded (Questions) Excluded (Expired) Exc…" at bounding box center [719, 158] width 122 height 23
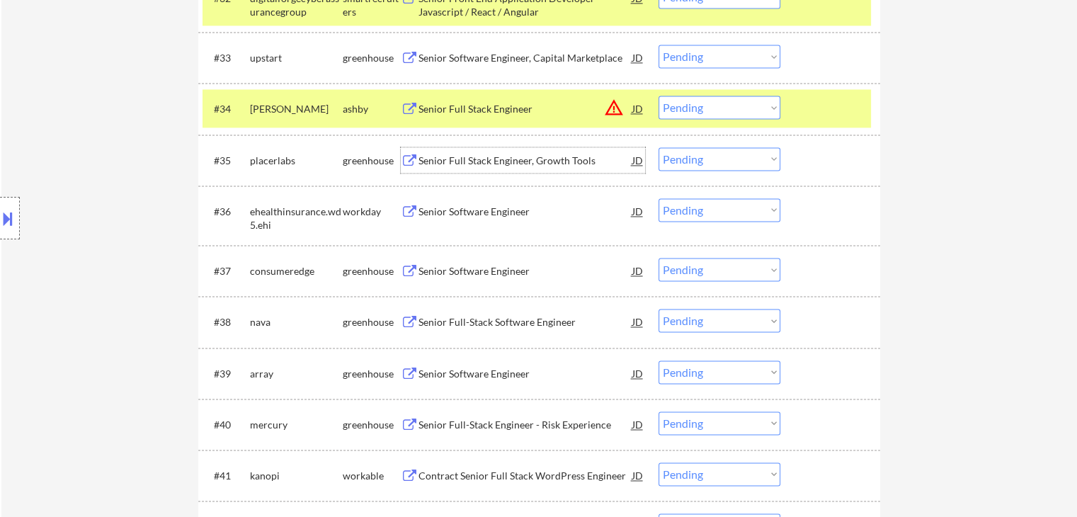
click at [470, 159] on div "Senior Full Stack Engineer, Growth Tools" at bounding box center [525, 161] width 214 height 14
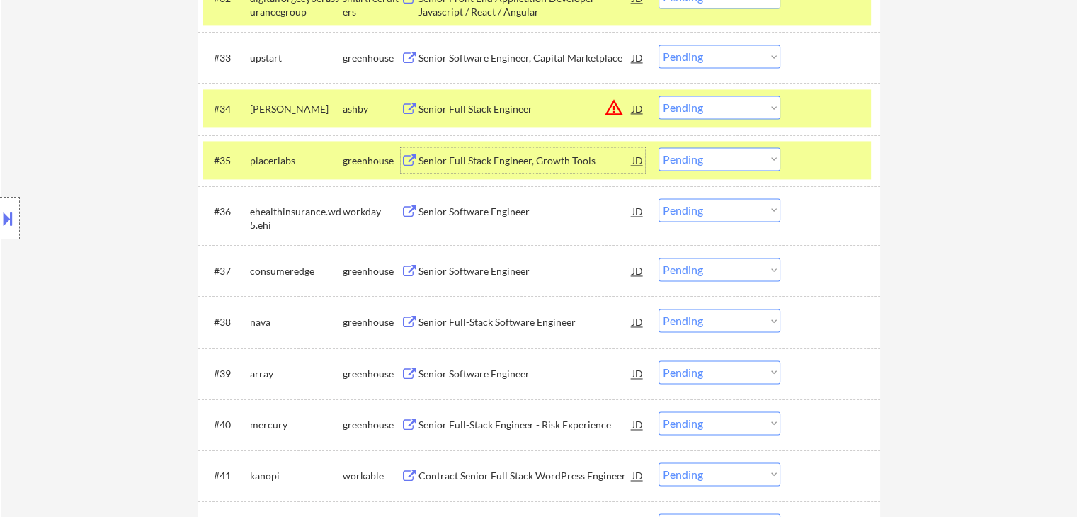
click at [700, 162] on select "Choose an option... Pending Applied Excluded (Questions) Excluded (Expired) Exc…" at bounding box center [719, 158] width 122 height 23
click at [658, 147] on select "Choose an option... Pending Applied Excluded (Questions) Excluded (Expired) Exc…" at bounding box center [719, 158] width 122 height 23
select select ""pending""
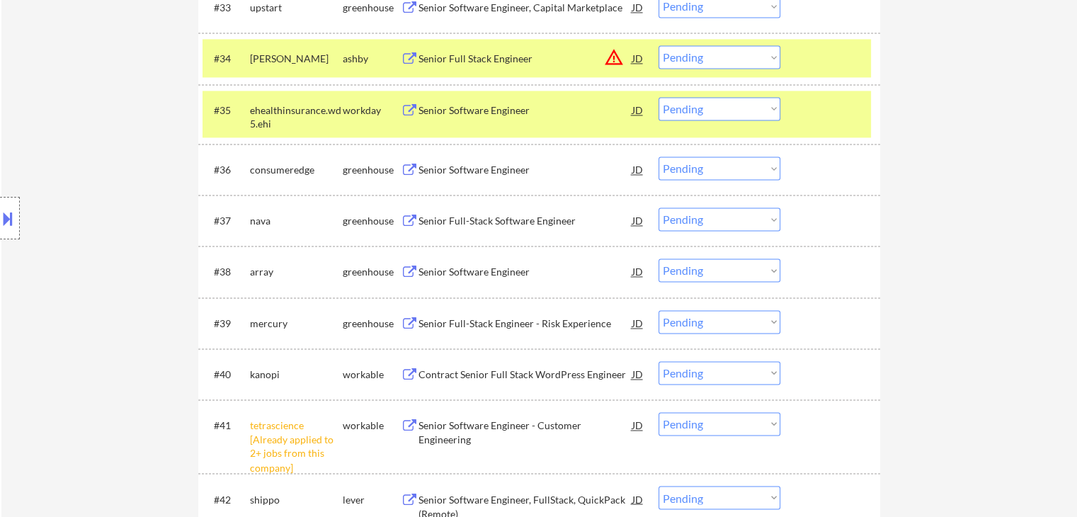
scroll to position [2254, 0]
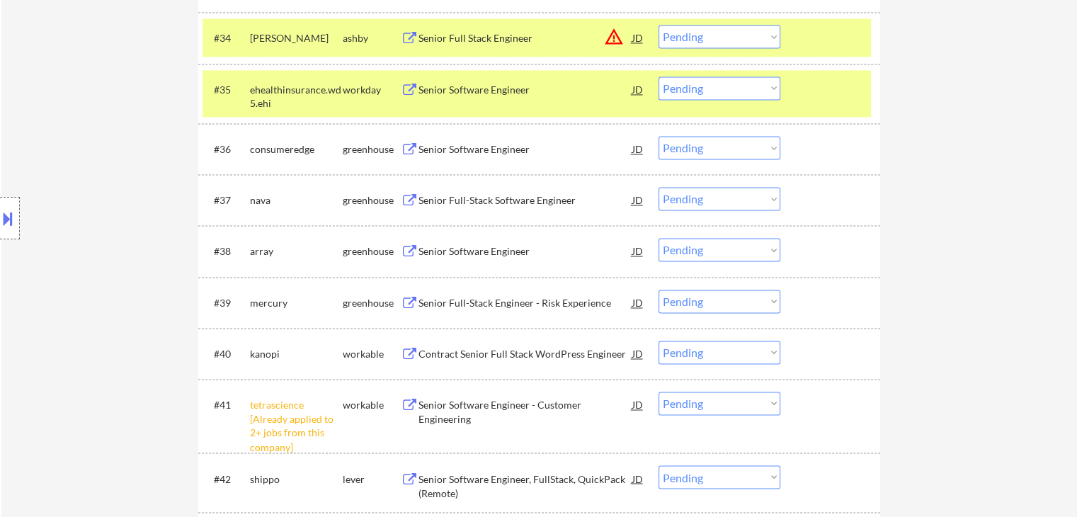
click at [453, 149] on div "Senior Software Engineer" at bounding box center [525, 149] width 214 height 14
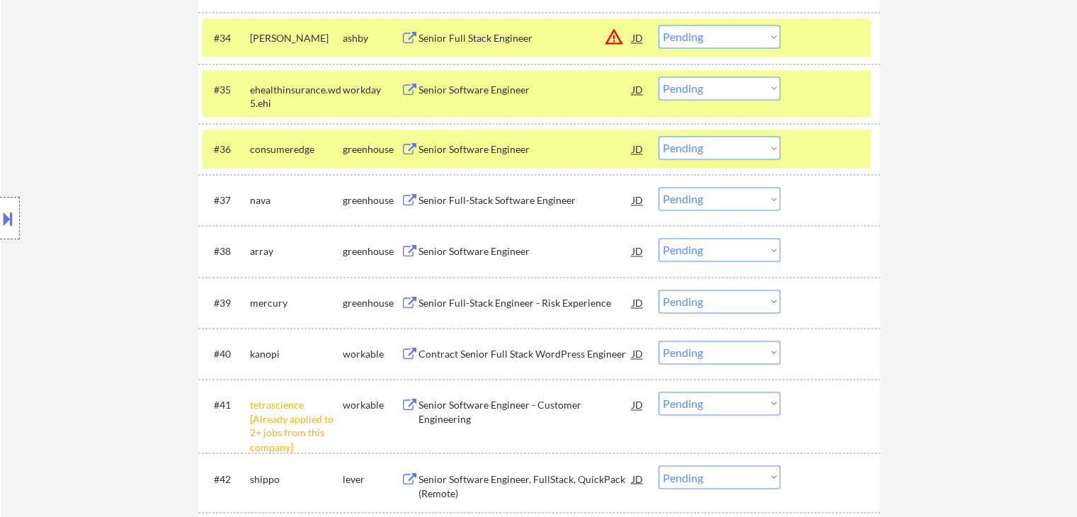
click at [687, 151] on select "Choose an option... Pending Applied Excluded (Questions) Excluded (Expired) Exc…" at bounding box center [719, 147] width 122 height 23
click at [658, 136] on select "Choose an option... Pending Applied Excluded (Questions) Excluded (Expired) Exc…" at bounding box center [719, 147] width 122 height 23
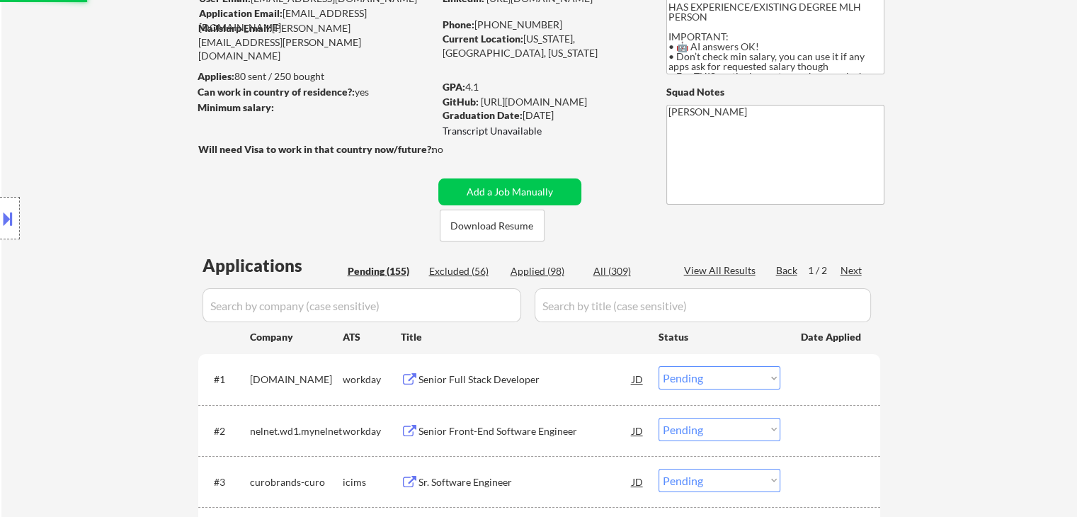
scroll to position [0, 0]
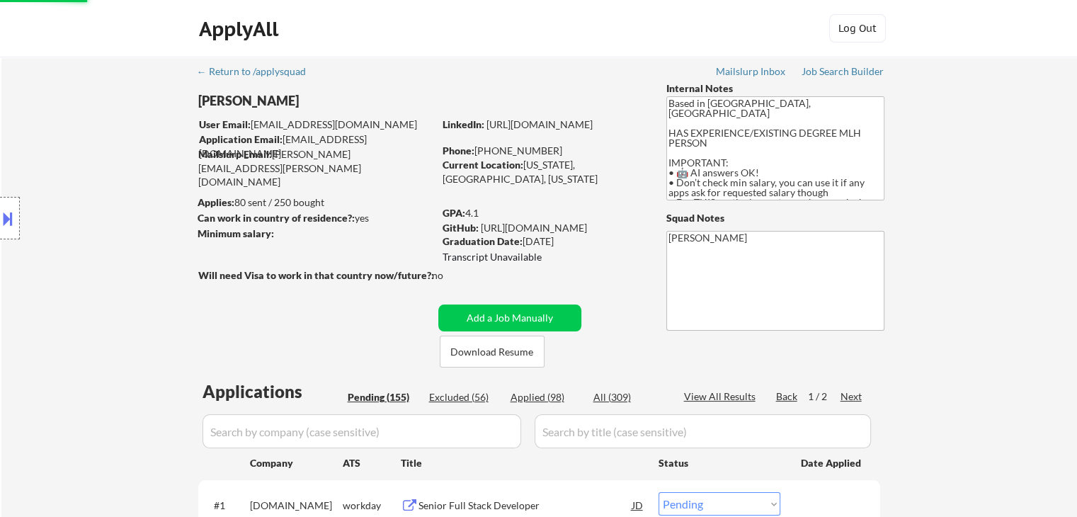
select select ""pending""
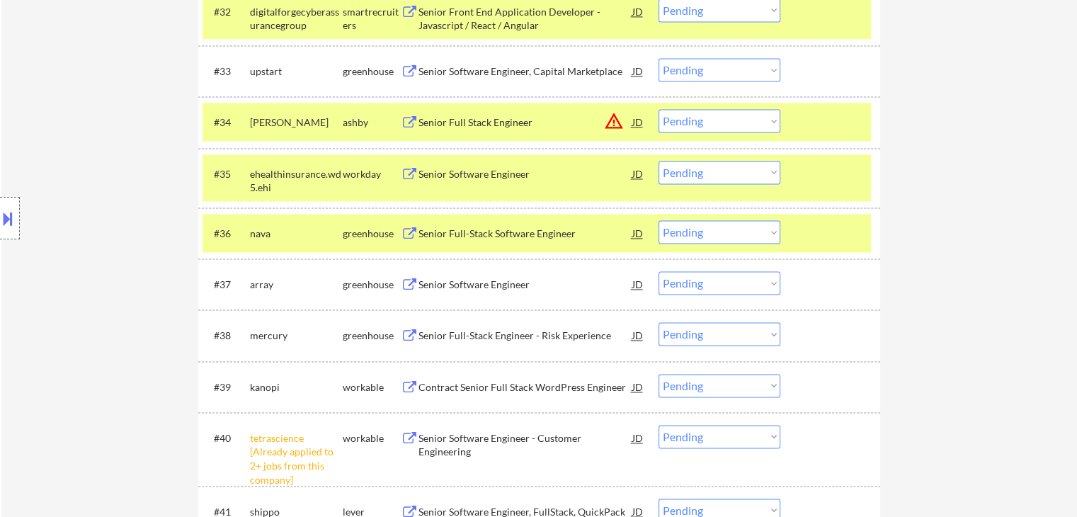
scroll to position [2194, 0]
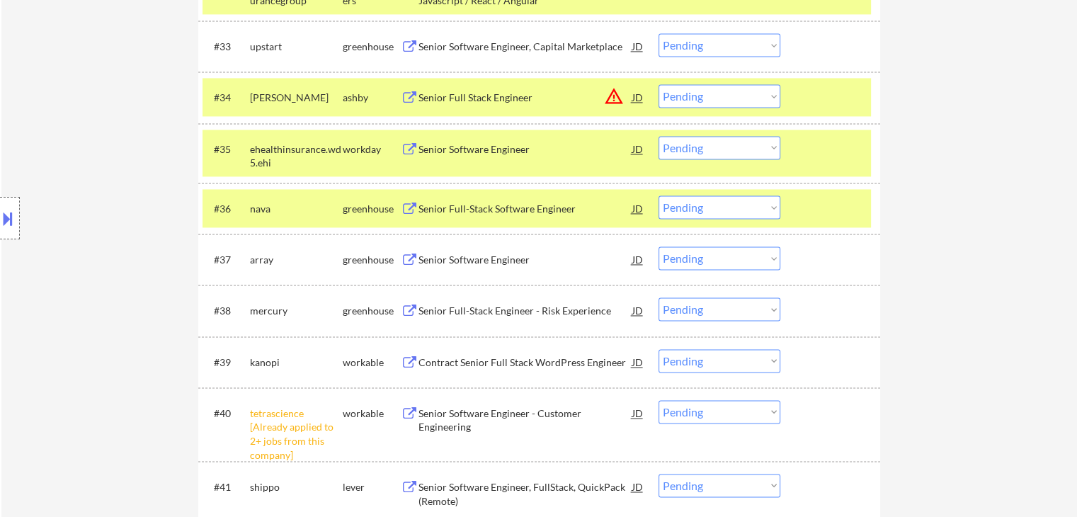
click at [462, 259] on div "Senior Software Engineer" at bounding box center [525, 260] width 214 height 14
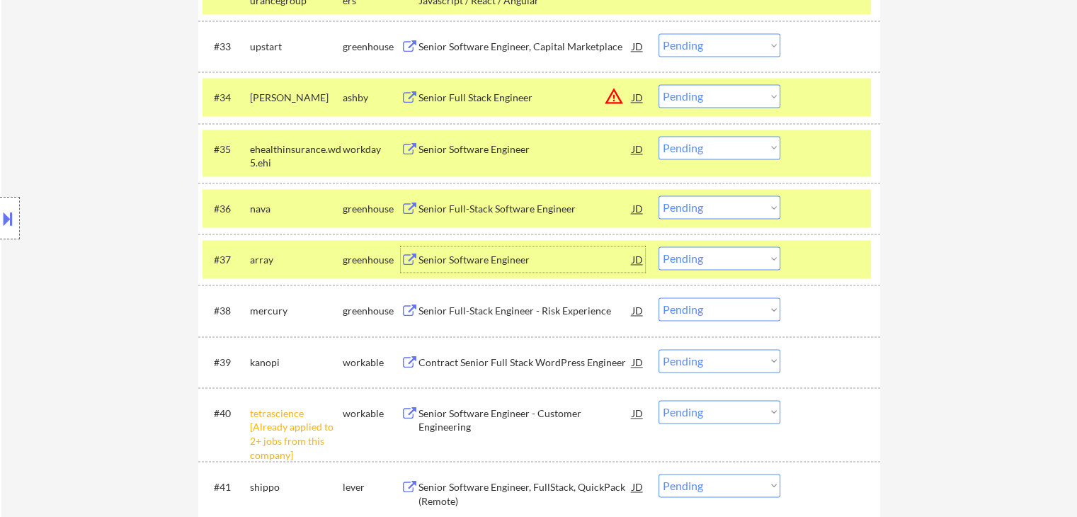
click at [676, 260] on select "Choose an option... Pending Applied Excluded (Questions) Excluded (Expired) Exc…" at bounding box center [719, 257] width 122 height 23
click at [658, 246] on select "Choose an option... Pending Applied Excluded (Questions) Excluded (Expired) Exc…" at bounding box center [719, 257] width 122 height 23
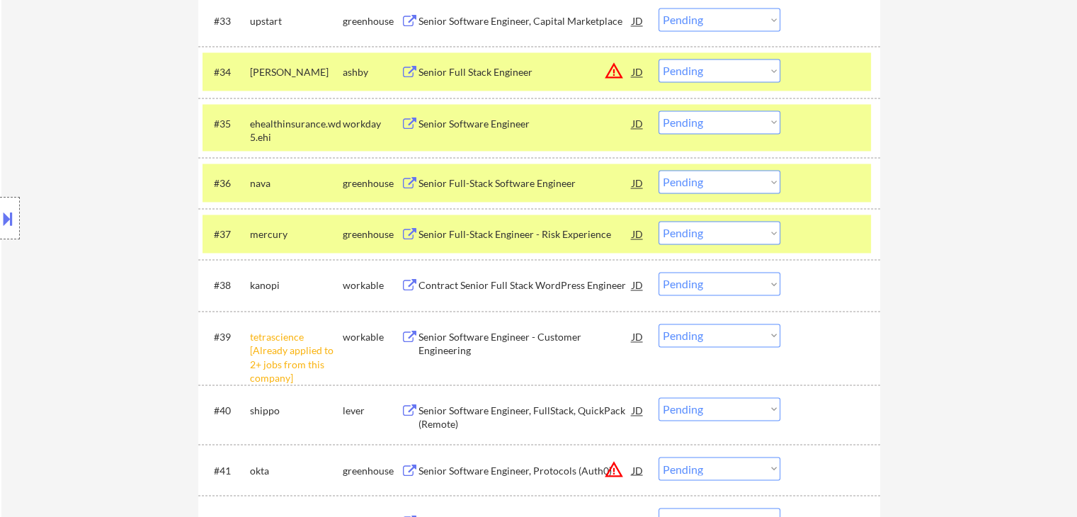
scroll to position [2265, 0]
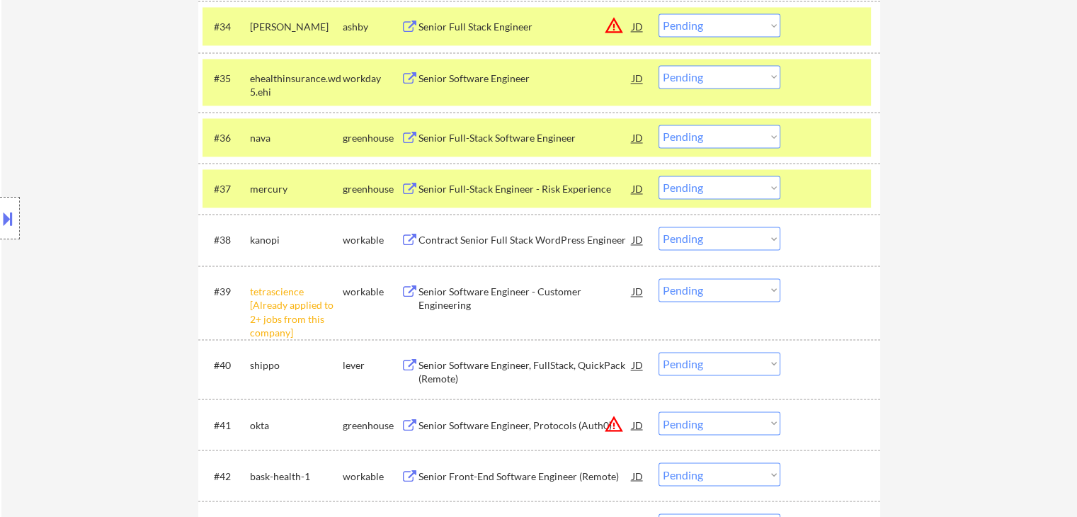
click at [475, 190] on div "Senior Full-Stack Engineer - Risk Experience" at bounding box center [525, 189] width 214 height 14
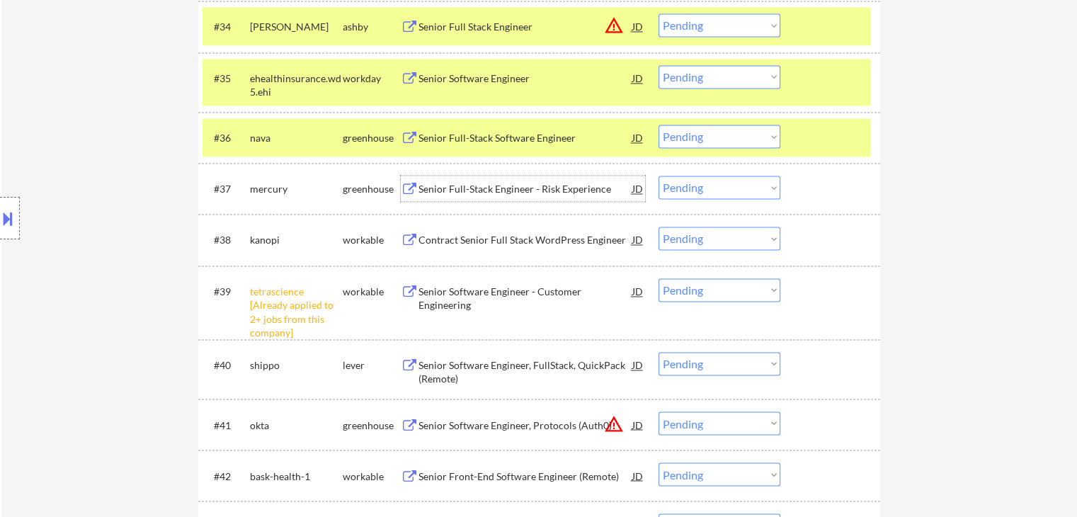
drag, startPoint x: 694, startPoint y: 190, endPoint x: 692, endPoint y: 198, distance: 8.6
click at [694, 190] on select "Choose an option... Pending Applied Excluded (Questions) Excluded (Expired) Exc…" at bounding box center [719, 187] width 122 height 23
click at [658, 176] on select "Choose an option... Pending Applied Excluded (Questions) Excluded (Expired) Exc…" at bounding box center [719, 187] width 122 height 23
select select ""pending""
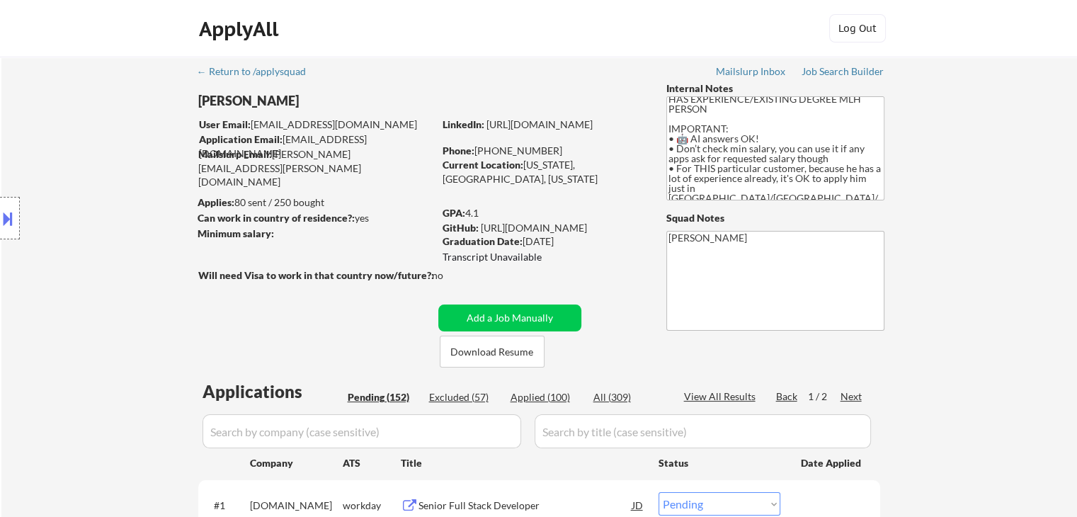
scroll to position [48, 0]
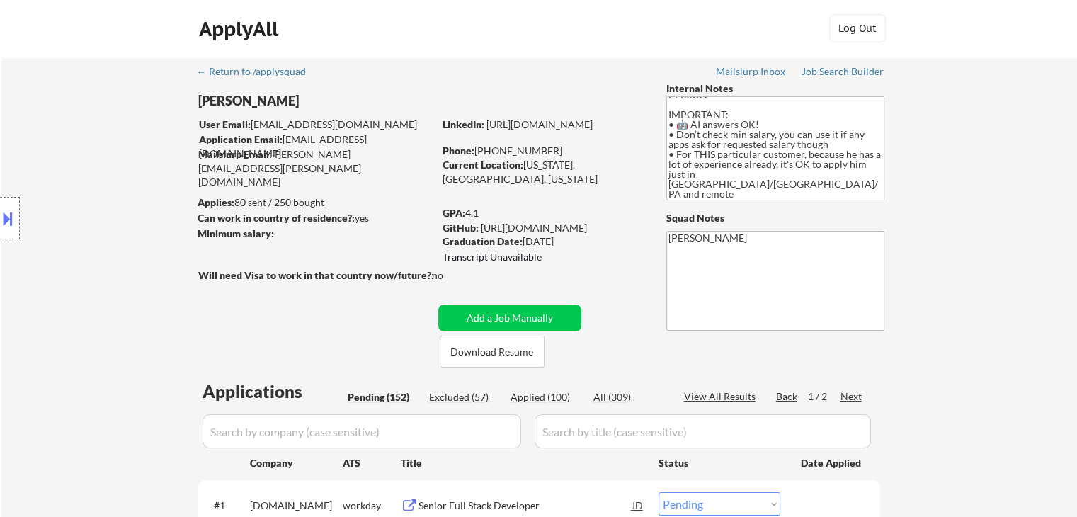
click at [537, 391] on div "Applied (100)" at bounding box center [545, 397] width 71 height 14
select select ""applied""
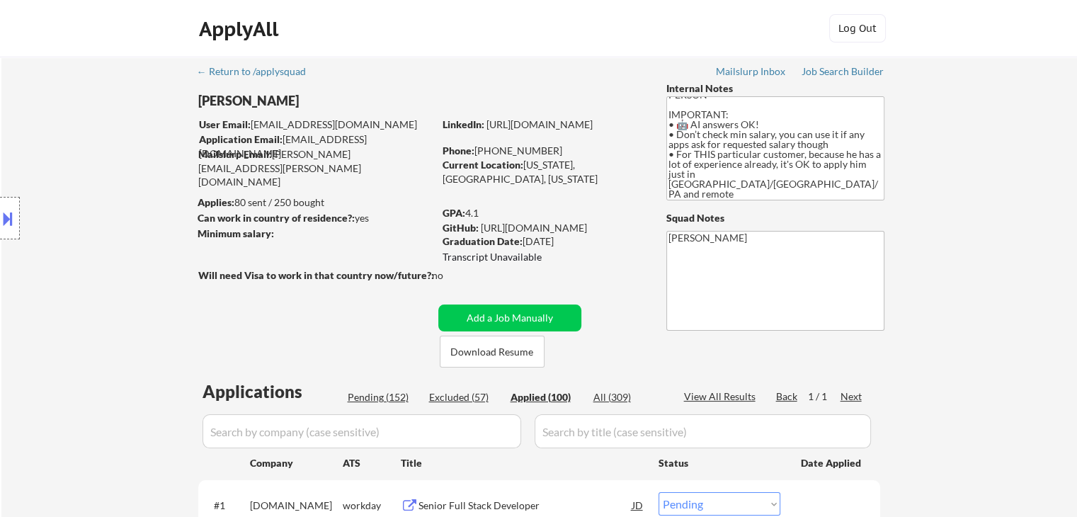
select select ""applied""
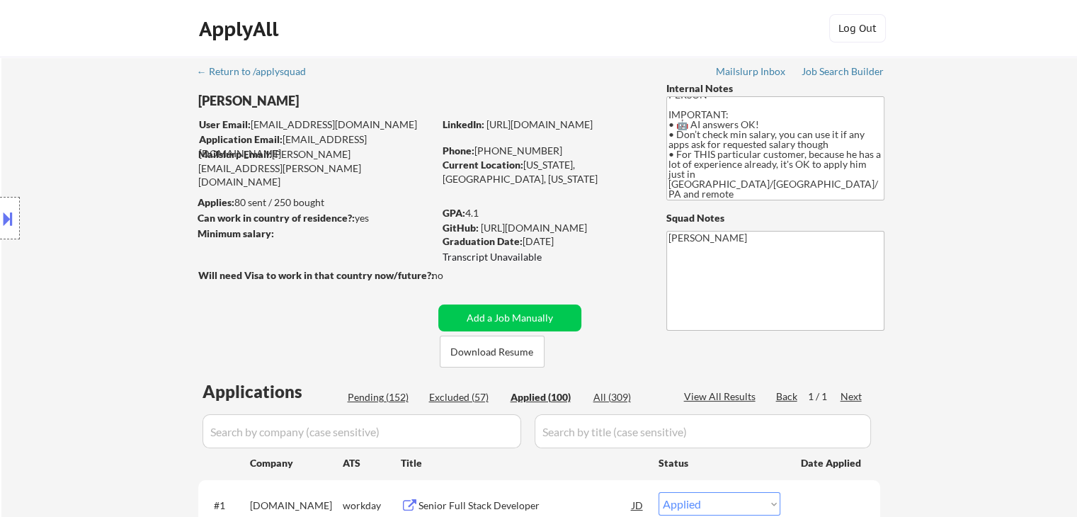
select select ""applied""
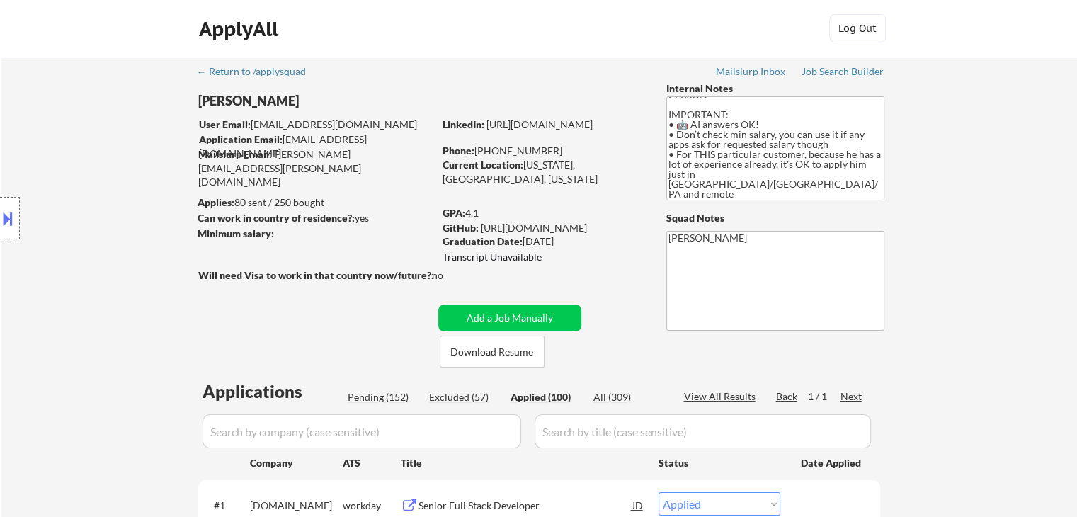
select select ""applied""
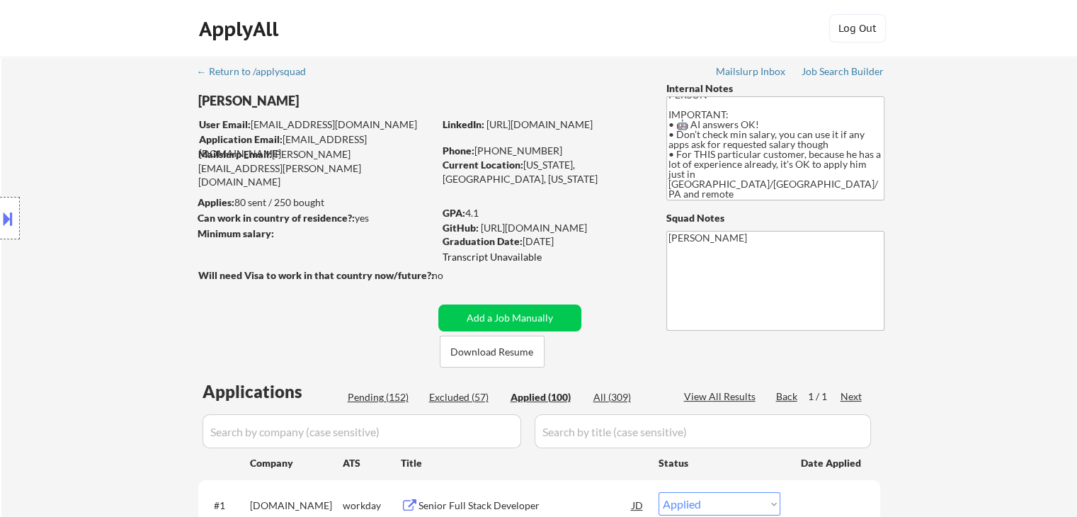
select select ""applied""
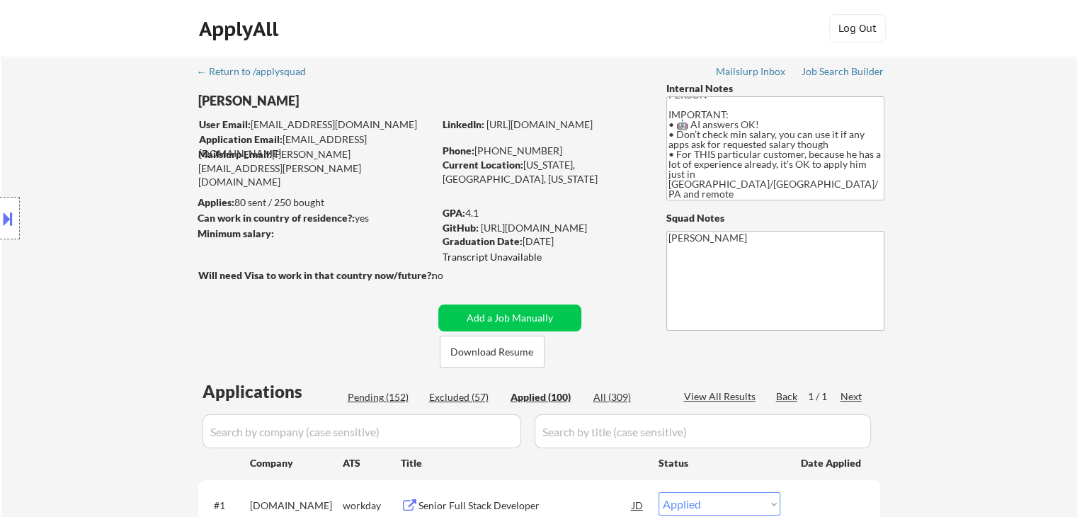
select select ""applied""
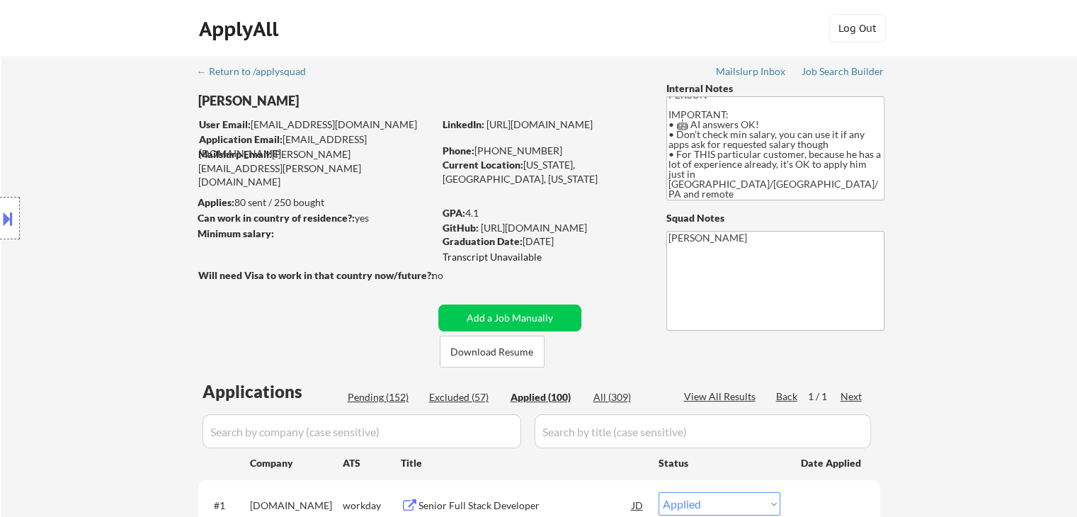
select select ""applied""
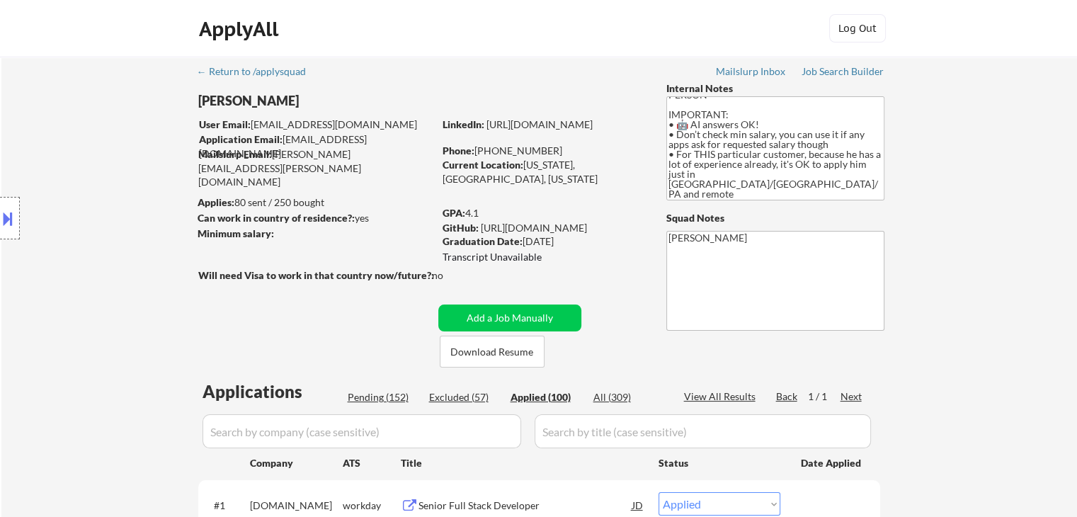
select select ""applied""
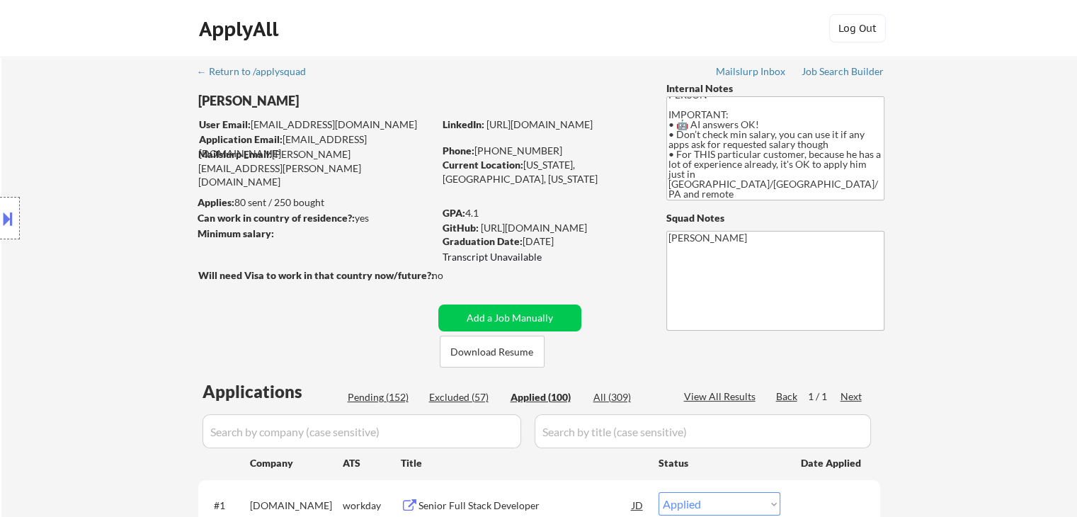
select select ""applied""
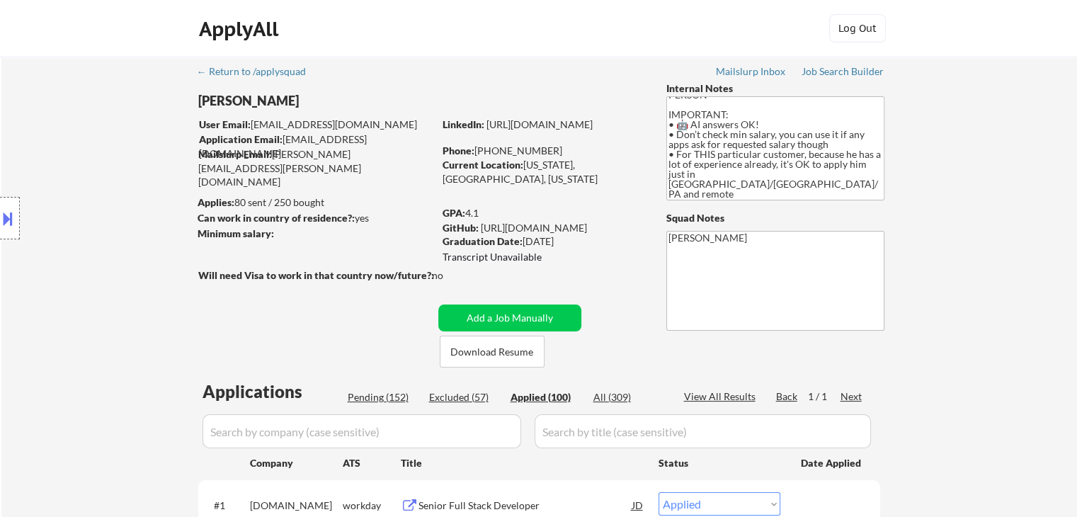
select select ""applied""
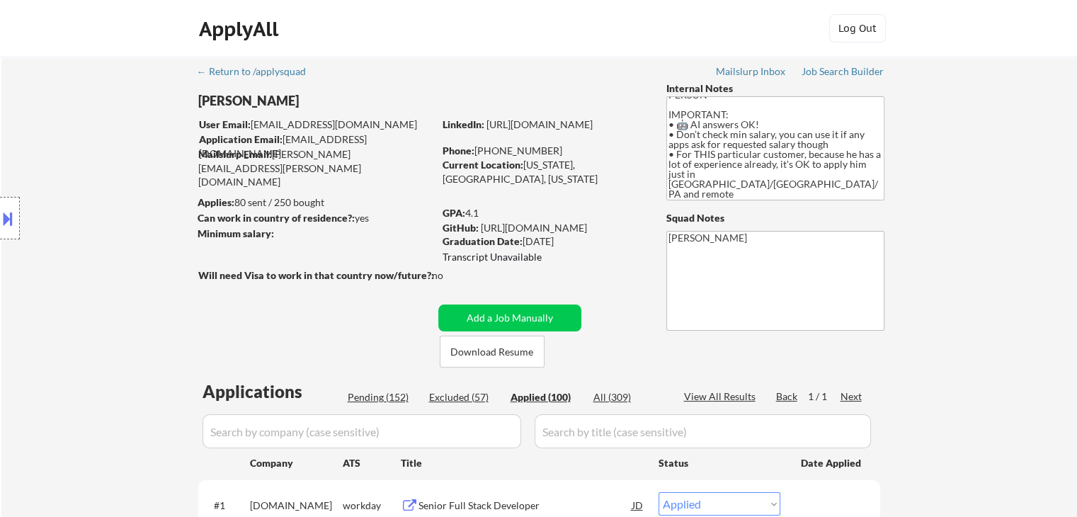
select select ""applied""
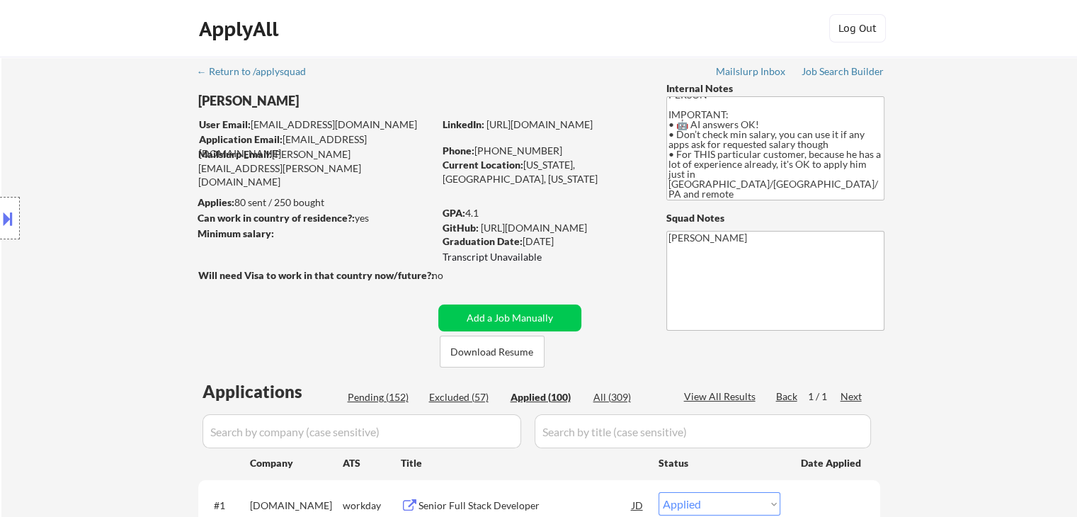
select select ""applied""
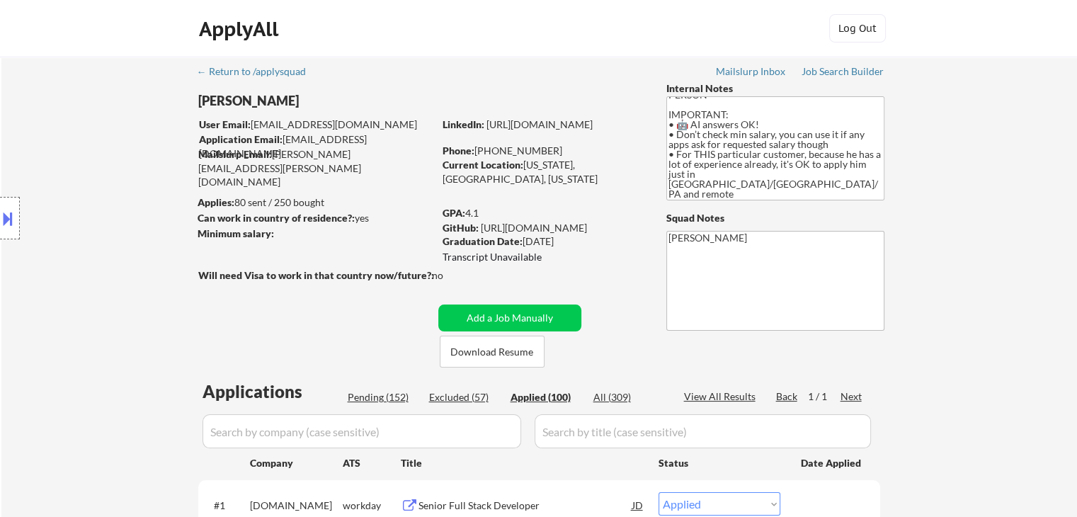
select select ""applied""
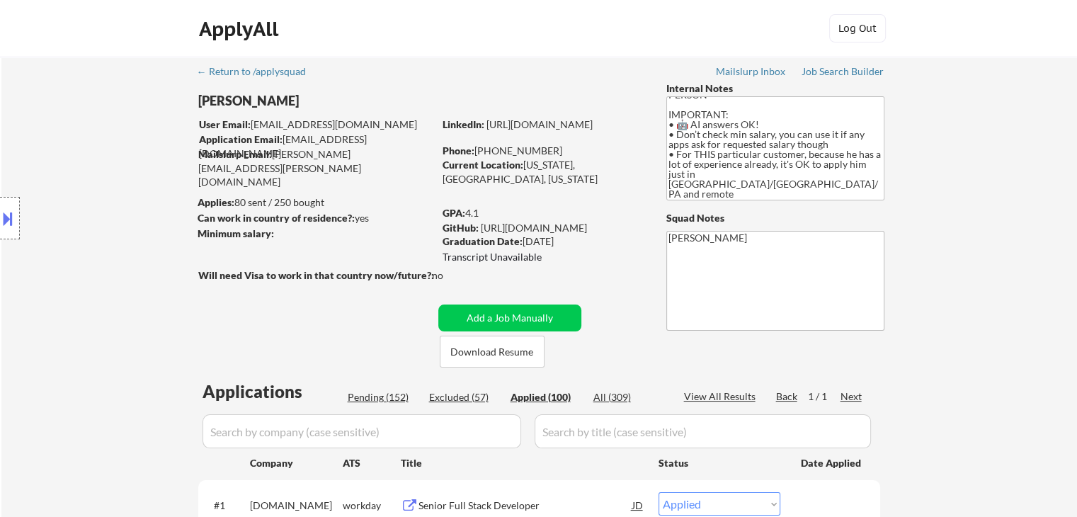
select select ""applied""
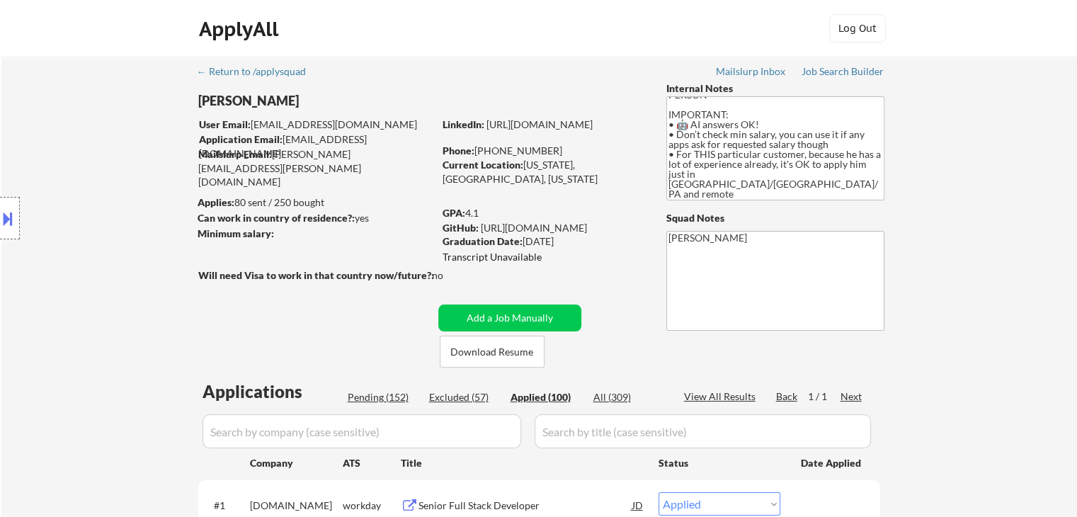
select select ""applied""
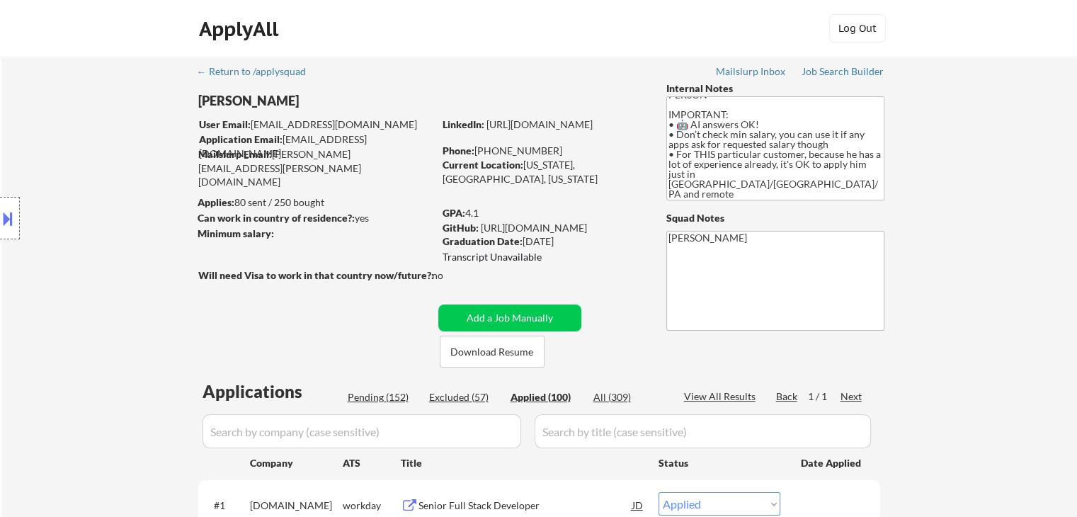
select select ""applied""
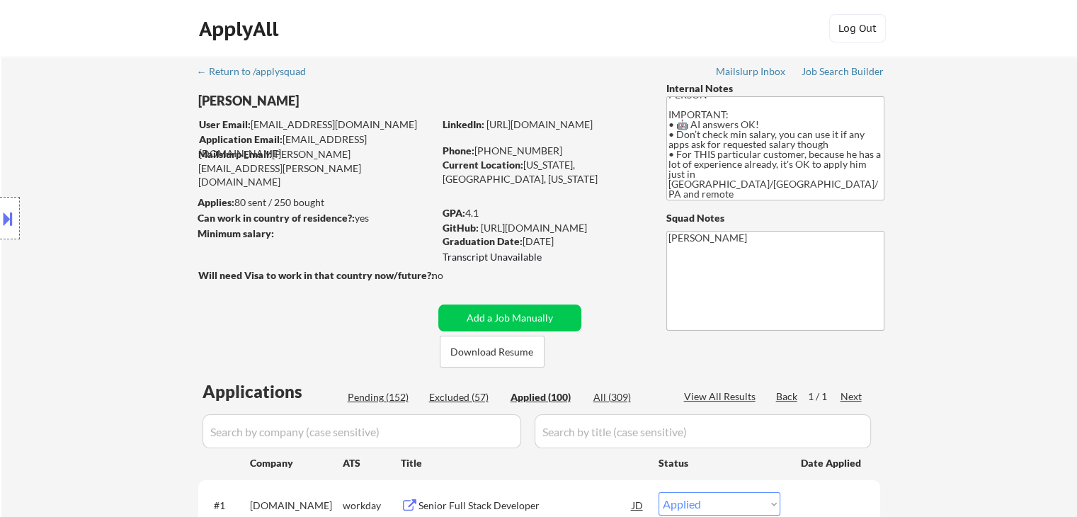
select select ""applied""
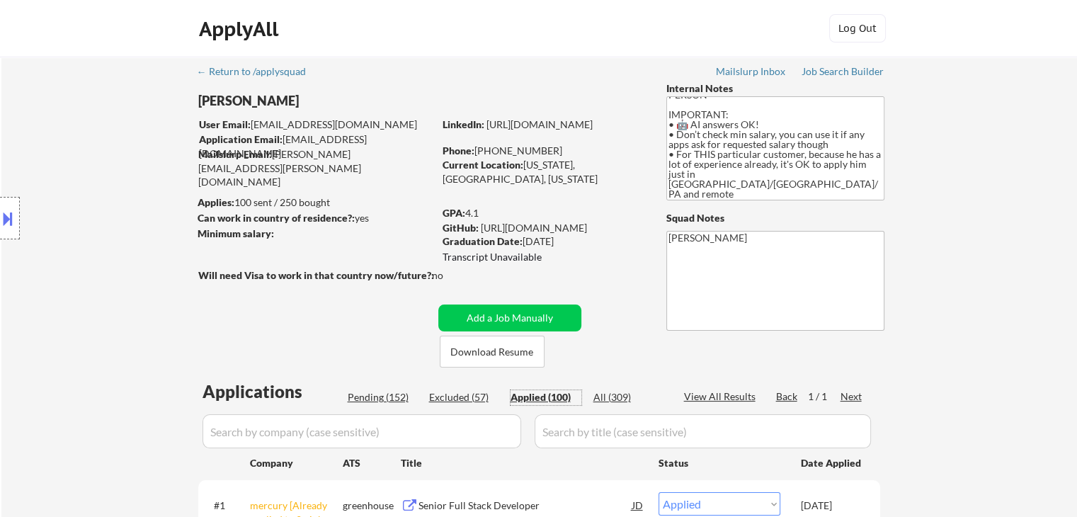
scroll to position [71, 0]
